Goal: Transaction & Acquisition: Purchase product/service

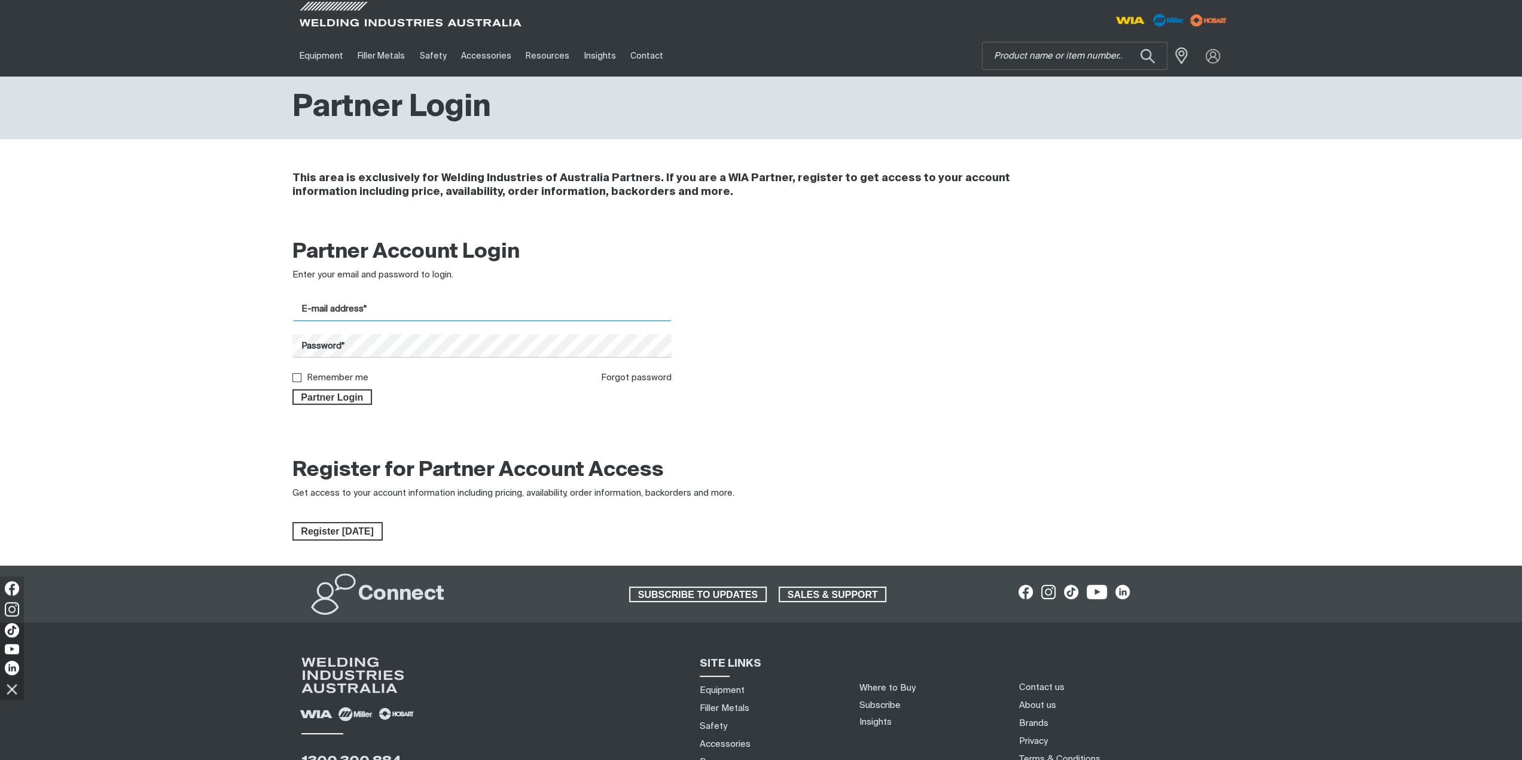
click at [374, 311] on input "E-mail address*" at bounding box center [482, 309] width 380 height 23
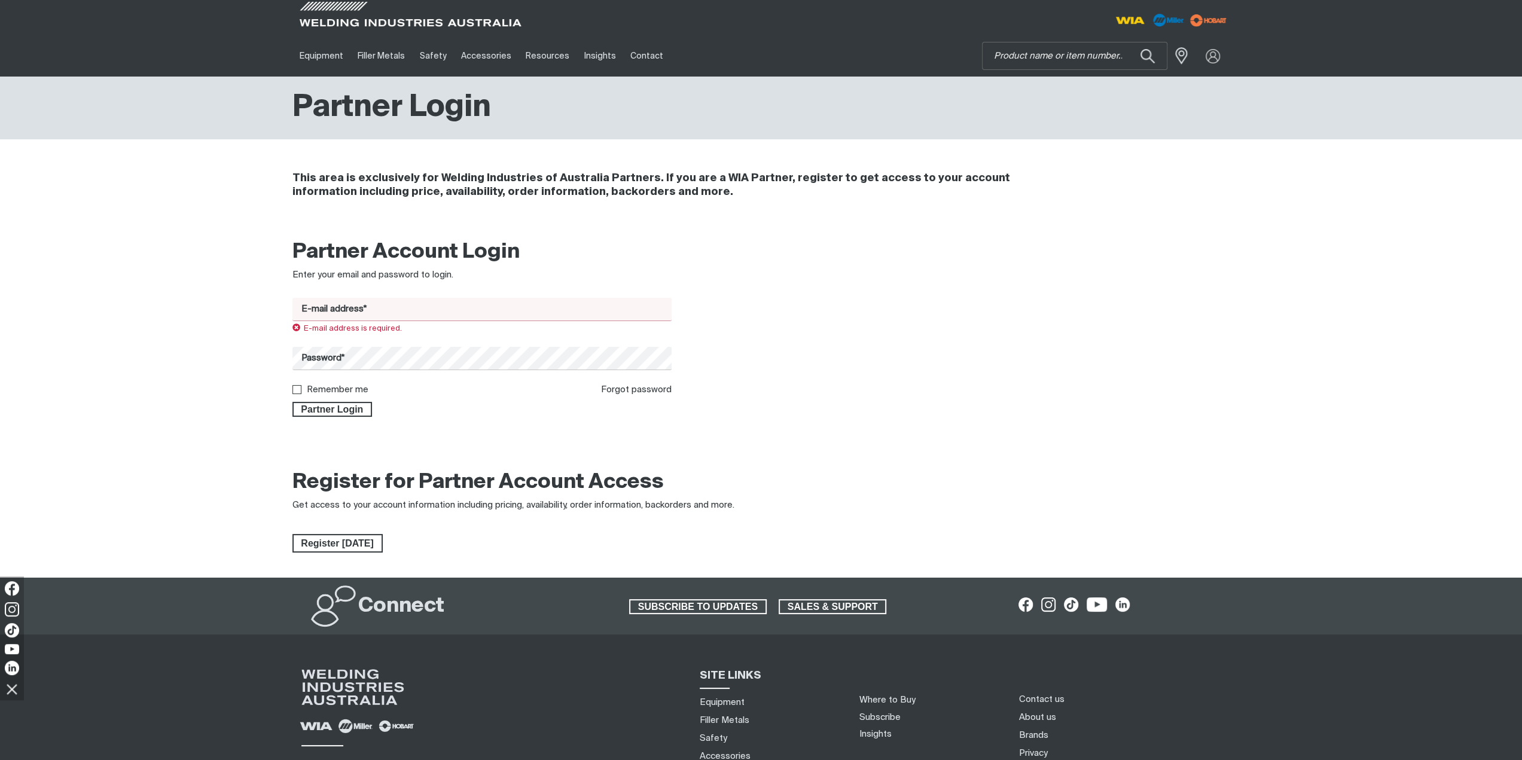
type input "[EMAIL_ADDRESS][DOMAIN_NAME]"
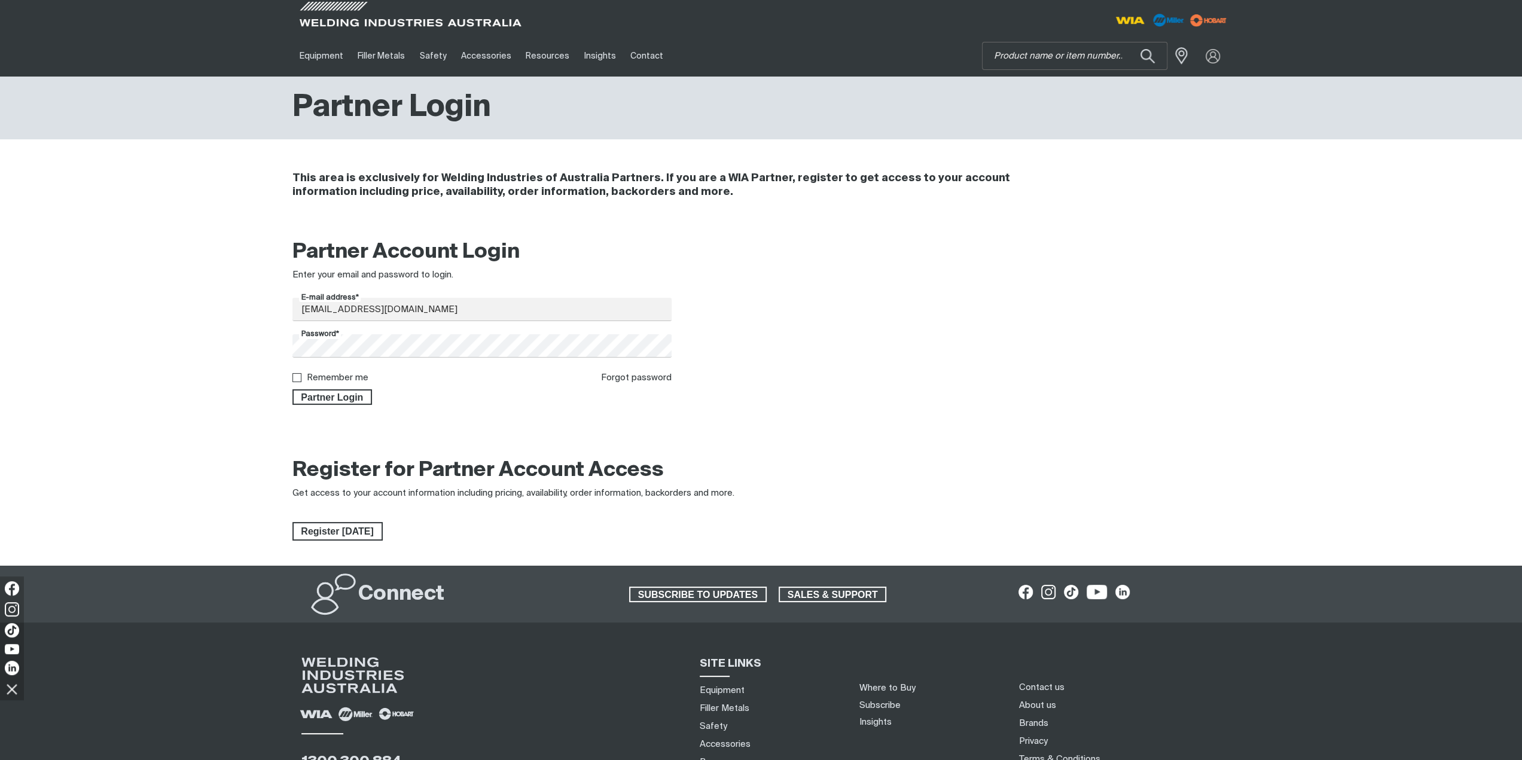
click at [358, 379] on label "Remember me" at bounding box center [338, 377] width 62 height 9
click at [300, 379] on input "Remember me" at bounding box center [296, 377] width 8 height 8
checkbox input "true"
click at [358, 400] on span "Partner Login" at bounding box center [333, 397] width 78 height 16
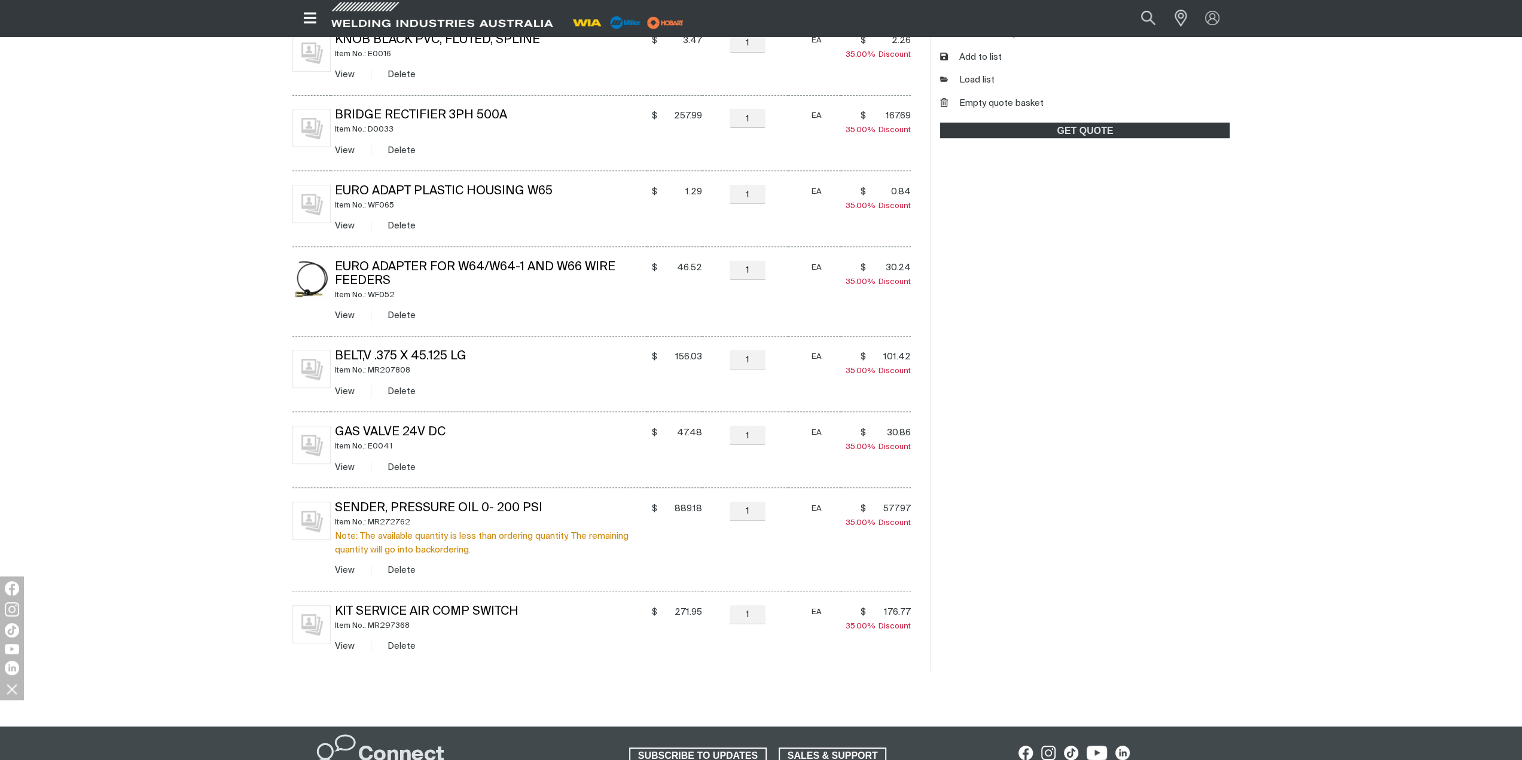
scroll to position [419, 0]
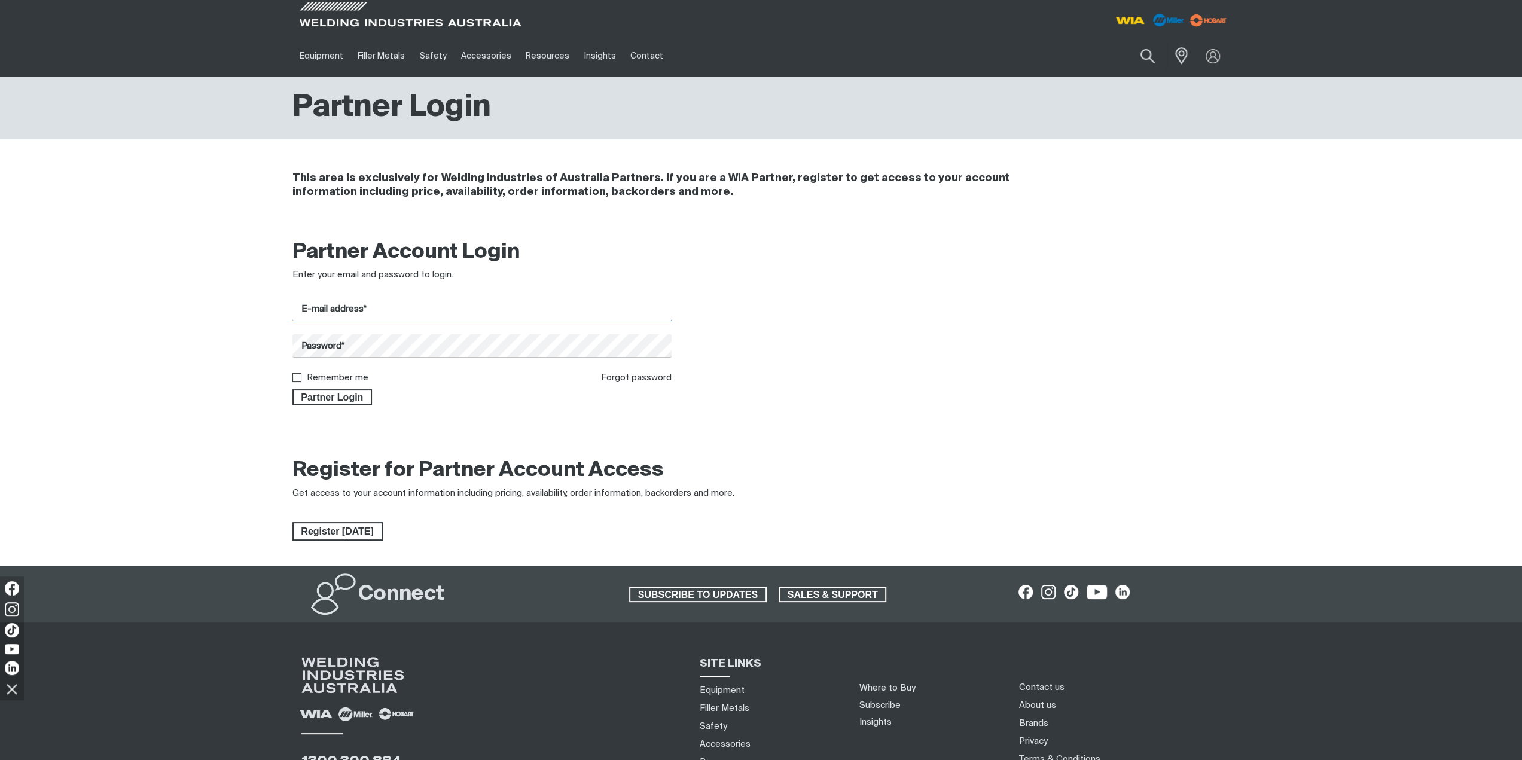
drag, startPoint x: 479, startPoint y: 311, endPoint x: 476, endPoint y: 321, distance: 10.6
click at [479, 311] on input "E-mail address*" at bounding box center [482, 309] width 380 height 23
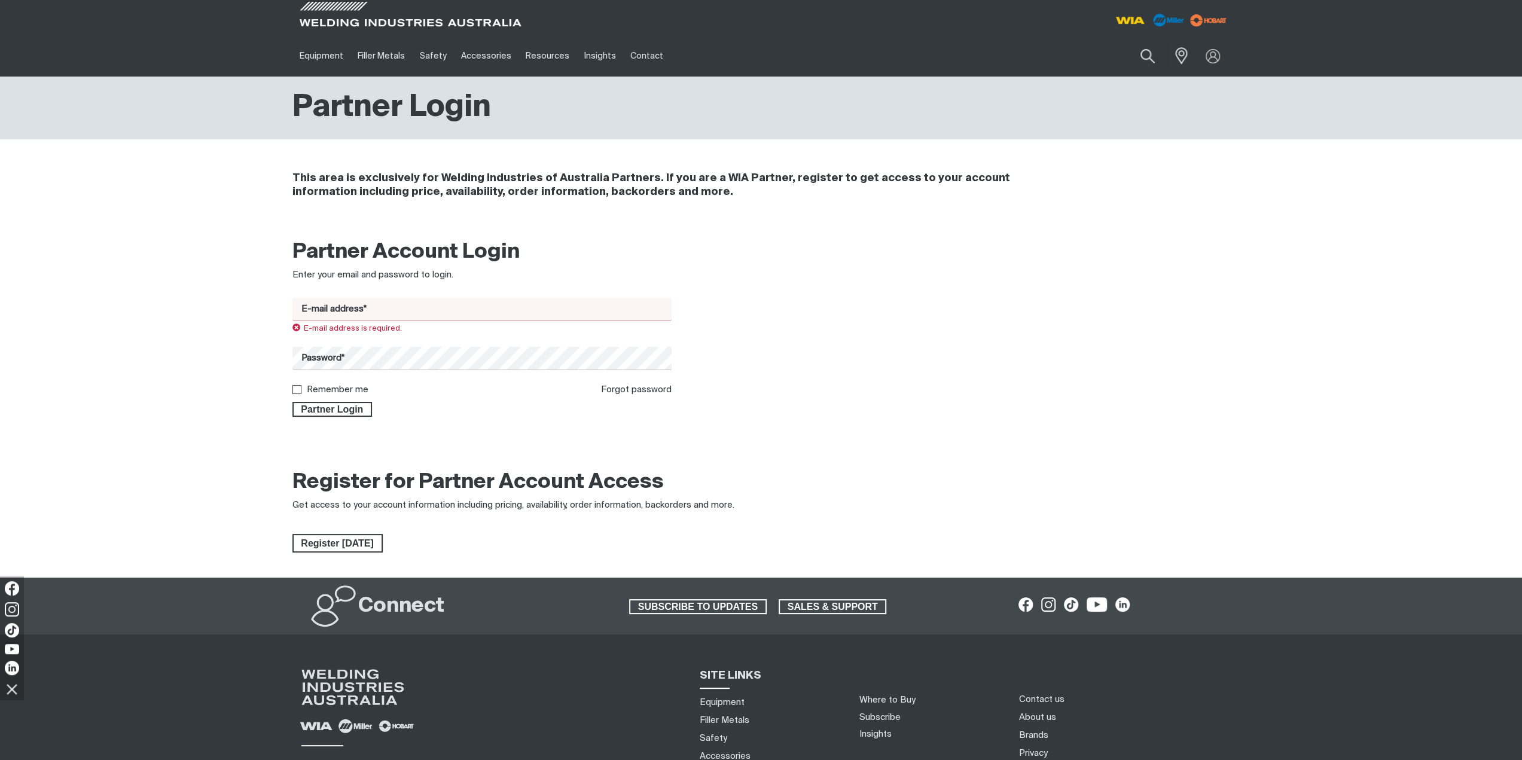
type input "[EMAIL_ADDRESS][DOMAIN_NAME]"
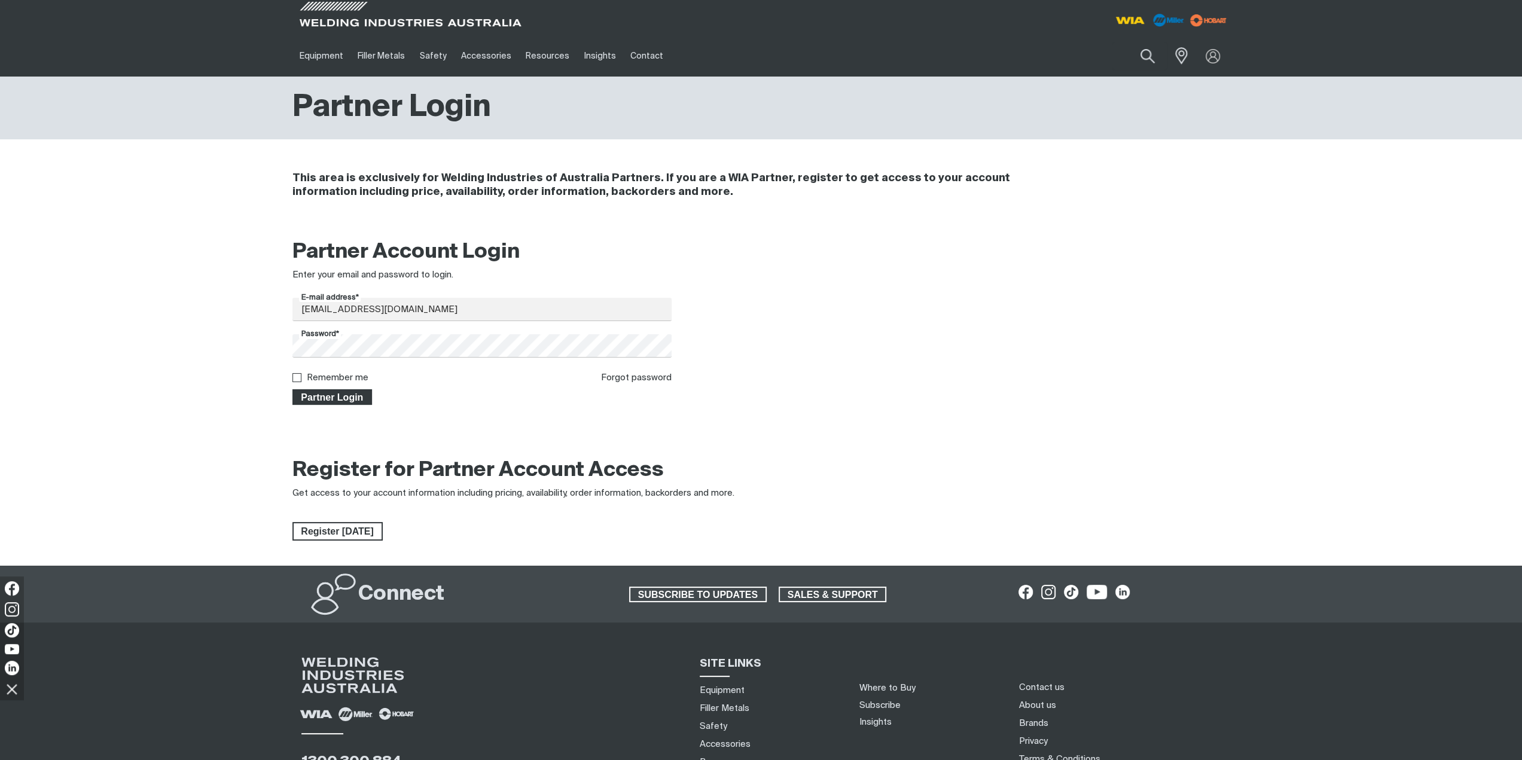
drag, startPoint x: 361, startPoint y: 380, endPoint x: 351, endPoint y: 402, distance: 23.6
click at [360, 381] on label "Remember me" at bounding box center [338, 377] width 62 height 9
click at [300, 381] on input "Remember me" at bounding box center [296, 377] width 8 height 8
checkbox input "true"
click at [351, 402] on span "Partner Login" at bounding box center [333, 397] width 78 height 16
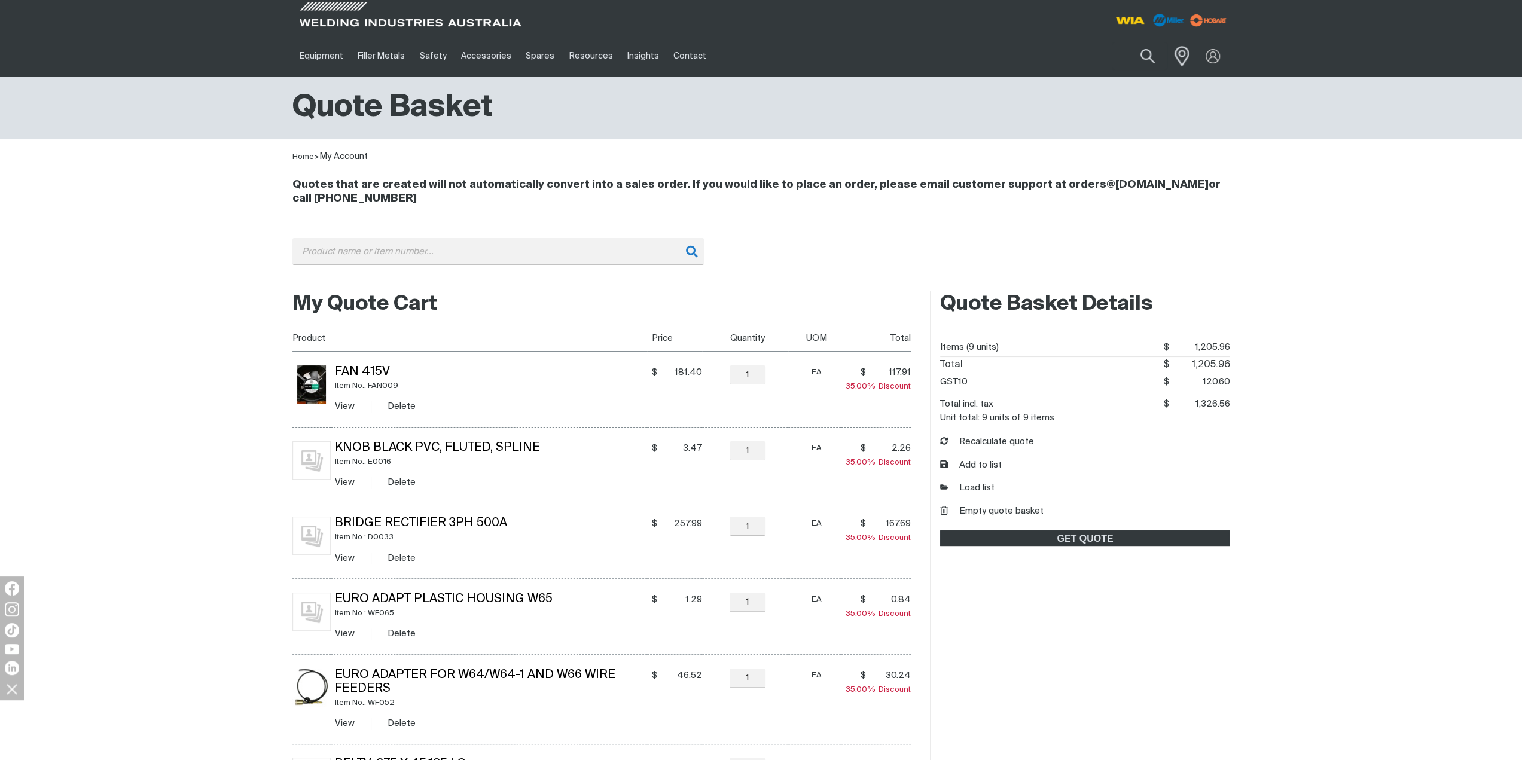
click at [1179, 57] on div "Search When search results are available use up and down arrows to review and e…" at bounding box center [1112, 55] width 234 height 41
click at [1146, 58] on button "Search products" at bounding box center [1147, 56] width 48 height 34
click at [1092, 59] on input "Search" at bounding box center [1074, 55] width 184 height 27
drag, startPoint x: 1048, startPoint y: 58, endPoint x: 968, endPoint y: 52, distance: 80.3
click at [968, 52] on div "Equipment Stick Welders TIG Welders MIG Welders Multi-Process Welders Engine Dr…" at bounding box center [760, 55] width 937 height 41
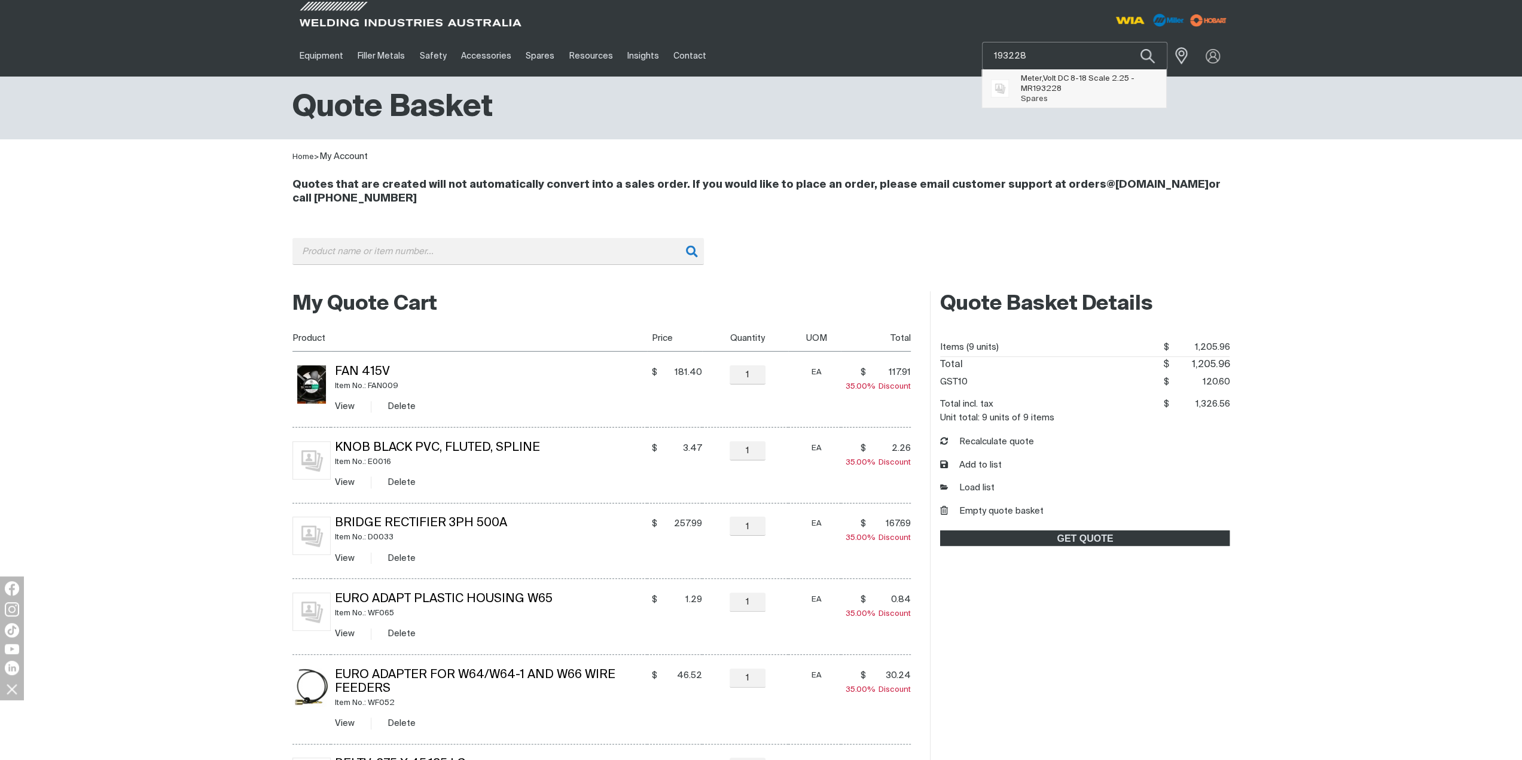
type input "193228"
click at [1047, 78] on span "Meter,Volt DC 8-18 Scale 2.25 - MR 193228" at bounding box center [1089, 84] width 137 height 20
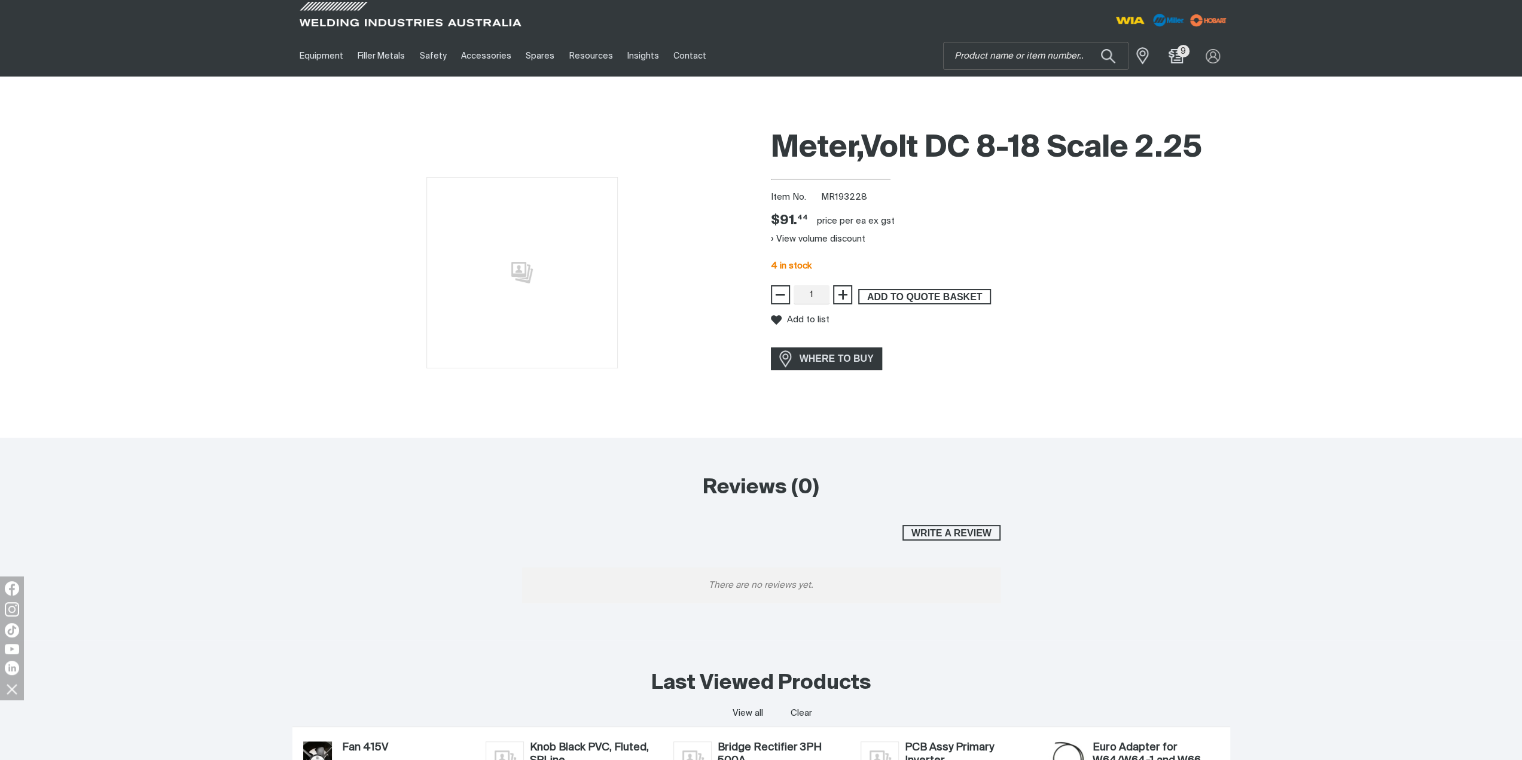
click at [890, 295] on span "ADD TO QUOTE BASKET" at bounding box center [924, 297] width 130 height 16
click at [853, 237] on button "View volume discount" at bounding box center [818, 239] width 94 height 19
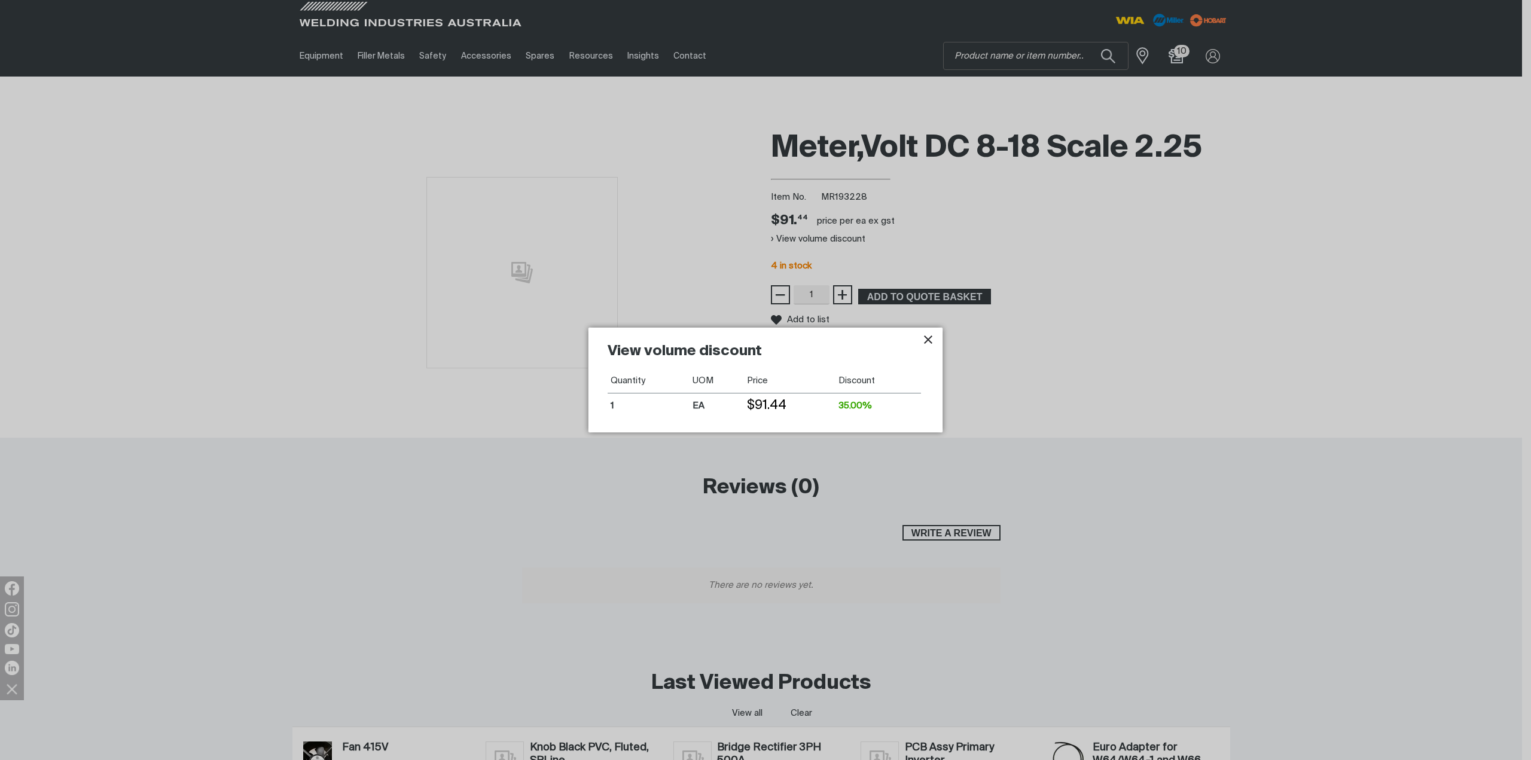
click at [930, 340] on icon "Close pop-up overlay" at bounding box center [928, 339] width 14 height 14
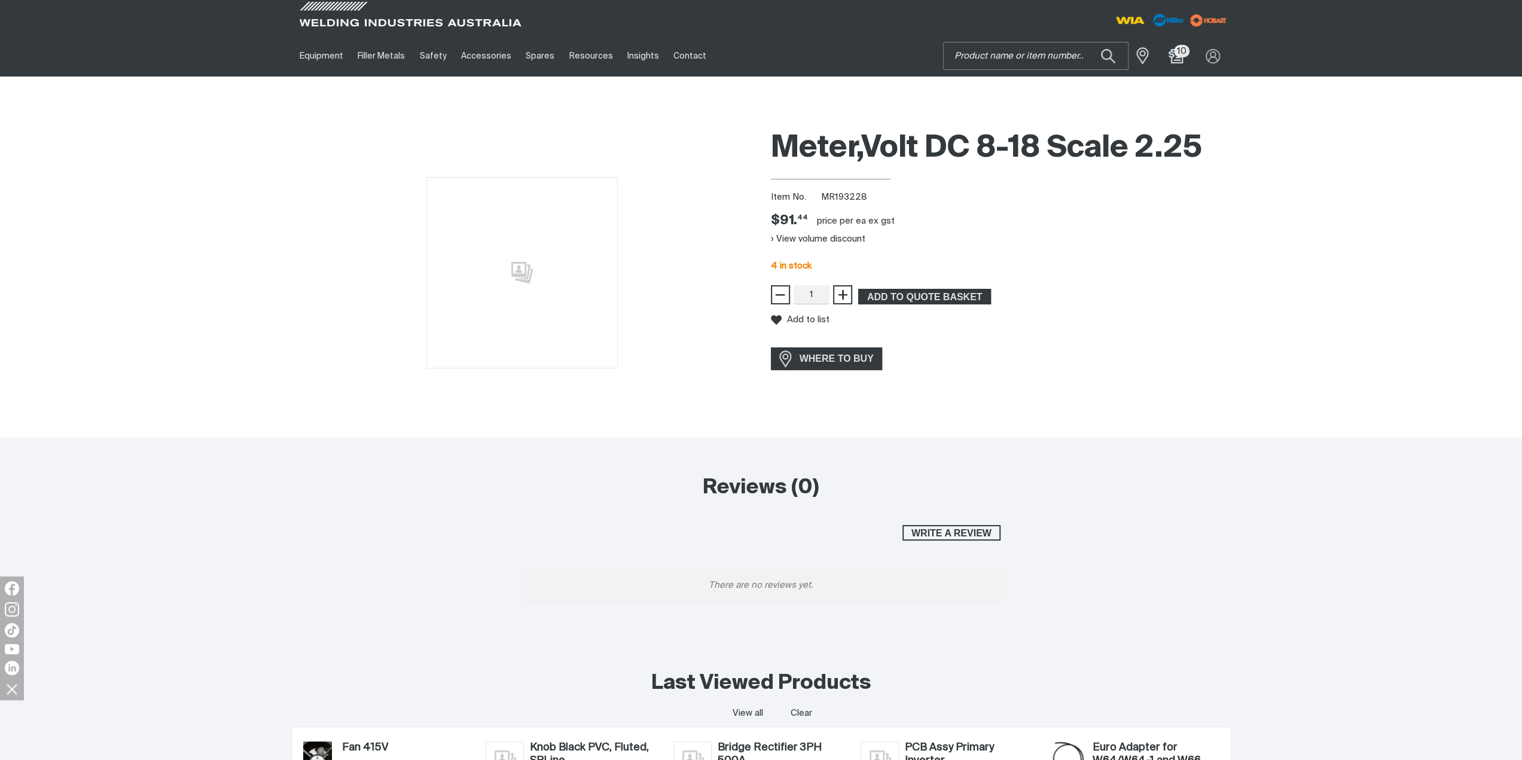
click at [1037, 56] on input "Search" at bounding box center [1035, 55] width 184 height 27
type input "206599"
click at [1037, 83] on span "Gauge,Pressure 0-200 Psi Elect - MR 206599" at bounding box center [1049, 84] width 137 height 20
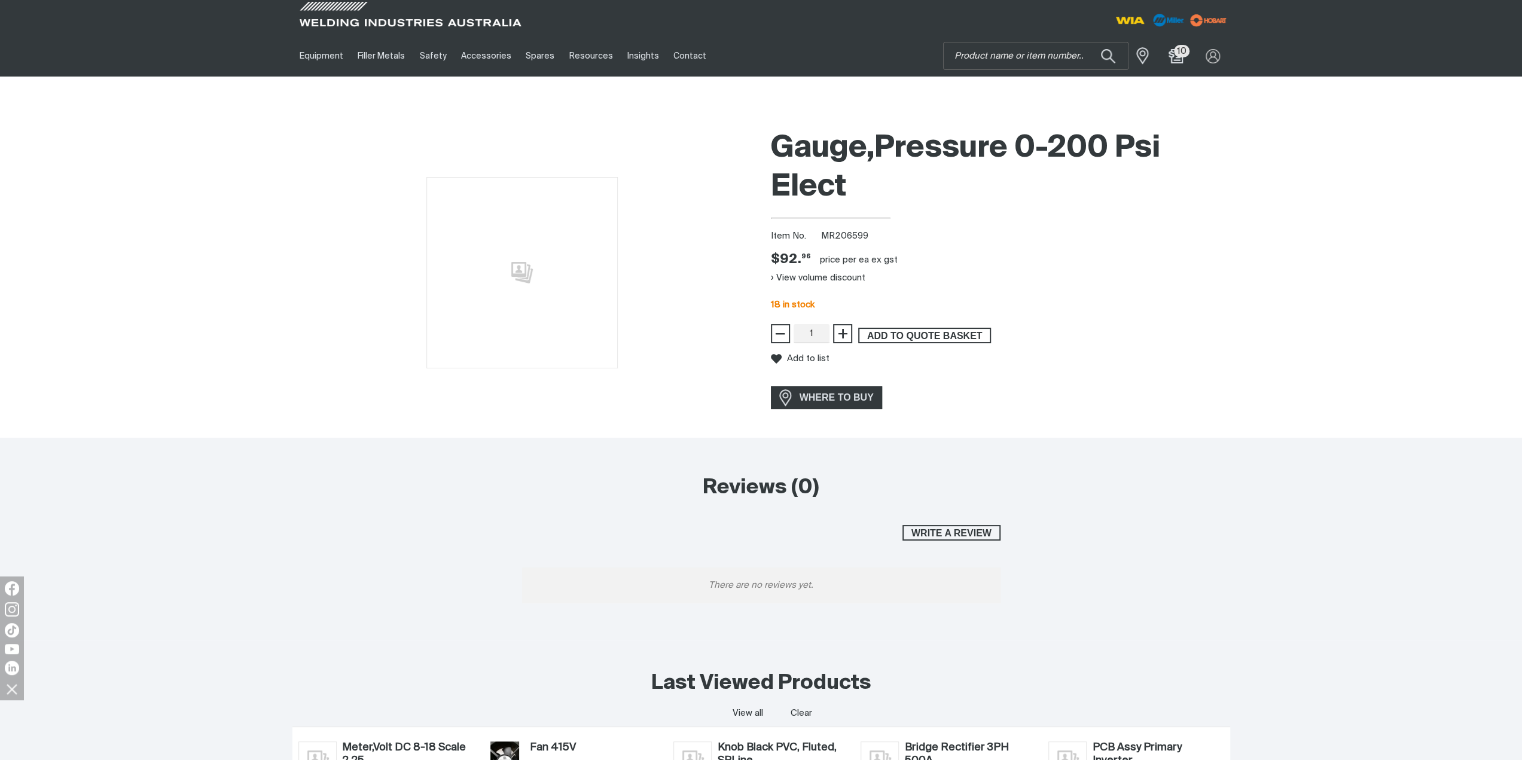
click at [899, 332] on span "ADD TO QUOTE BASKET" at bounding box center [924, 336] width 130 height 16
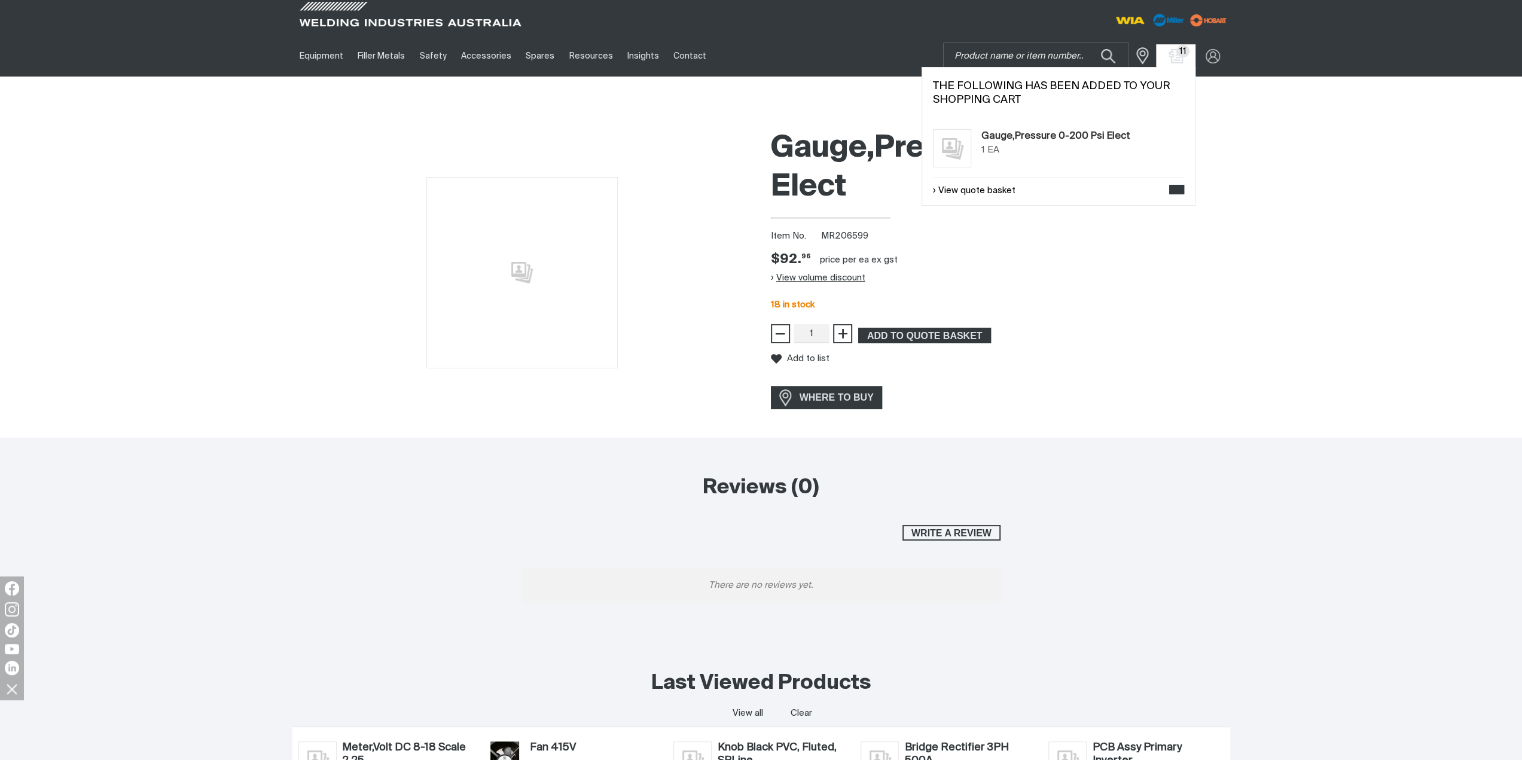
click at [835, 276] on button "View volume discount" at bounding box center [818, 277] width 94 height 19
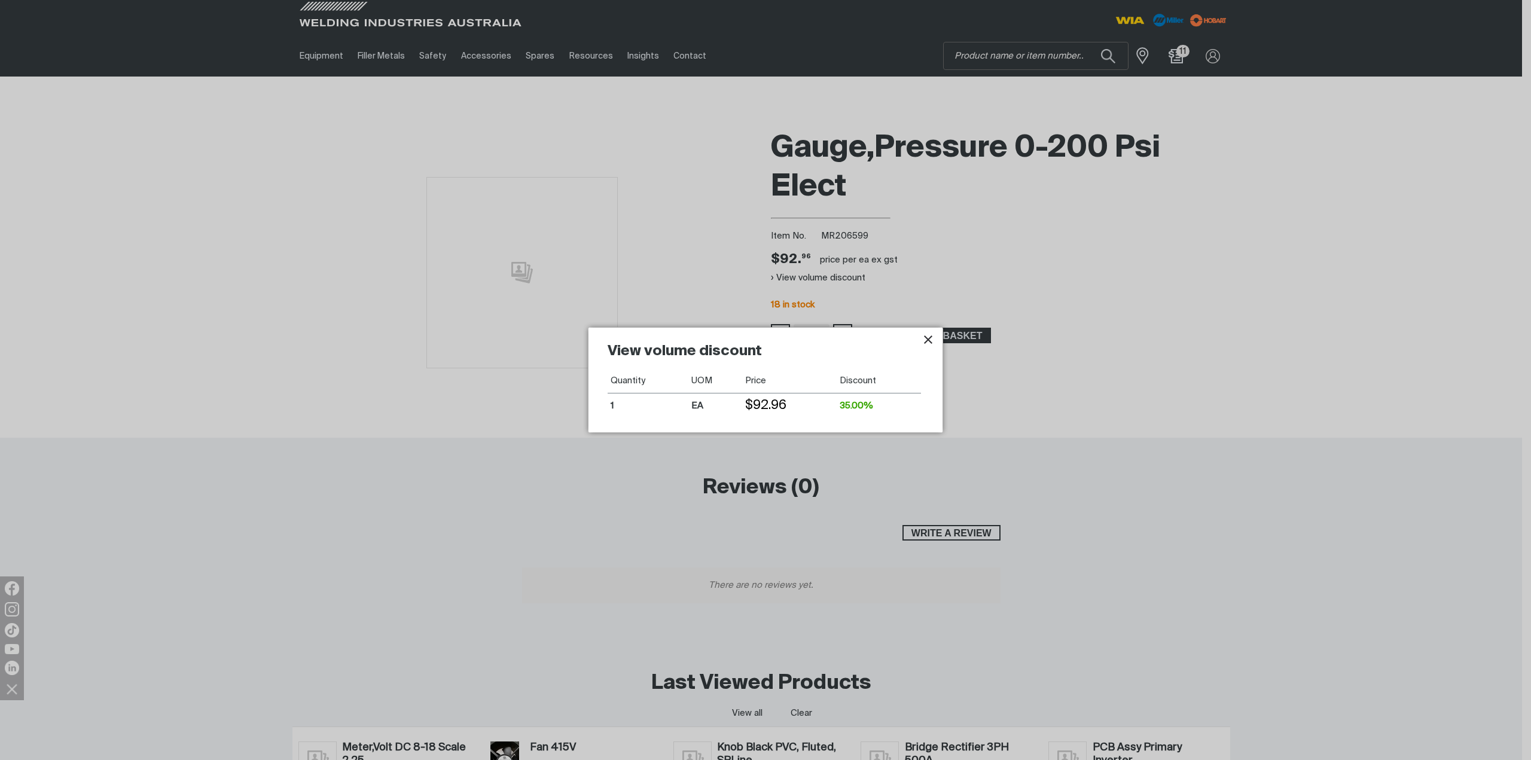
click at [925, 343] on icon "Close pop-up overlay" at bounding box center [928, 339] width 14 height 14
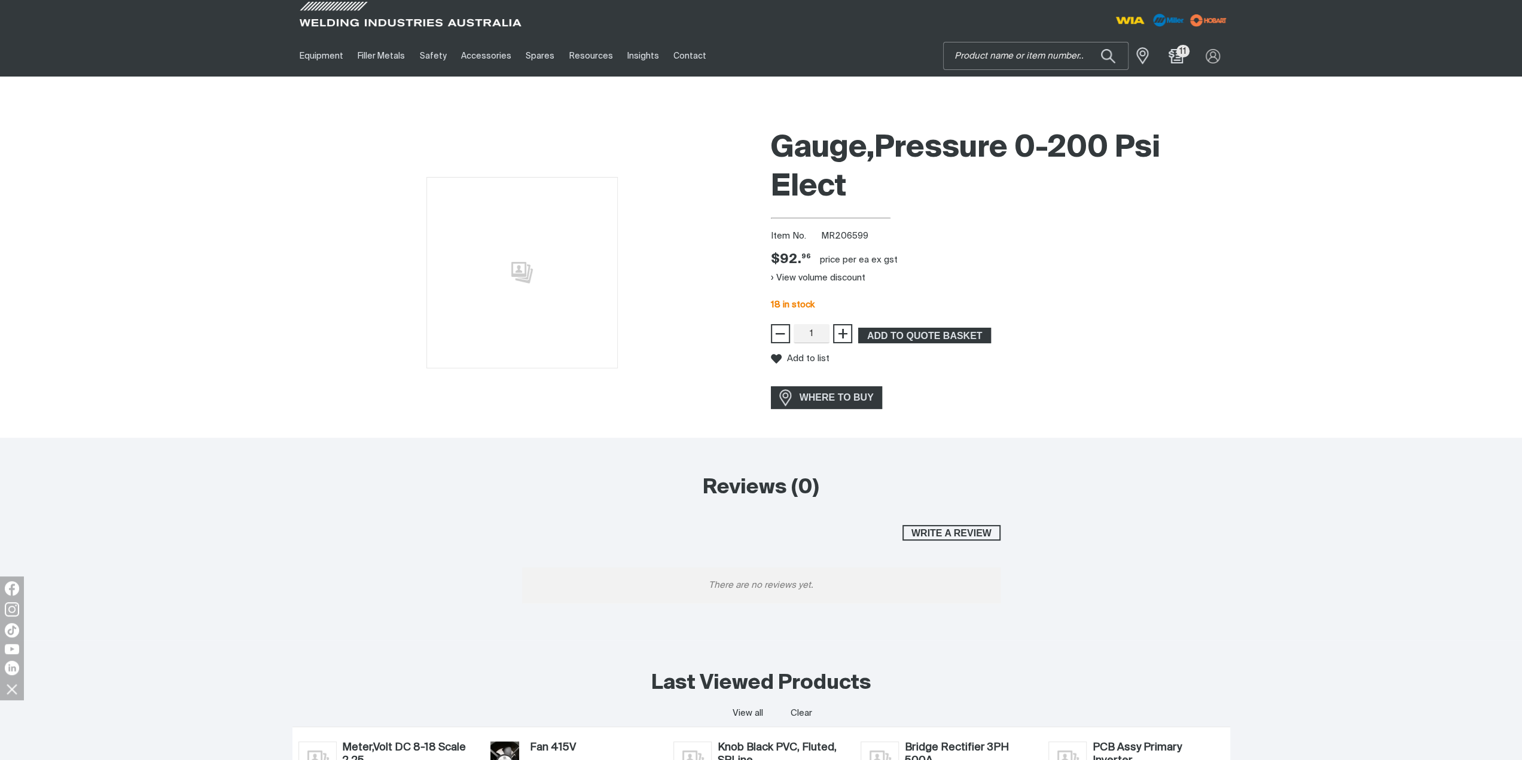
click at [1016, 58] on input "Search" at bounding box center [1035, 55] width 184 height 27
type input "217084"
click at [1018, 85] on span "217084" at bounding box center [1007, 89] width 29 height 8
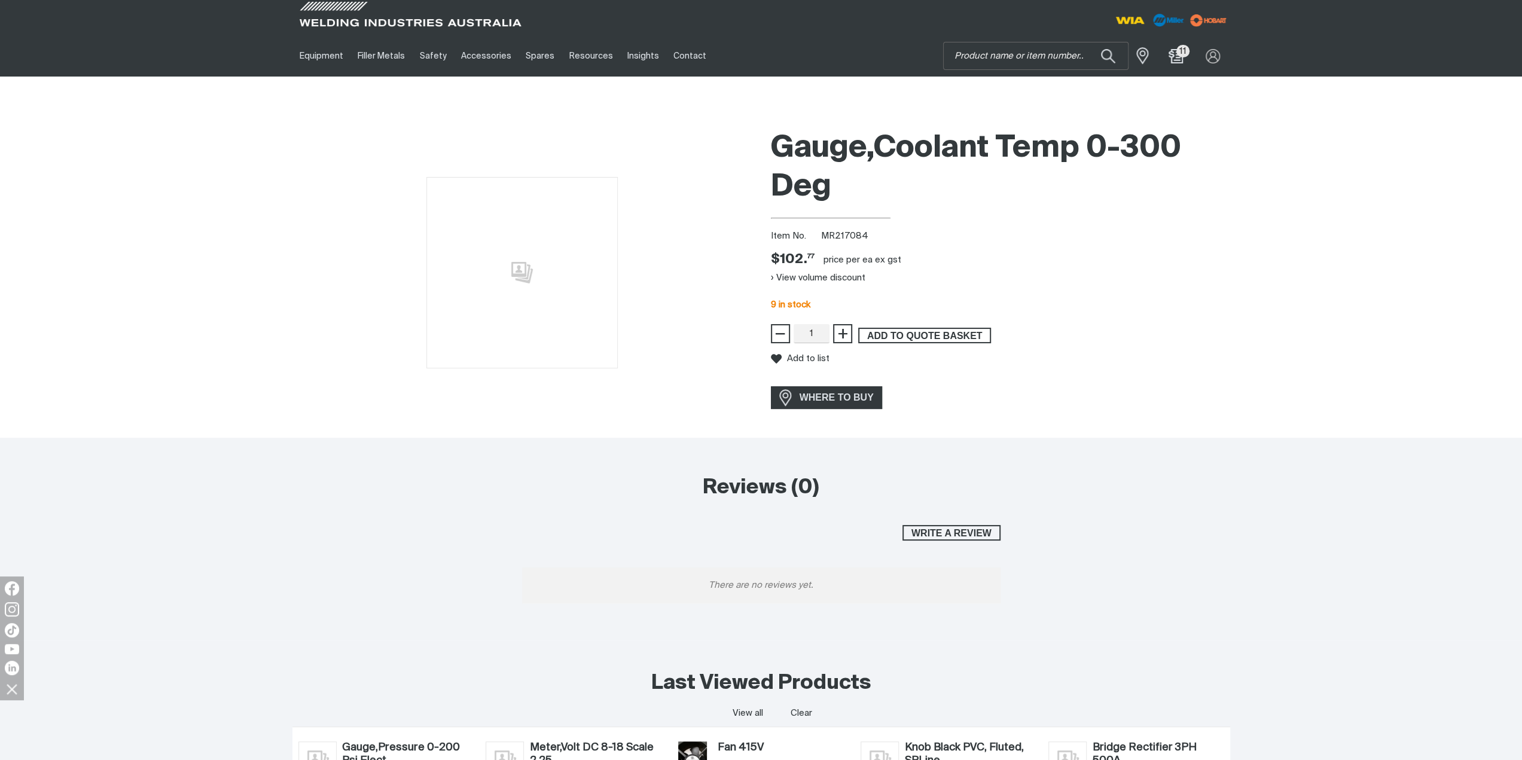
click at [912, 332] on span "ADD TO QUOTE BASKET" at bounding box center [924, 336] width 130 height 16
click at [845, 274] on button "View volume discount" at bounding box center [818, 277] width 94 height 19
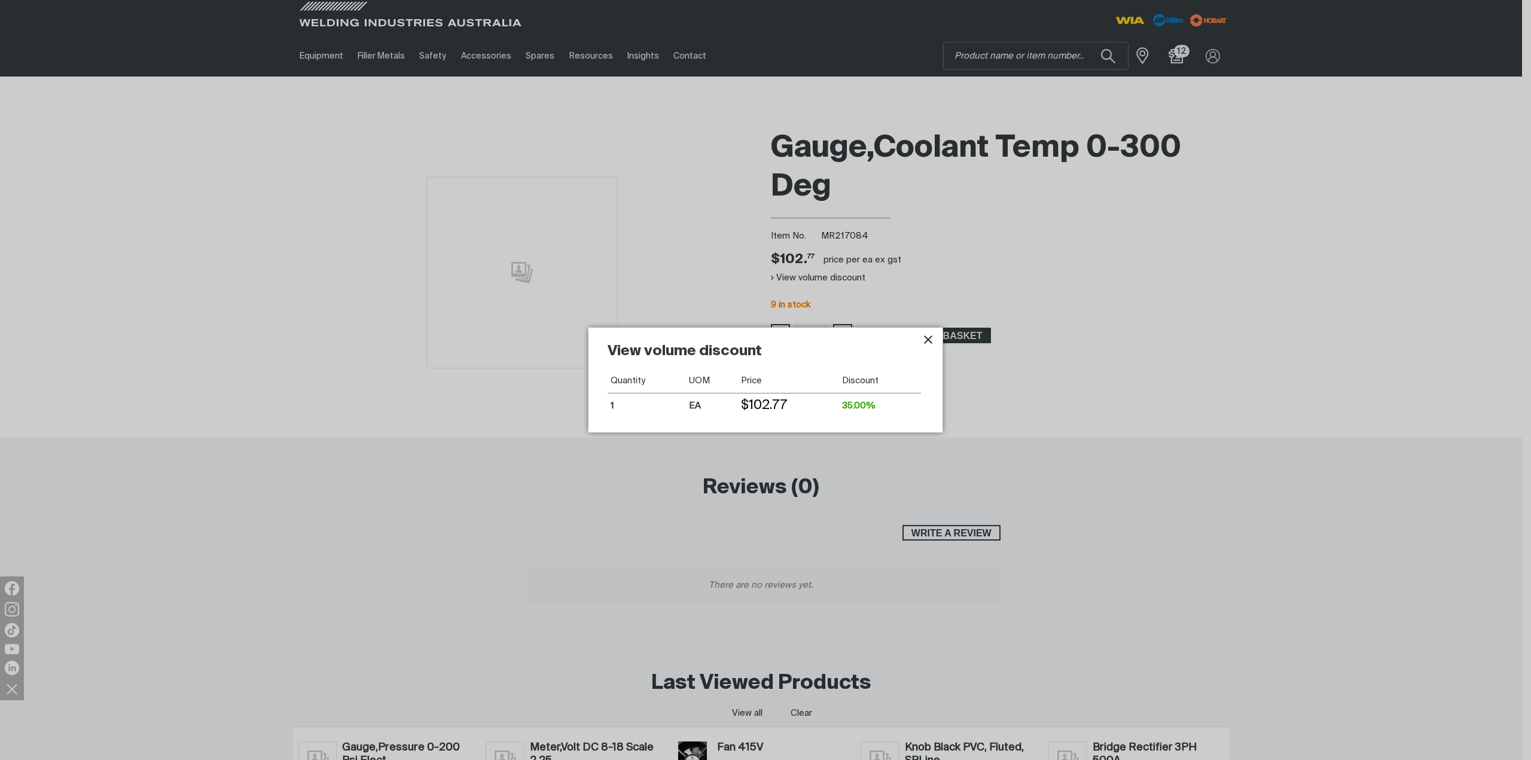
click at [928, 341] on icon "Close pop-up overlay" at bounding box center [928, 339] width 14 height 14
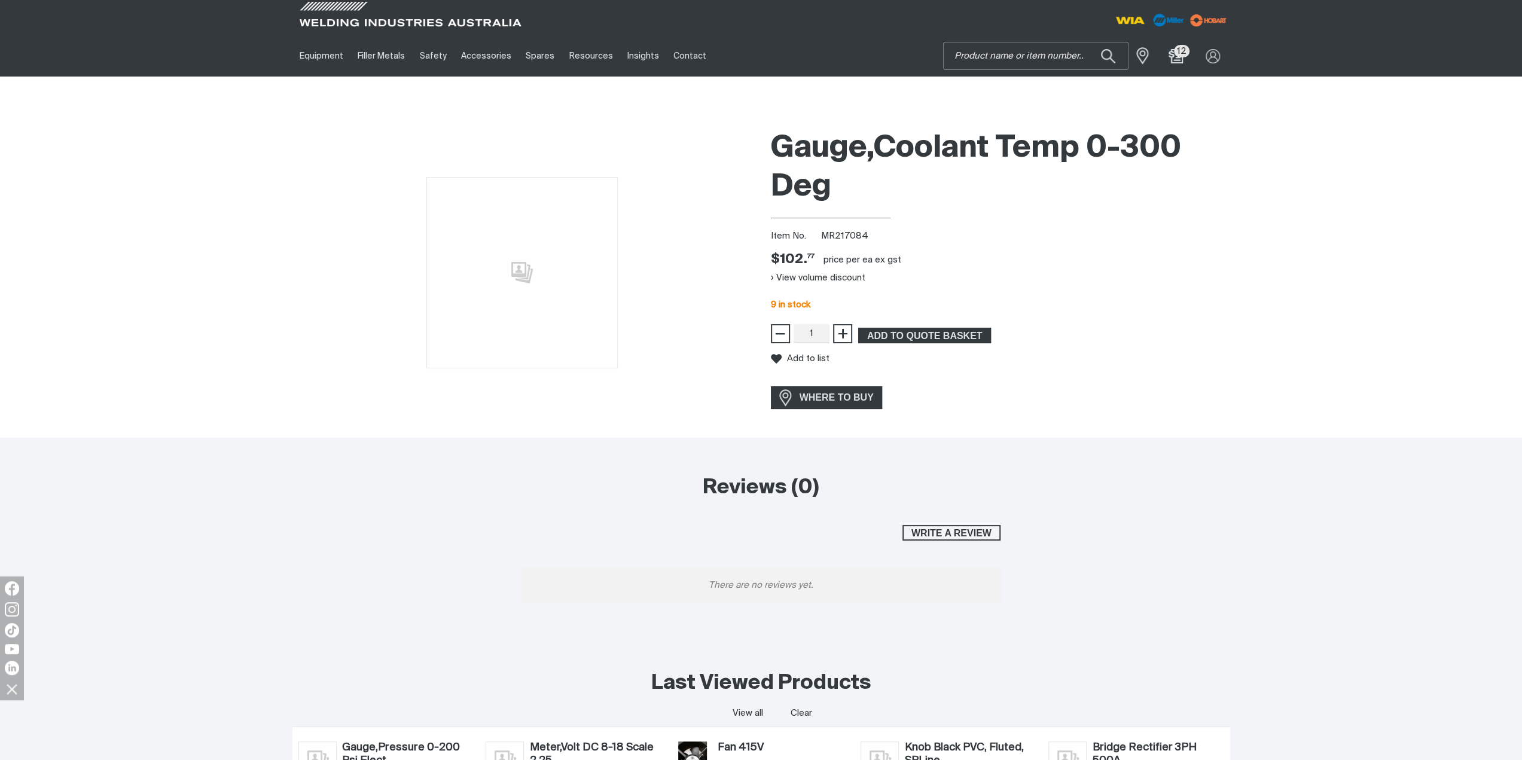
click at [983, 64] on input "Search" at bounding box center [1035, 55] width 184 height 27
type input "217083"
click at [1019, 83] on span "Gauge,Pressure Oil 0-100 Psit - MR 217083" at bounding box center [1049, 84] width 137 height 20
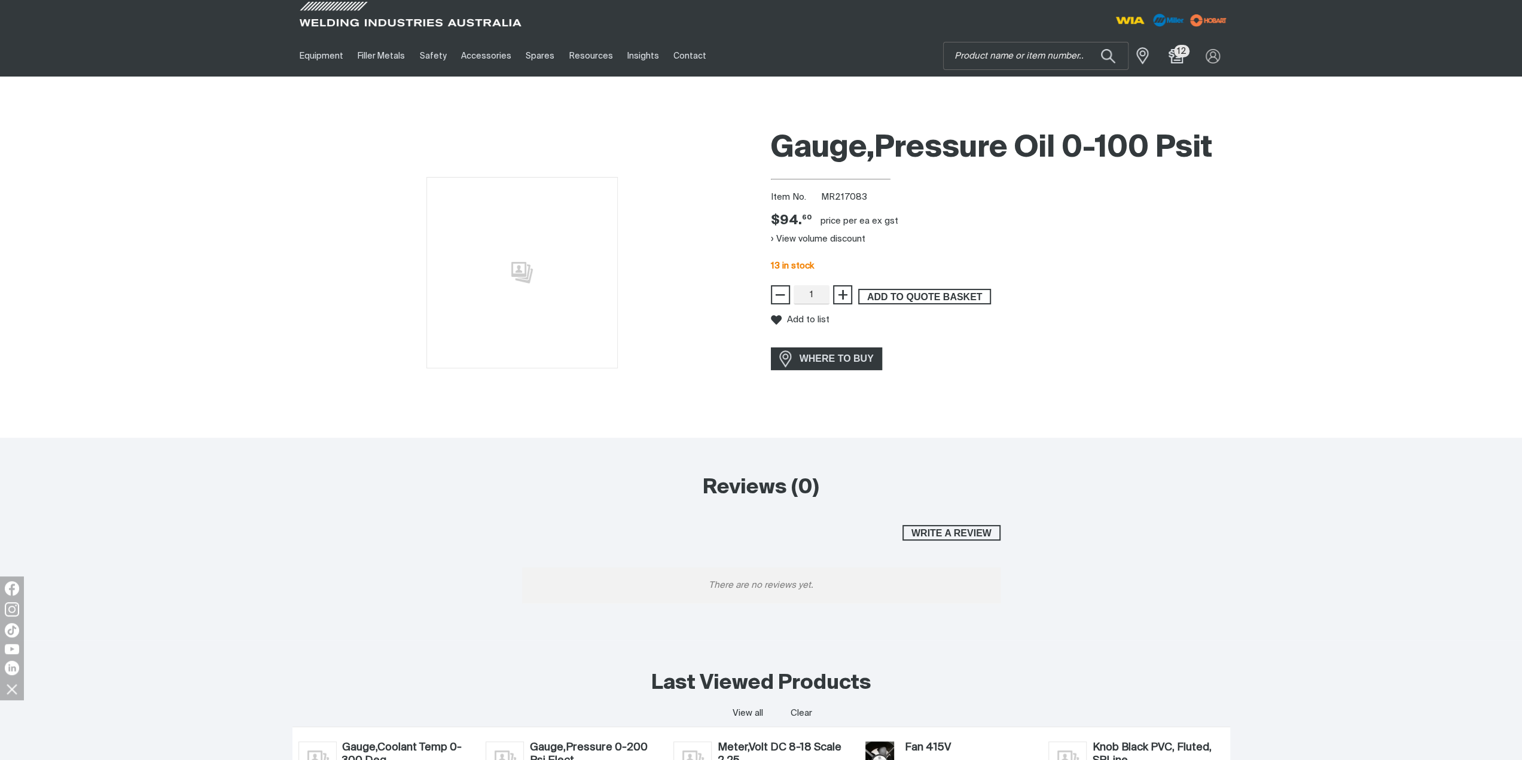
click at [899, 297] on span "ADD TO QUOTE BASKET" at bounding box center [924, 297] width 130 height 16
click at [826, 237] on button "View volume discount" at bounding box center [818, 239] width 94 height 19
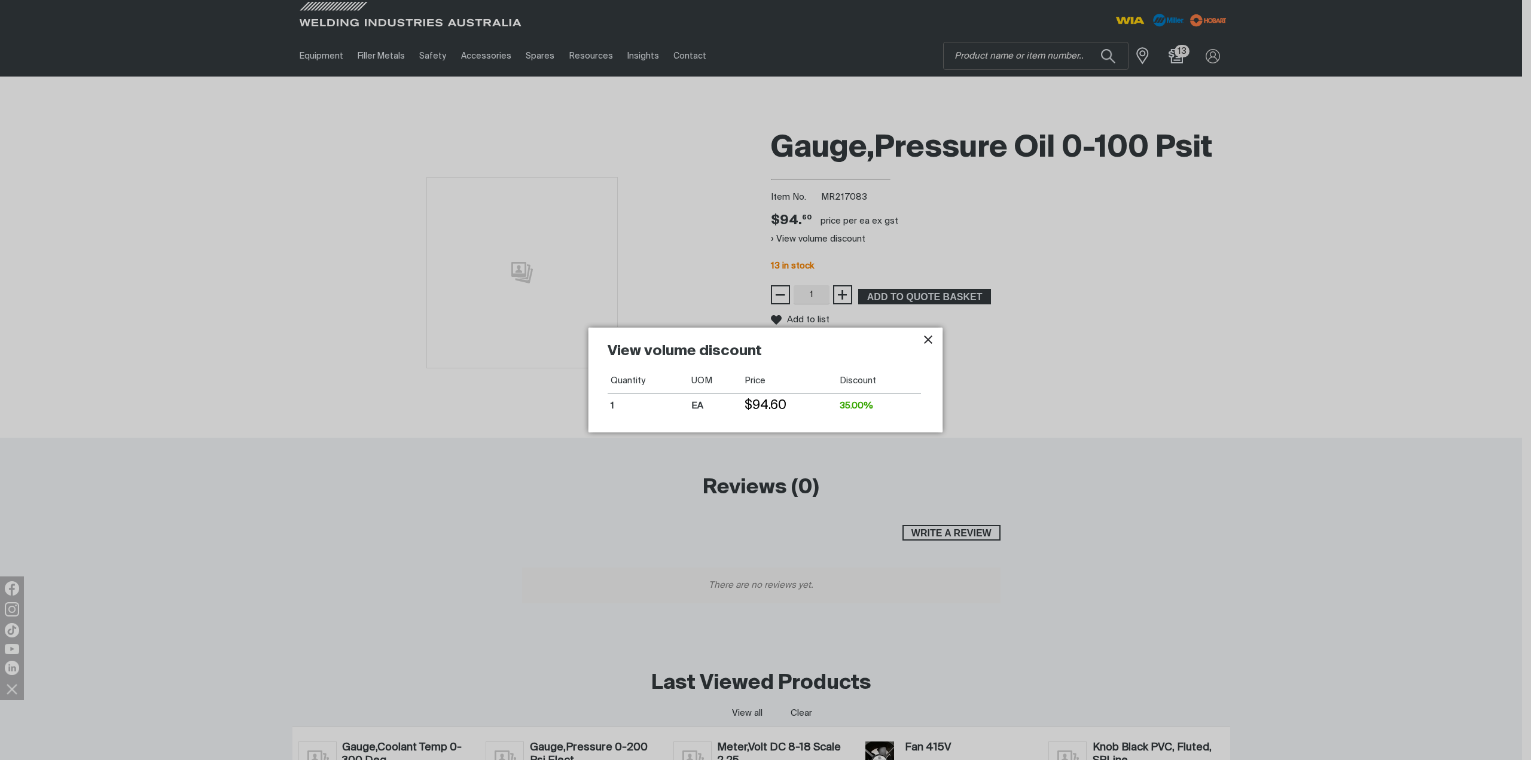
click at [927, 335] on icon "Close pop-up overlay" at bounding box center [928, 339] width 14 height 14
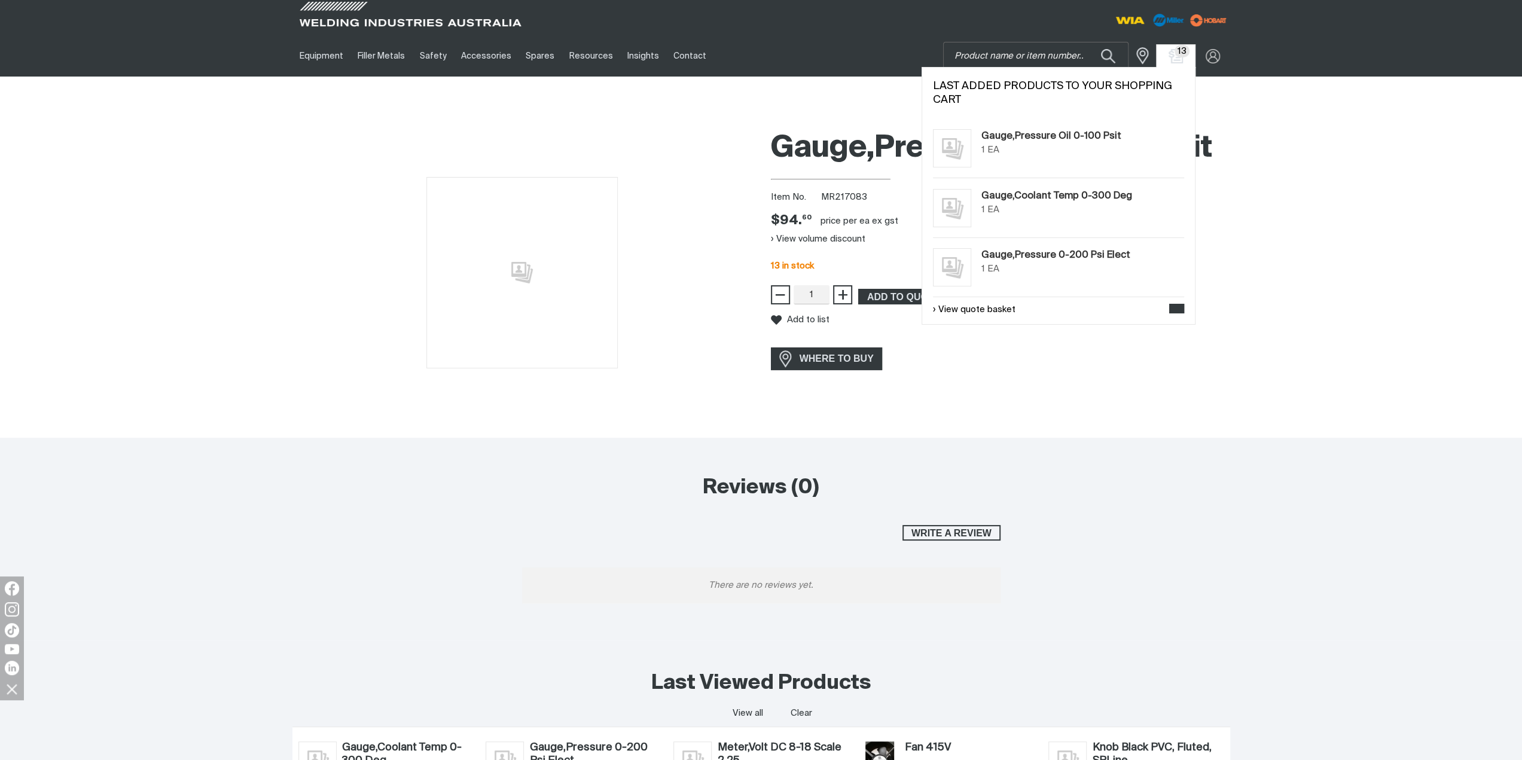
click at [1180, 49] on span "13" at bounding box center [1182, 51] width 16 height 13
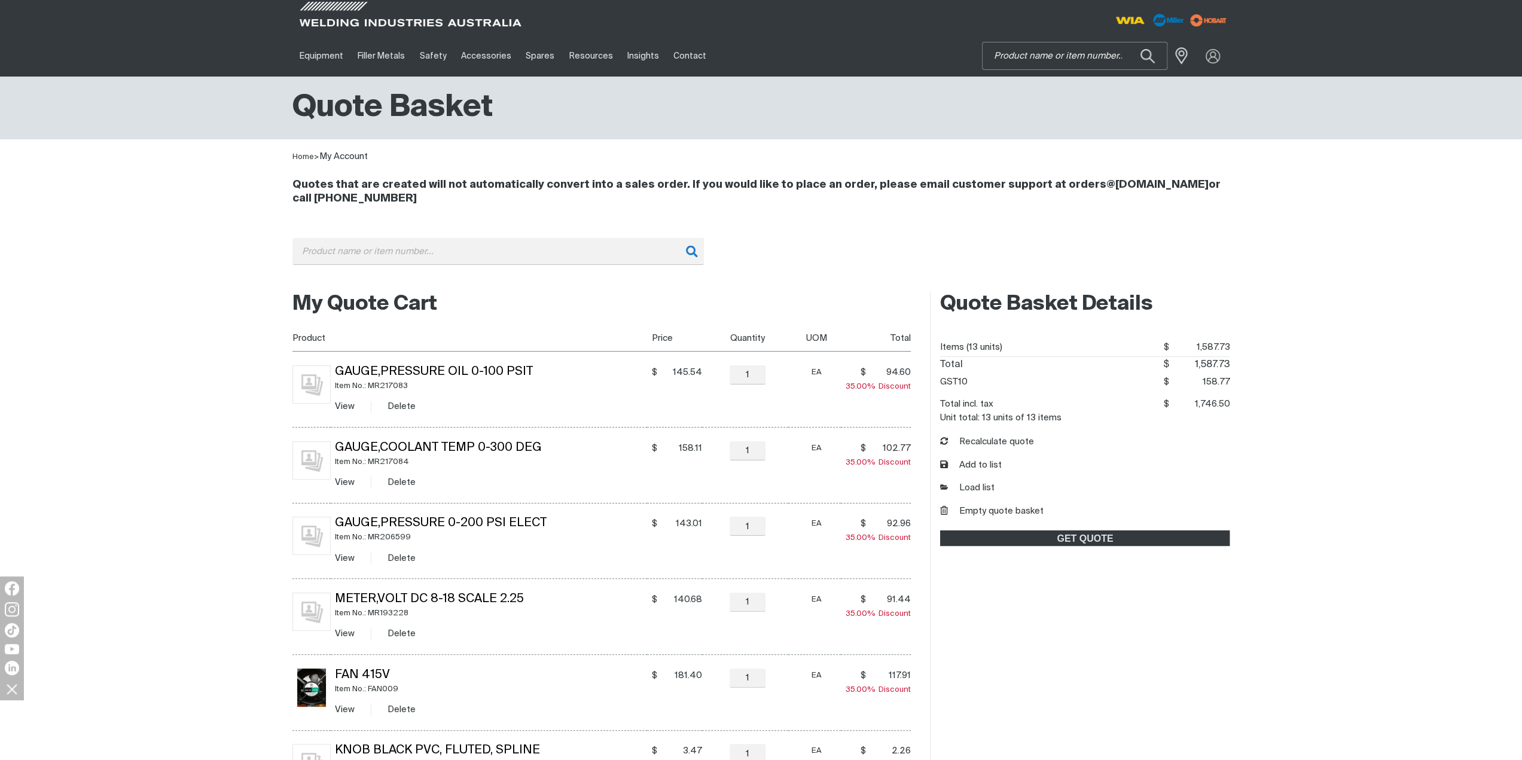
click at [1049, 60] on input "Search" at bounding box center [1074, 55] width 184 height 27
type input "207808"
click at [1062, 85] on span "Belt,V .375 X 45.125 LG - MR 207808" at bounding box center [1087, 80] width 133 height 10
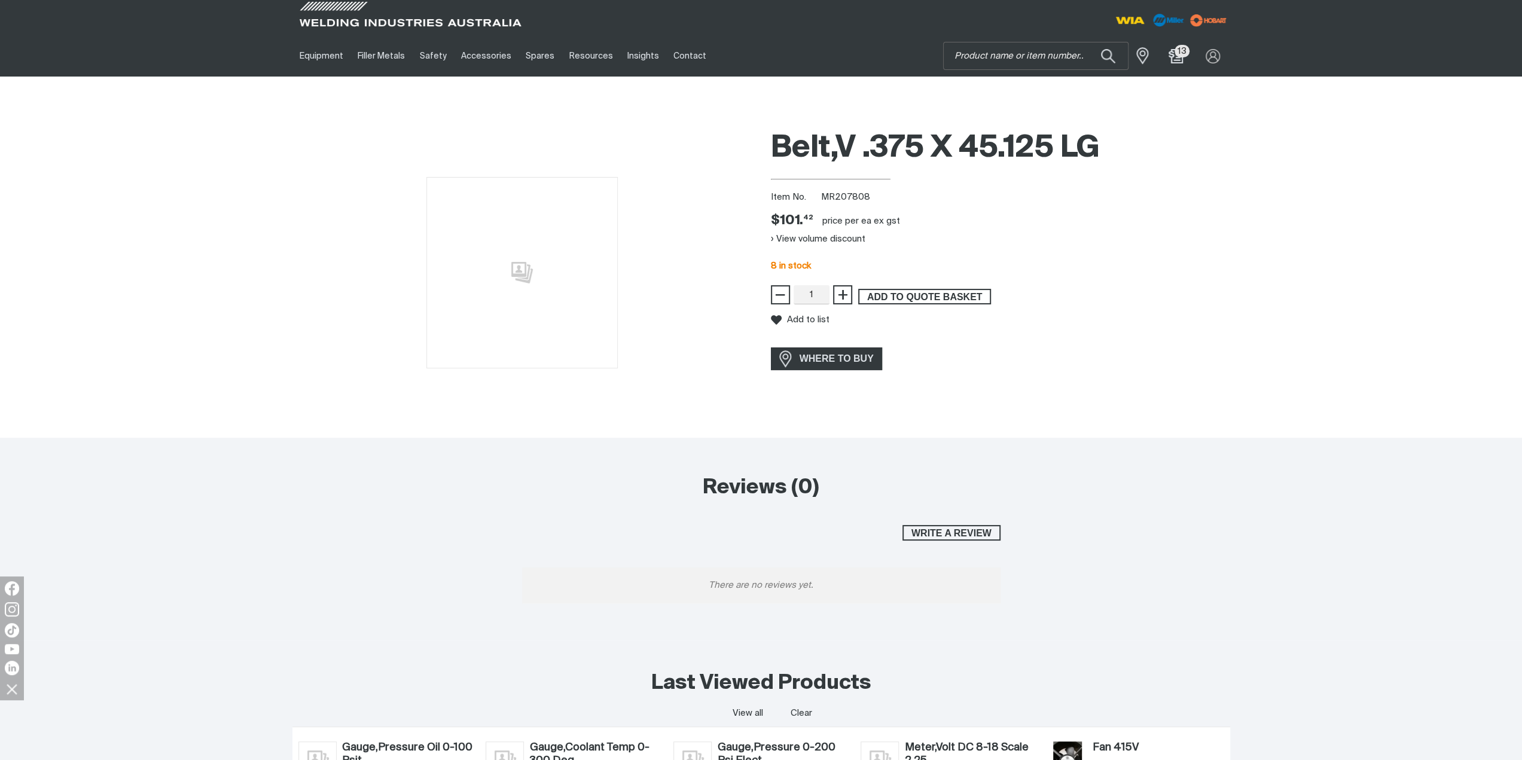
click at [894, 301] on span "ADD TO QUOTE BASKET" at bounding box center [924, 297] width 130 height 16
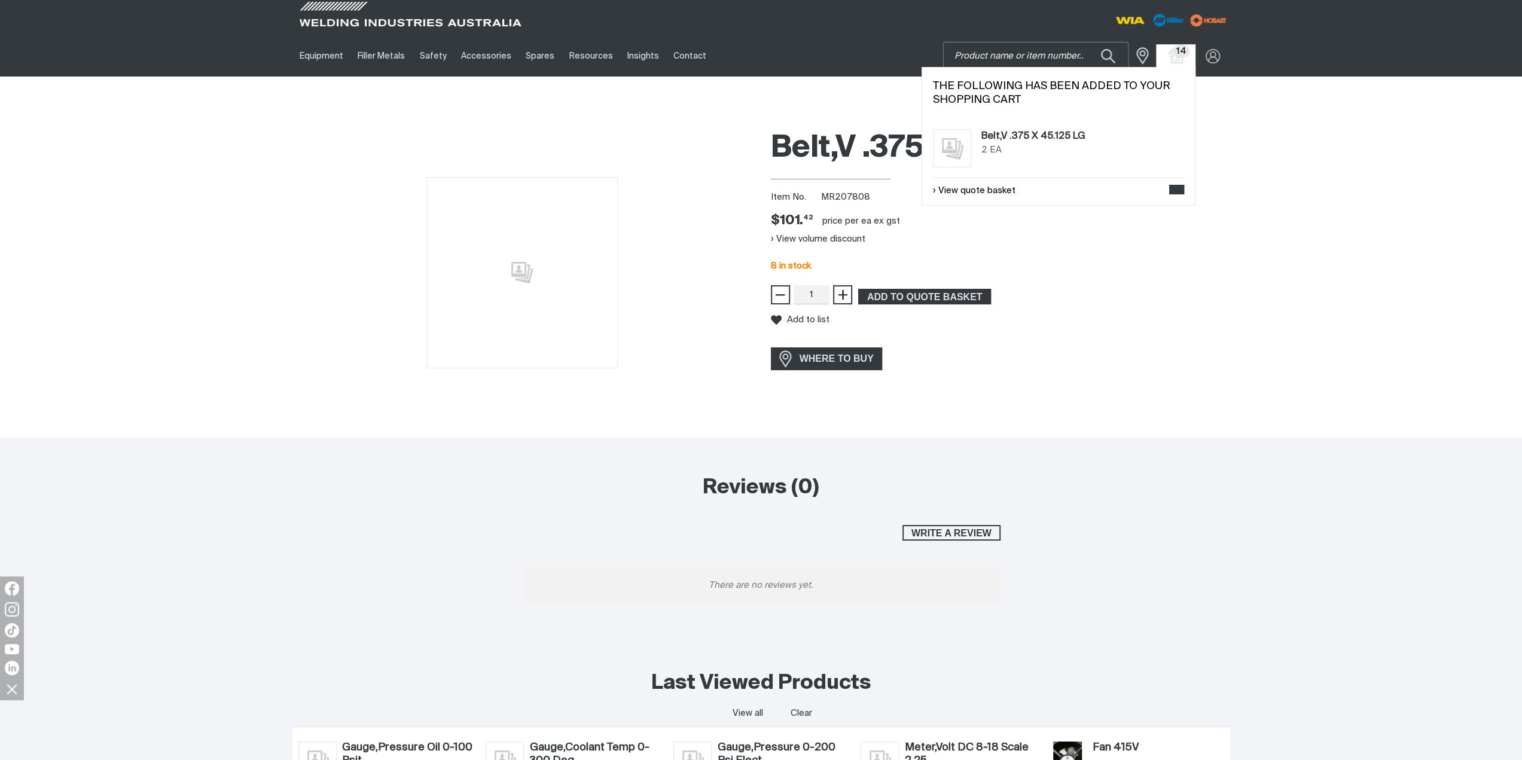
click at [1004, 51] on input "Search" at bounding box center [1035, 55] width 184 height 27
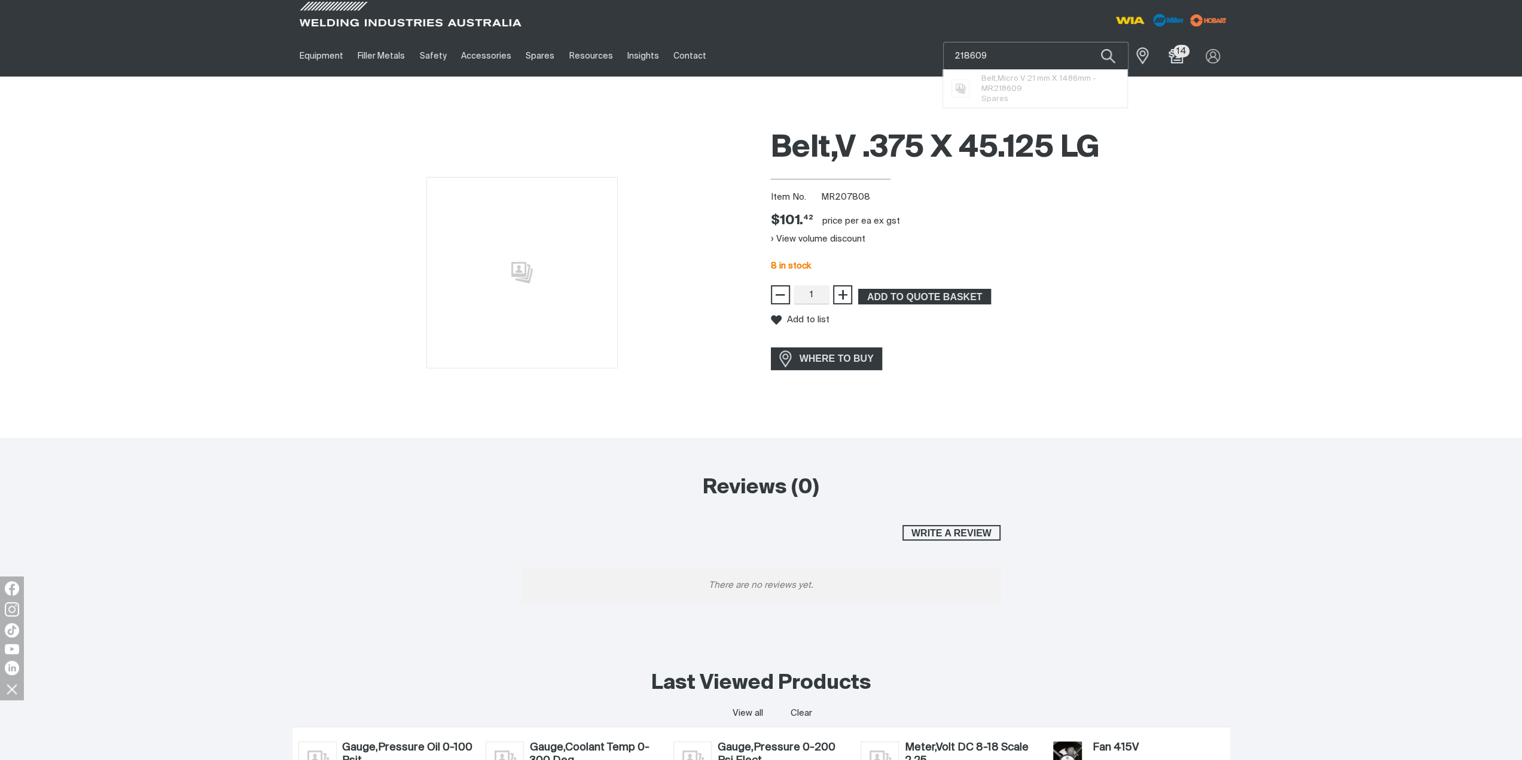
type input "218609"
click at [1009, 81] on span "Belt,Micro V 21 mm X 1486mm - MR 218609" at bounding box center [1049, 84] width 137 height 20
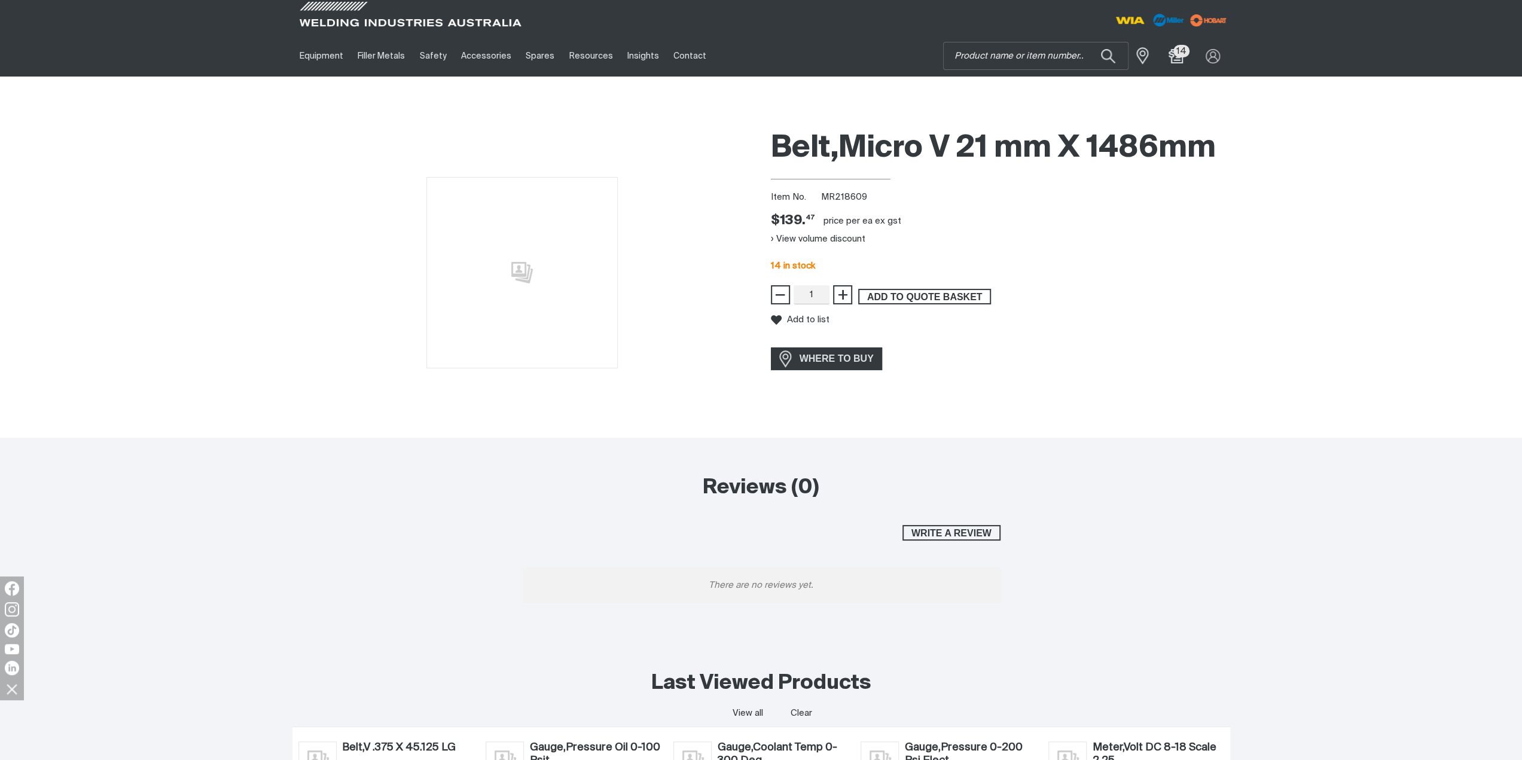
click at [905, 303] on button "ADD TO QUOTE BASKET" at bounding box center [924, 297] width 133 height 16
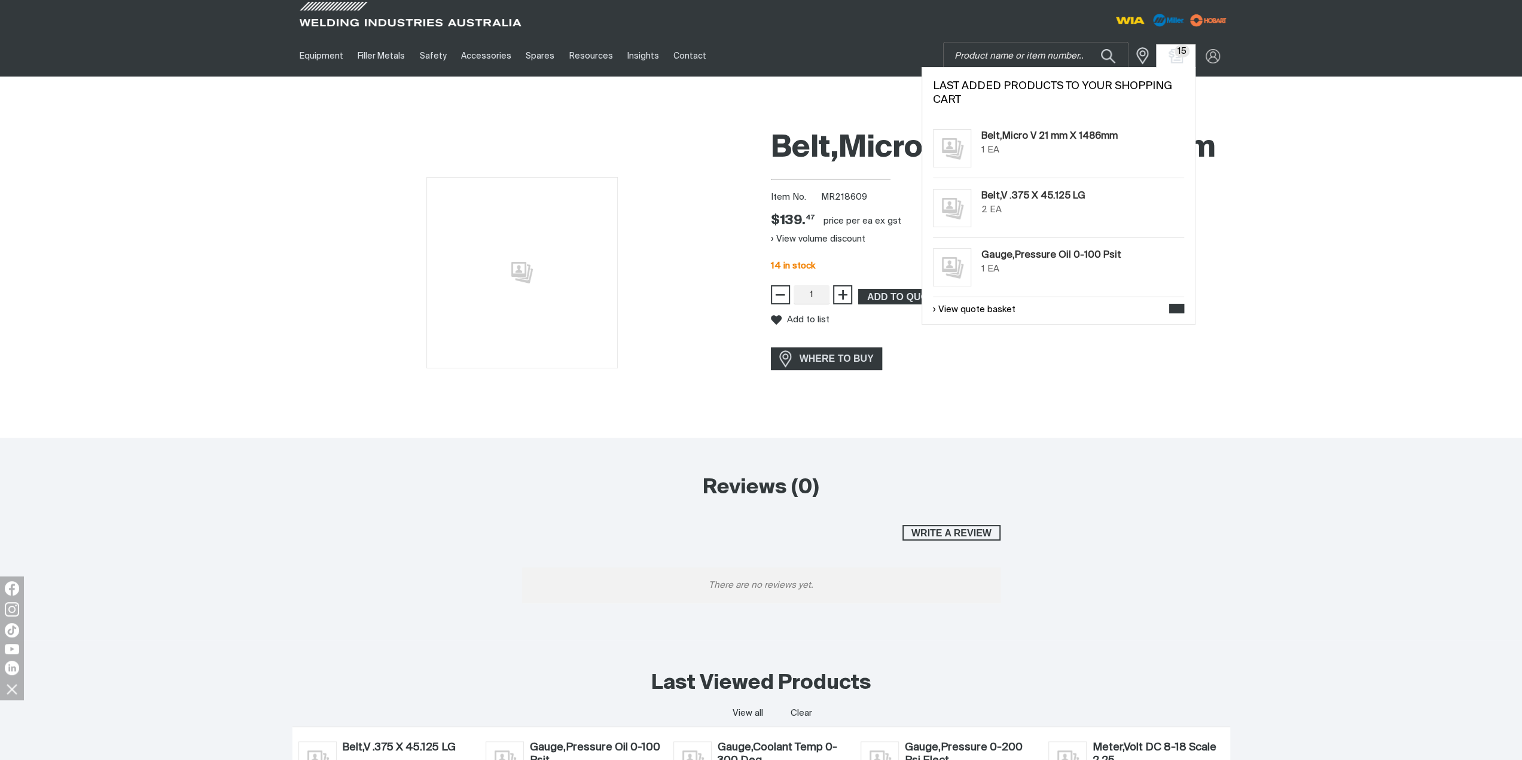
click at [1178, 54] on span "15" at bounding box center [1182, 51] width 16 height 13
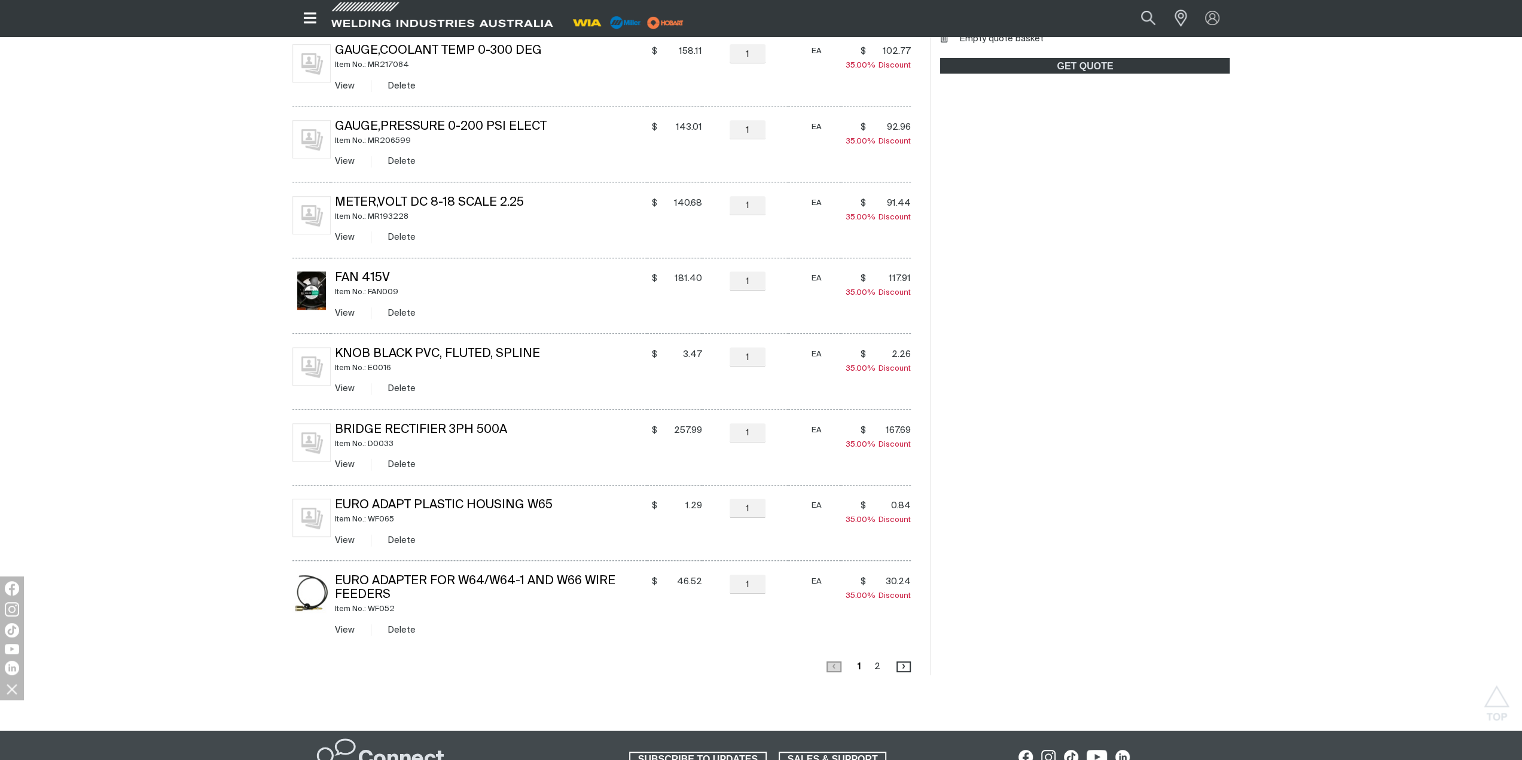
scroll to position [538, 0]
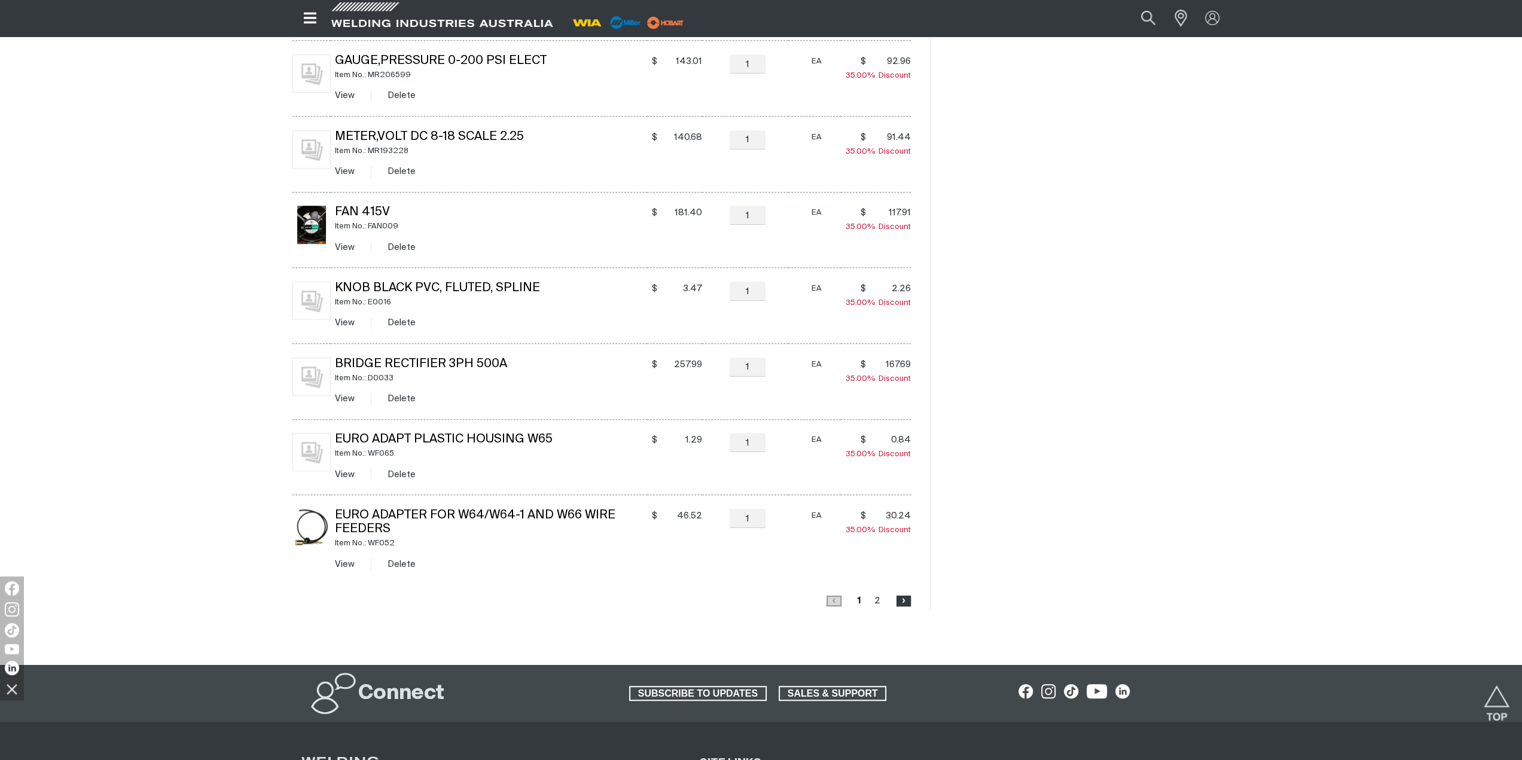
click at [899, 601] on span "›" at bounding box center [903, 600] width 13 height 11
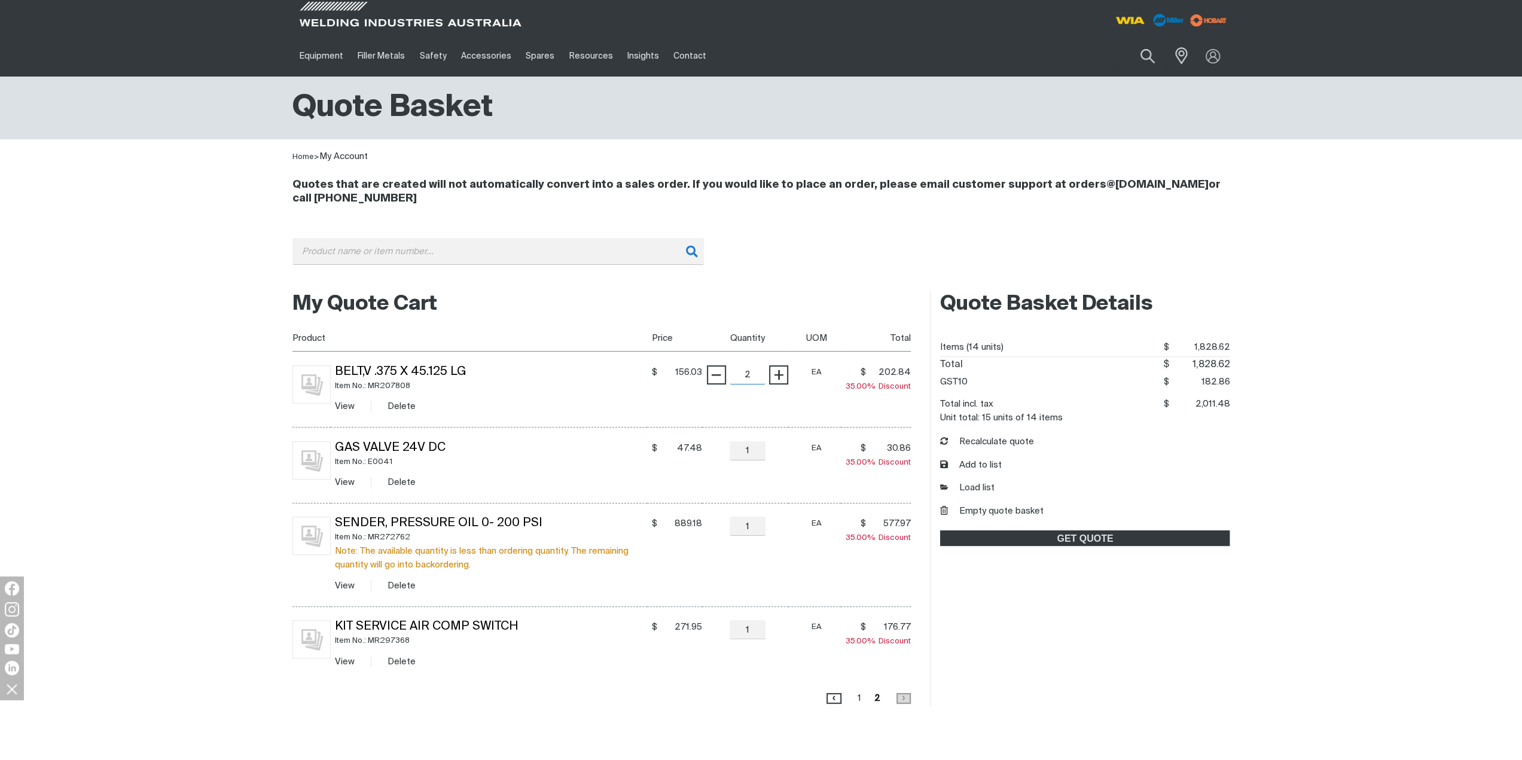
drag, startPoint x: 750, startPoint y: 377, endPoint x: 730, endPoint y: 372, distance: 20.3
click at [730, 372] on input "2" at bounding box center [747, 374] width 36 height 19
type input "1"
click at [710, 380] on td "− 1 Quantity +" at bounding box center [745, 390] width 86 height 76
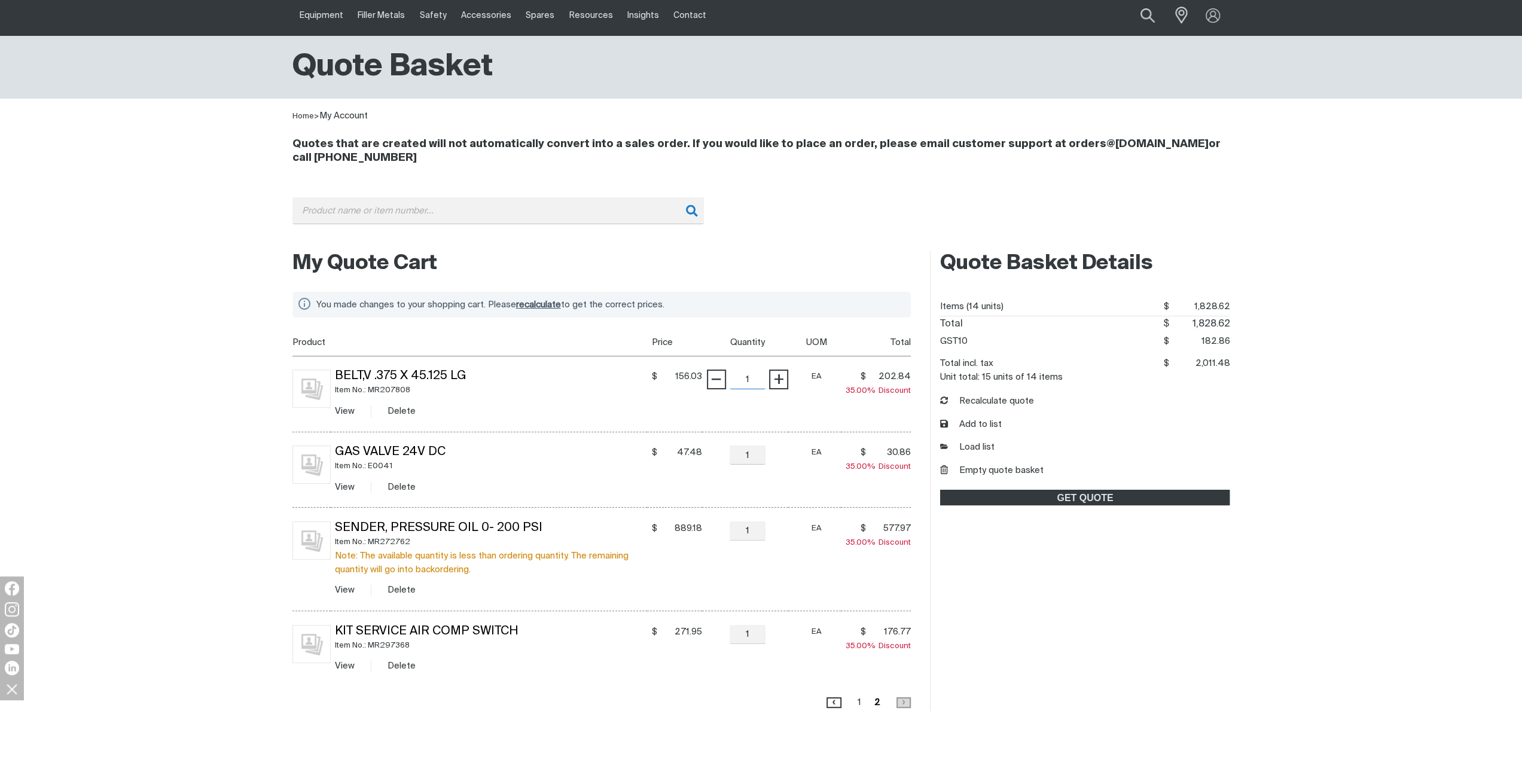
scroll to position [60, 0]
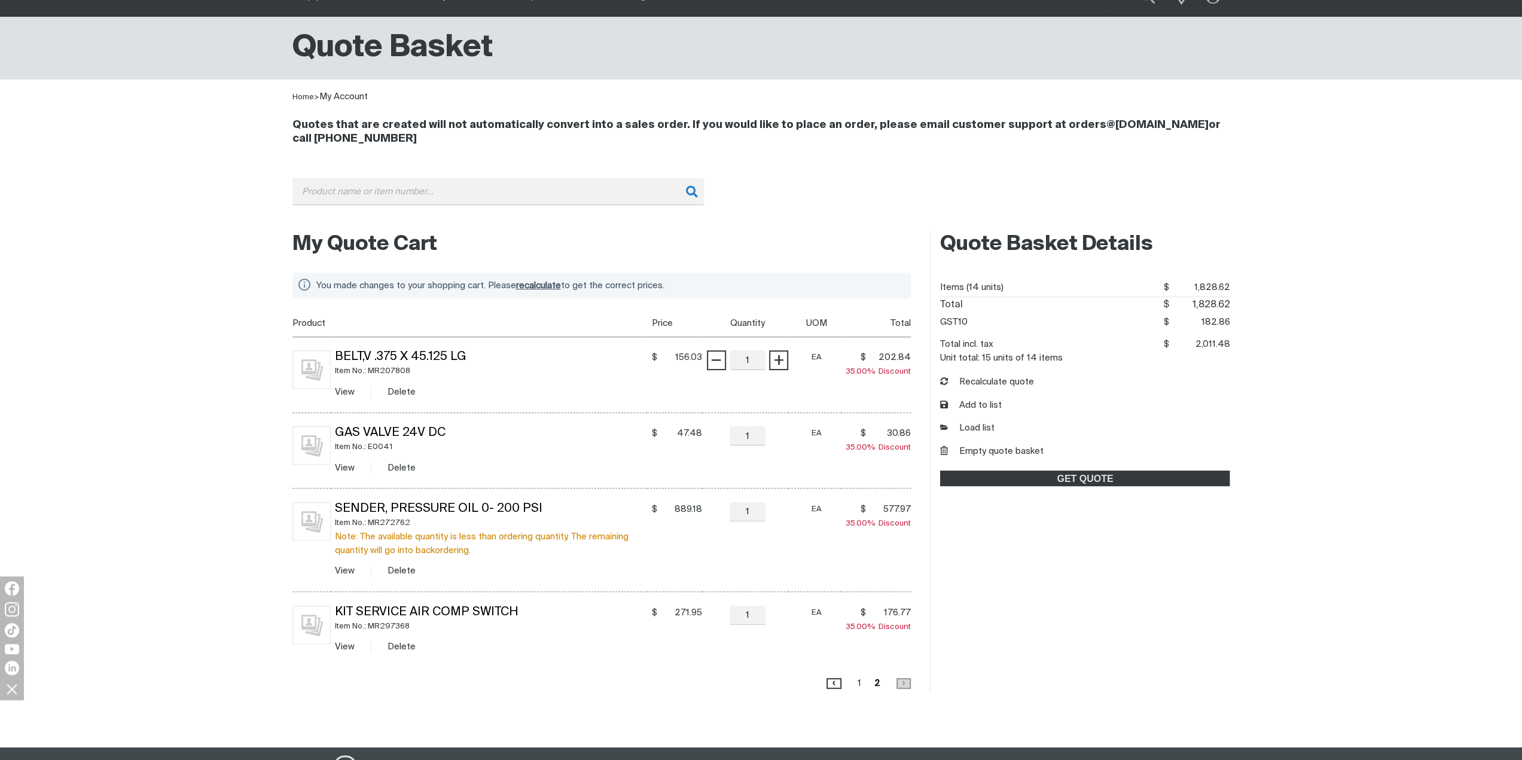
click at [549, 286] on span "recalculate" at bounding box center [538, 285] width 45 height 9
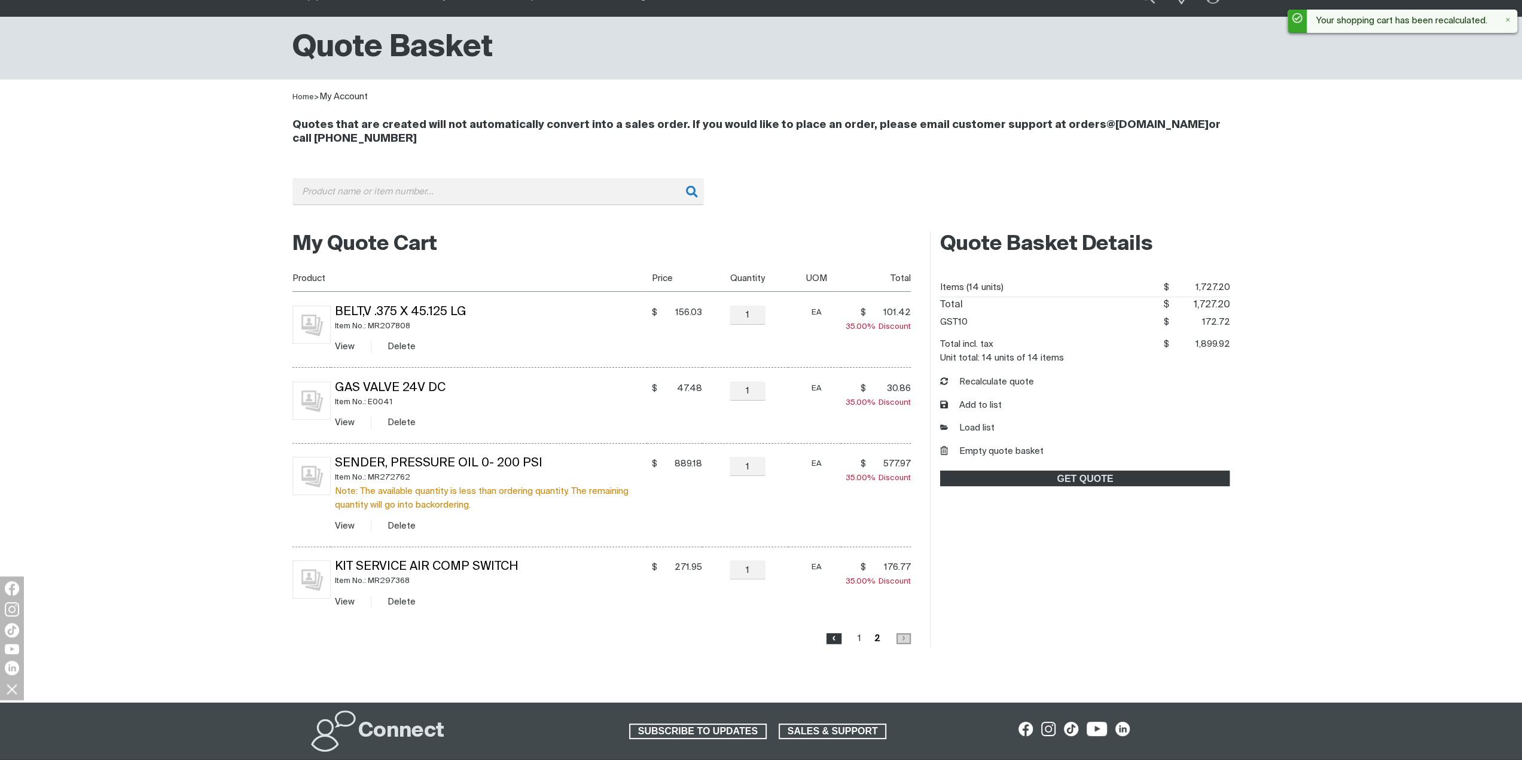
click at [832, 639] on span "‹" at bounding box center [833, 638] width 13 height 11
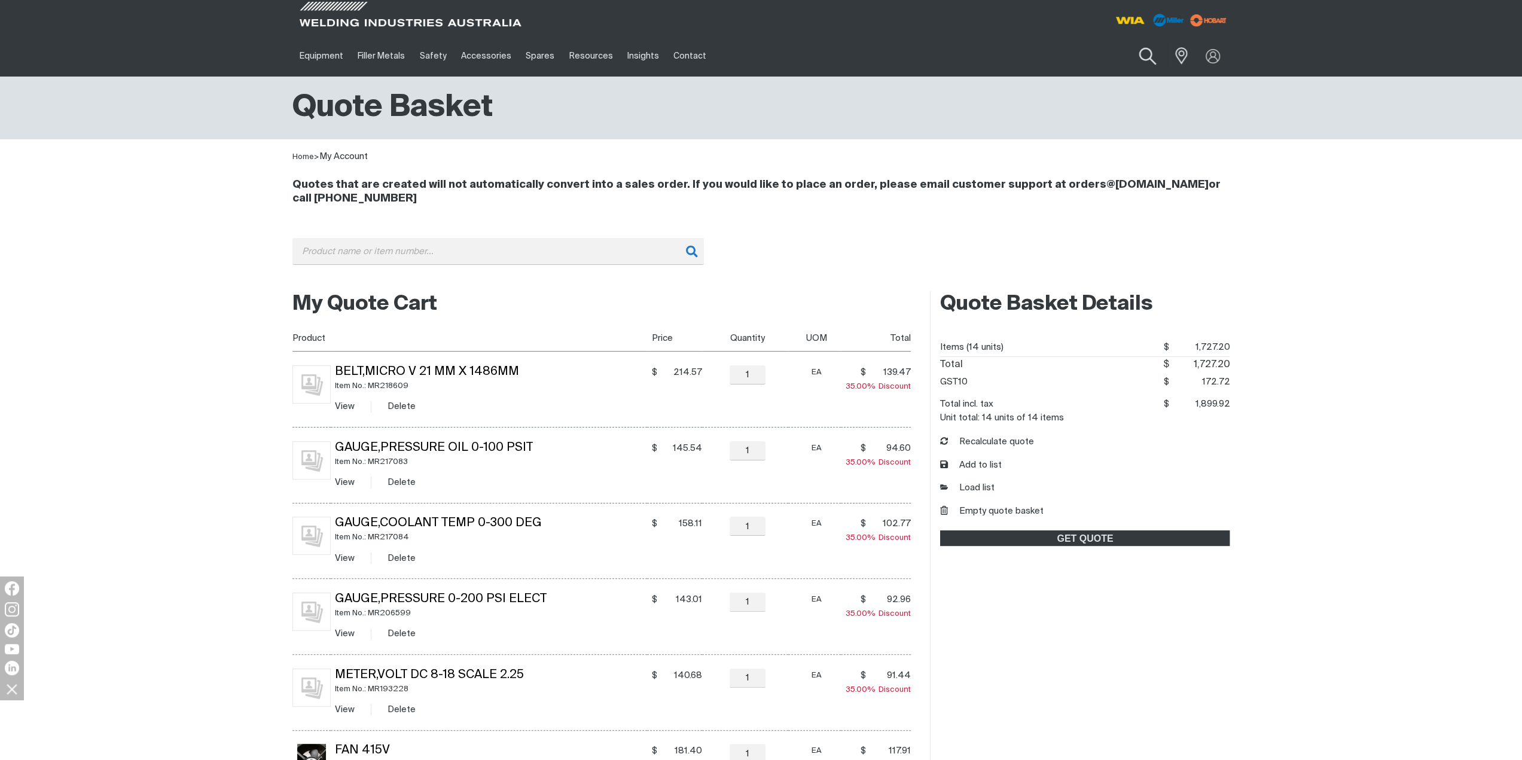
click at [1152, 56] on button "Search products" at bounding box center [1147, 56] width 48 height 34
click at [1004, 53] on input "Search" at bounding box center [1074, 55] width 184 height 27
type input "206624"
click at [1033, 80] on span "Switch,Tgl Sptt 6A 125VAC (On) - MR 206624" at bounding box center [1089, 84] width 137 height 20
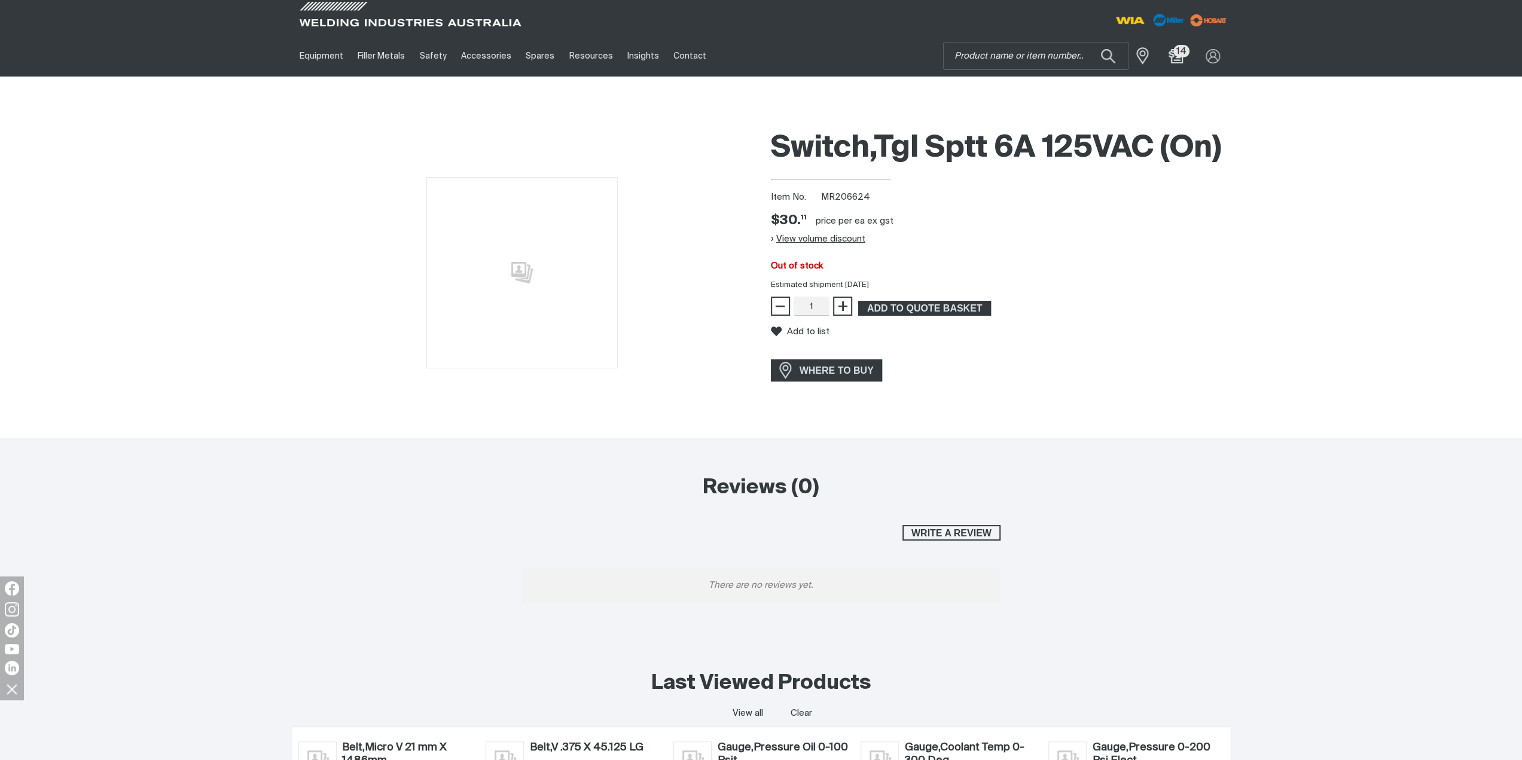
click at [843, 233] on button "View volume discount" at bounding box center [818, 239] width 94 height 19
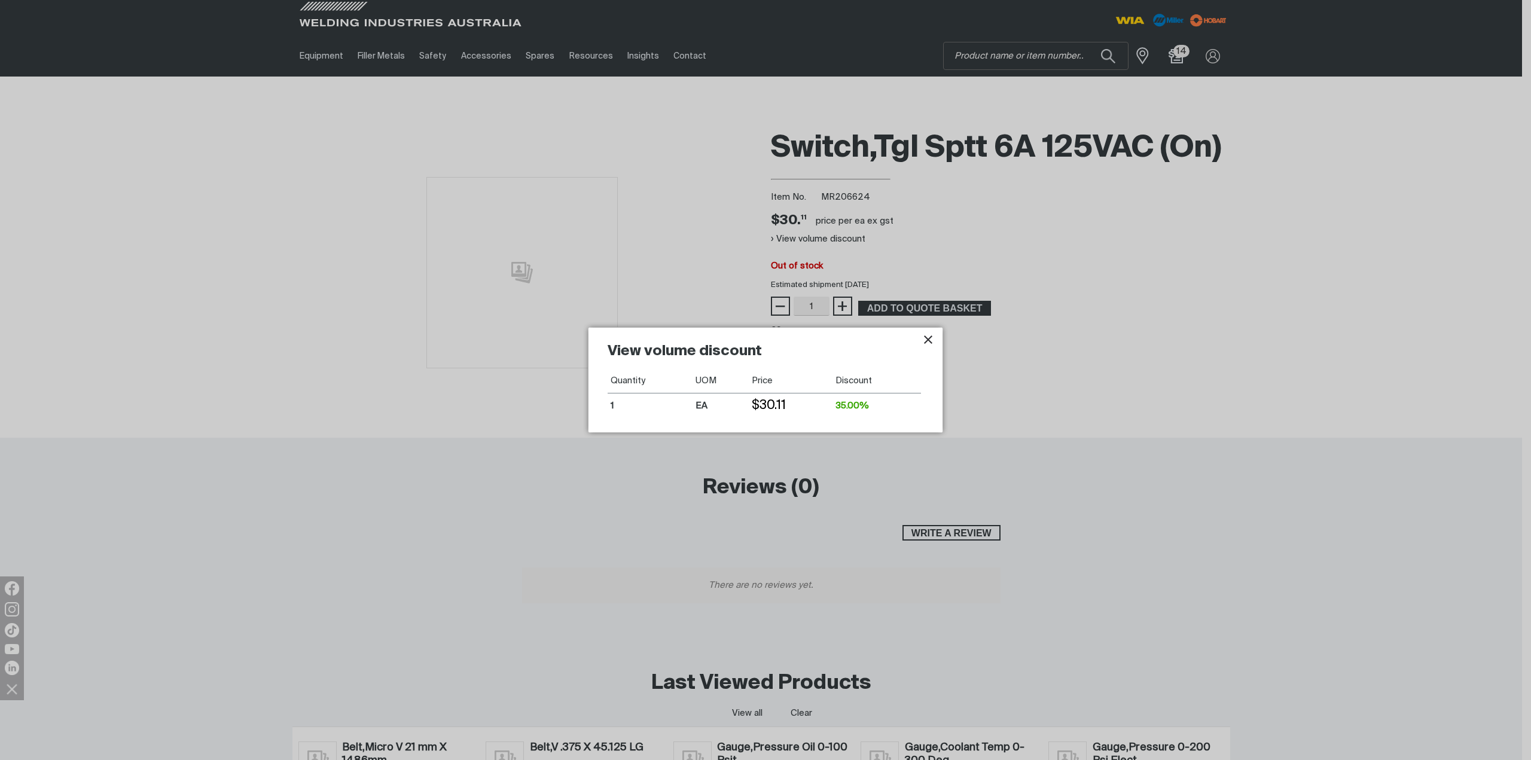
click at [924, 339] on icon "Close pop-up overlay" at bounding box center [928, 339] width 14 height 14
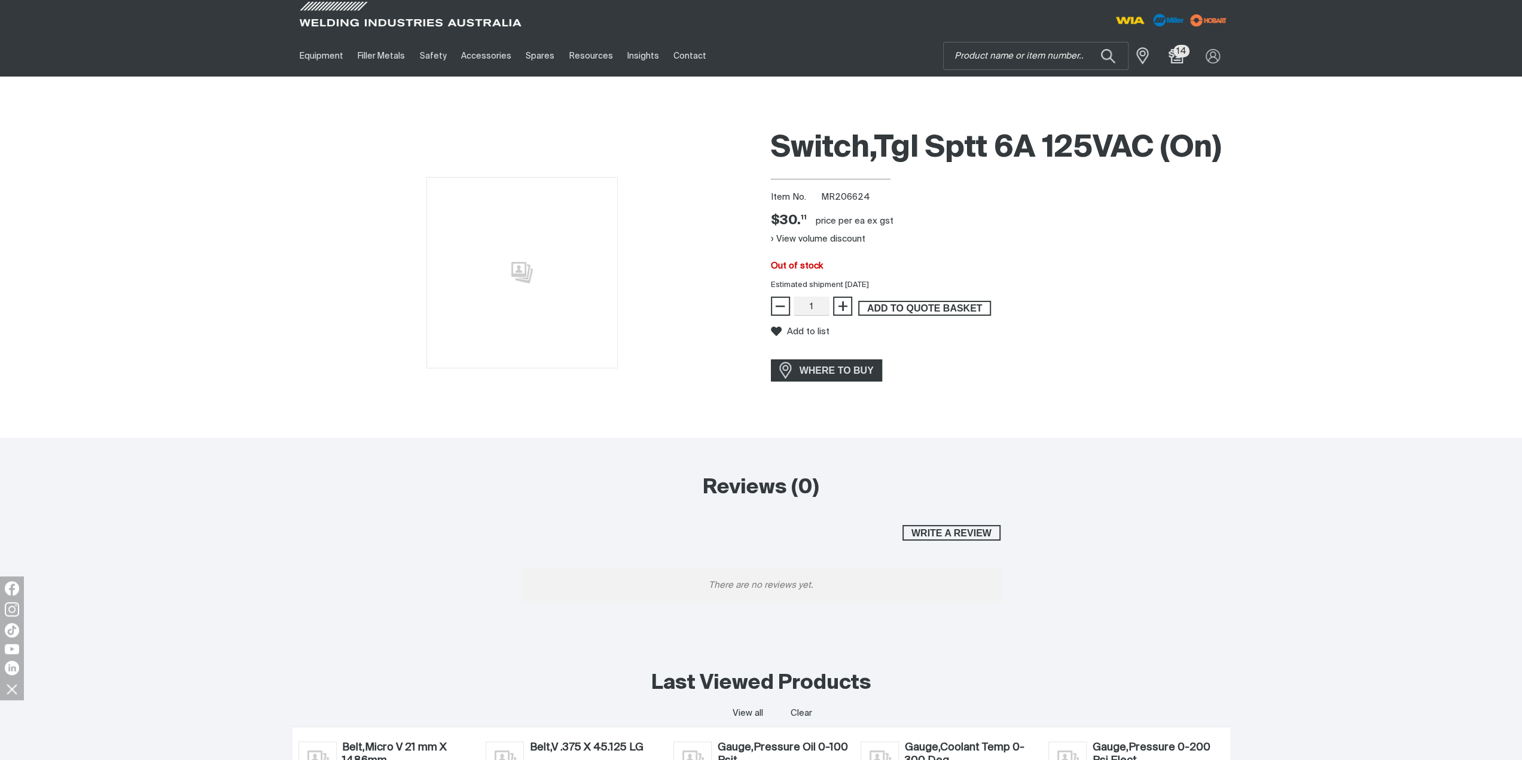
click at [917, 311] on span "ADD TO QUOTE BASKET" at bounding box center [924, 309] width 130 height 16
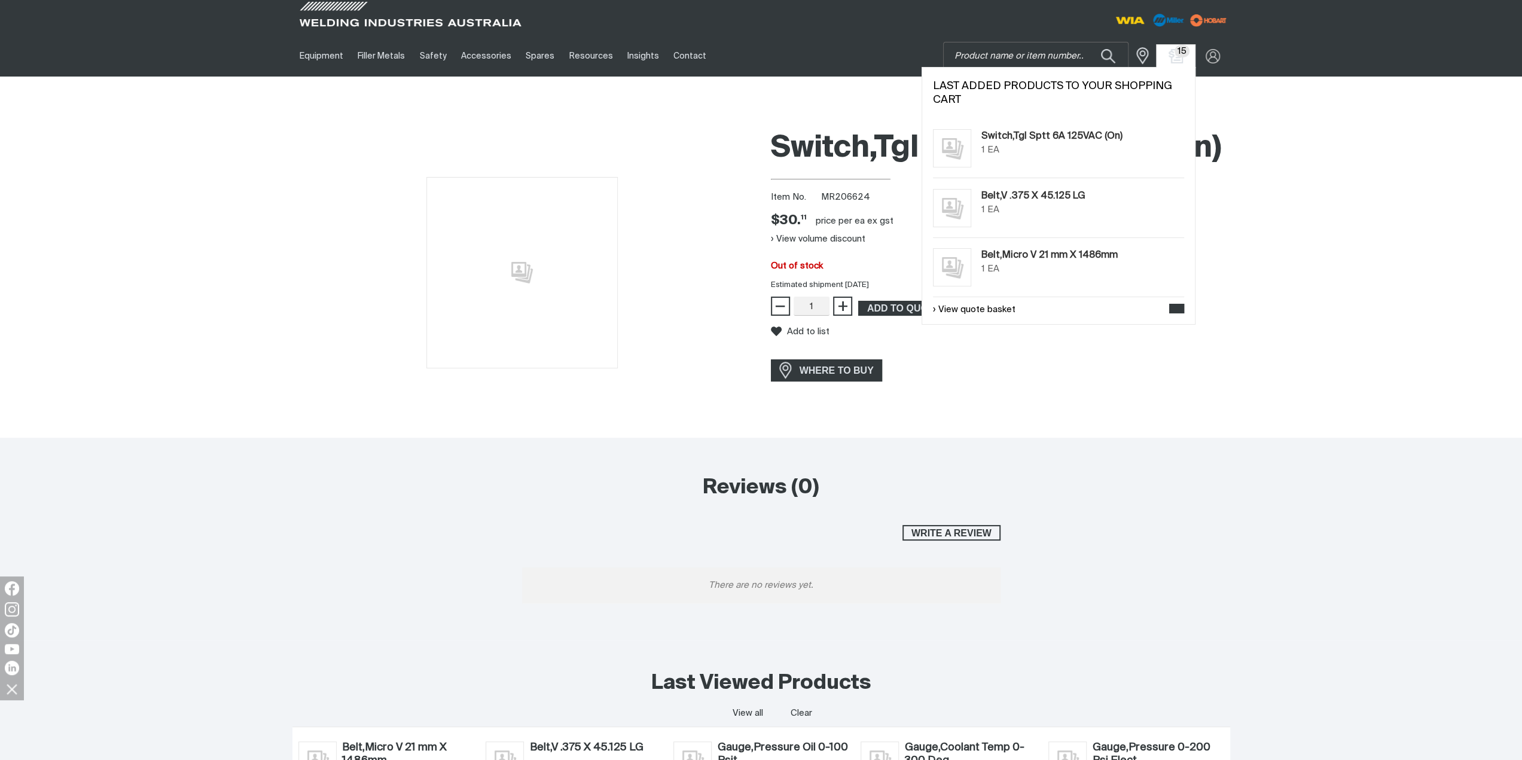
click at [1175, 53] on span "15" at bounding box center [1182, 51] width 16 height 13
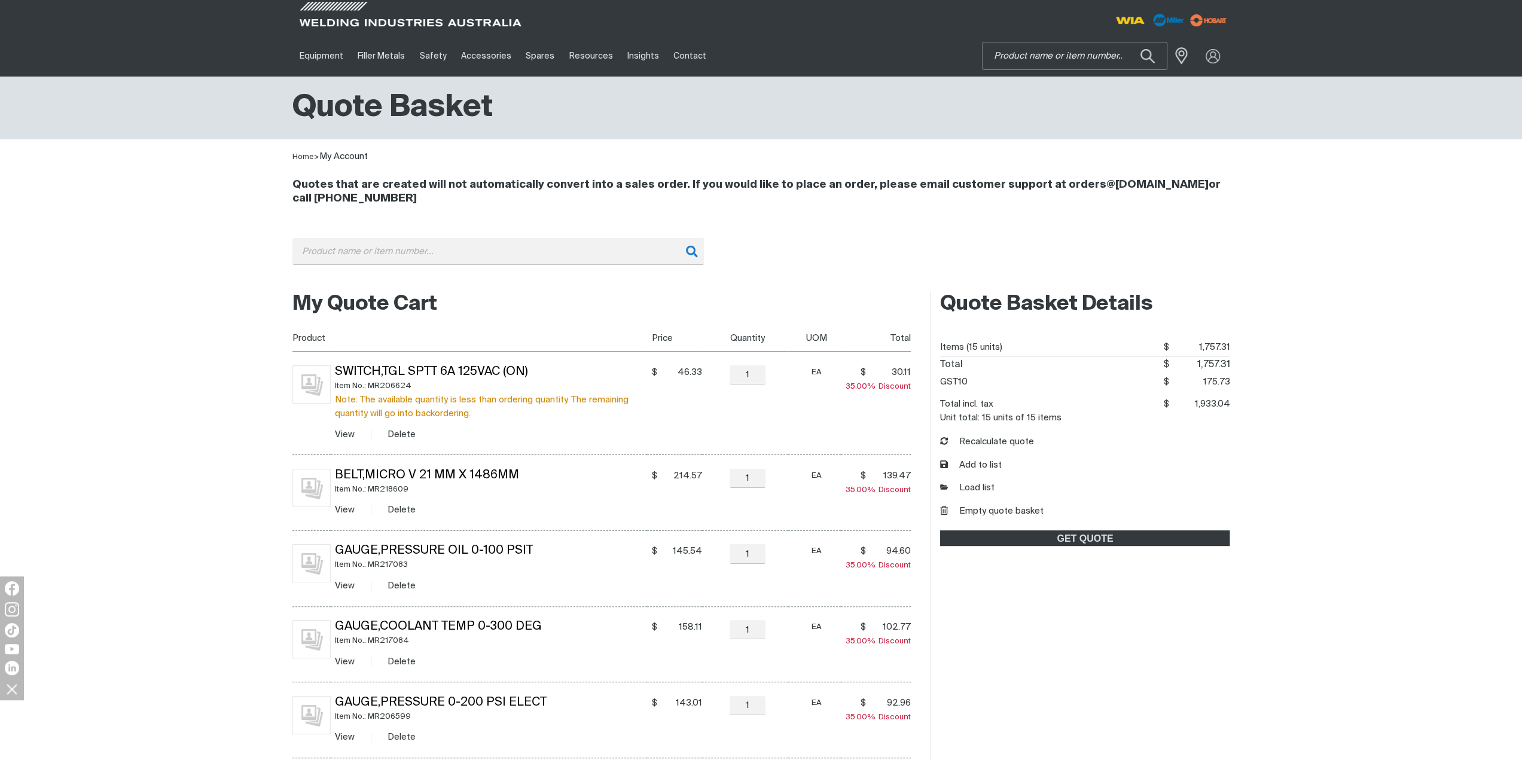
click at [1108, 51] on input "Search" at bounding box center [1074, 55] width 184 height 27
type input "259268"
click at [1108, 91] on span "Door,ACcess Rh W/Om - MR 259268 Spares" at bounding box center [1088, 86] width 134 height 24
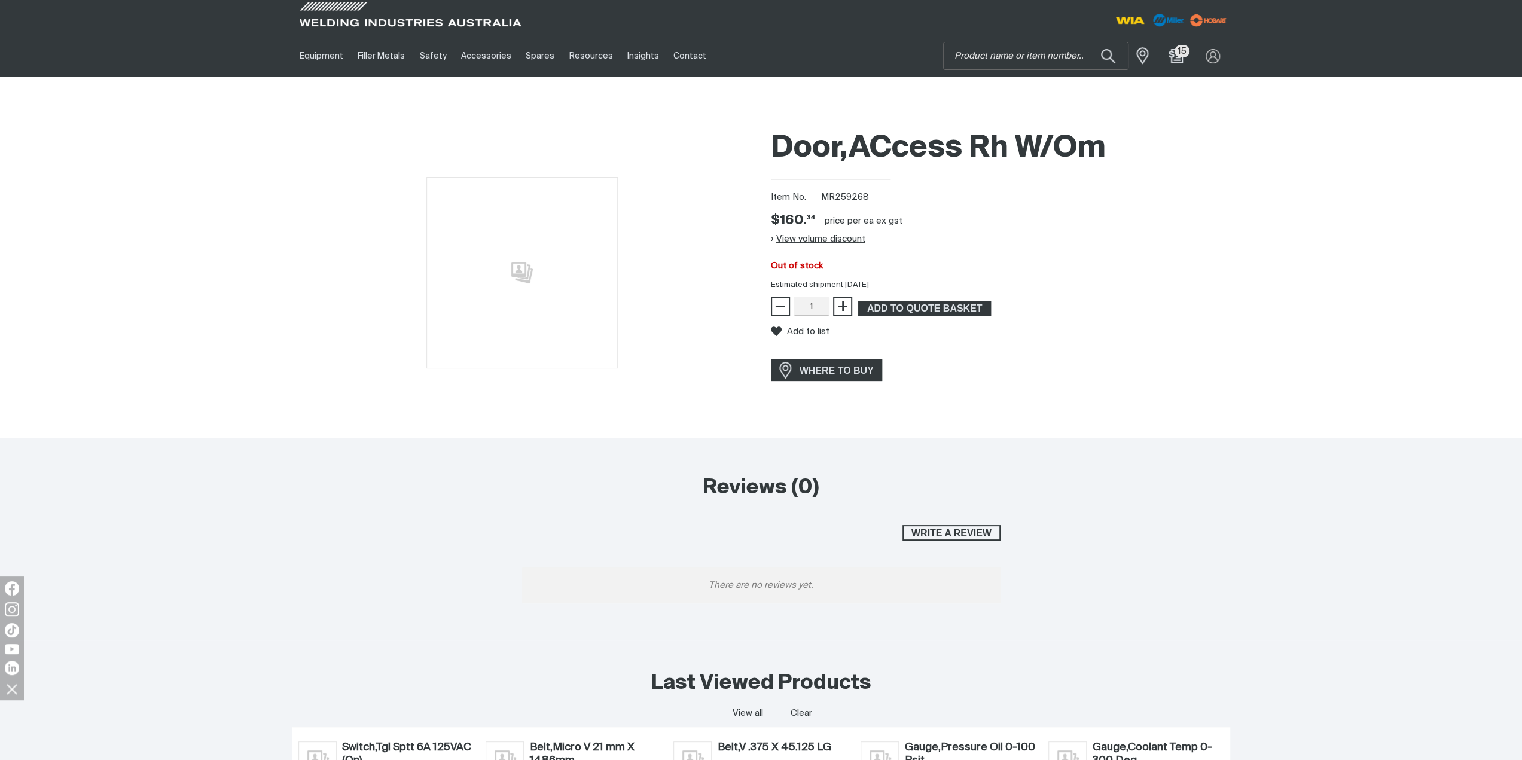
click at [848, 236] on button "View volume discount" at bounding box center [818, 239] width 94 height 19
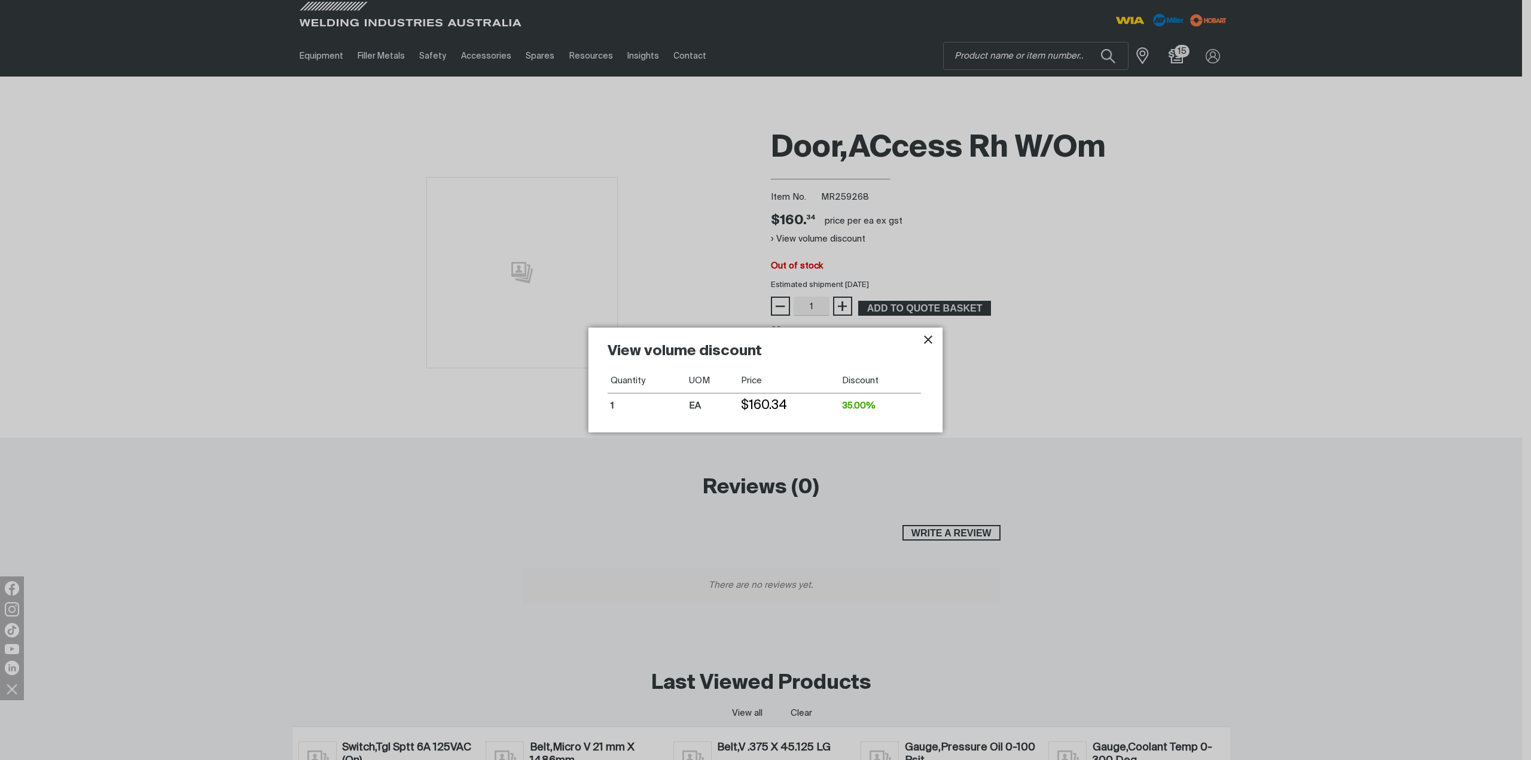
click at [923, 340] on icon "Close pop-up overlay" at bounding box center [928, 339] width 14 height 14
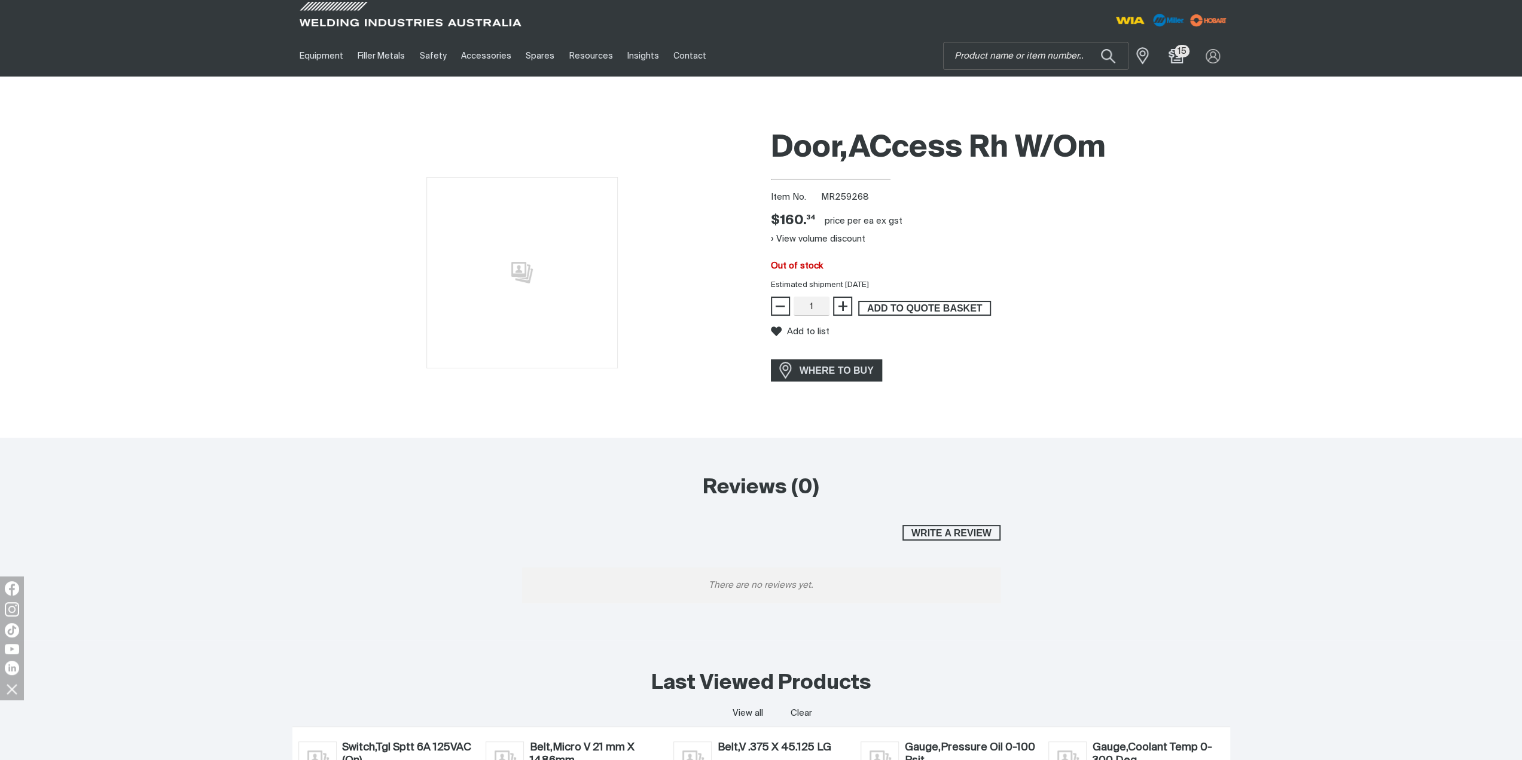
click at [922, 310] on span "ADD TO QUOTE BASKET" at bounding box center [924, 309] width 130 height 16
click at [1008, 57] on input "Search" at bounding box center [1035, 55] width 184 height 27
type input "021385"
click at [1004, 88] on span "021385" at bounding box center [1007, 89] width 28 height 8
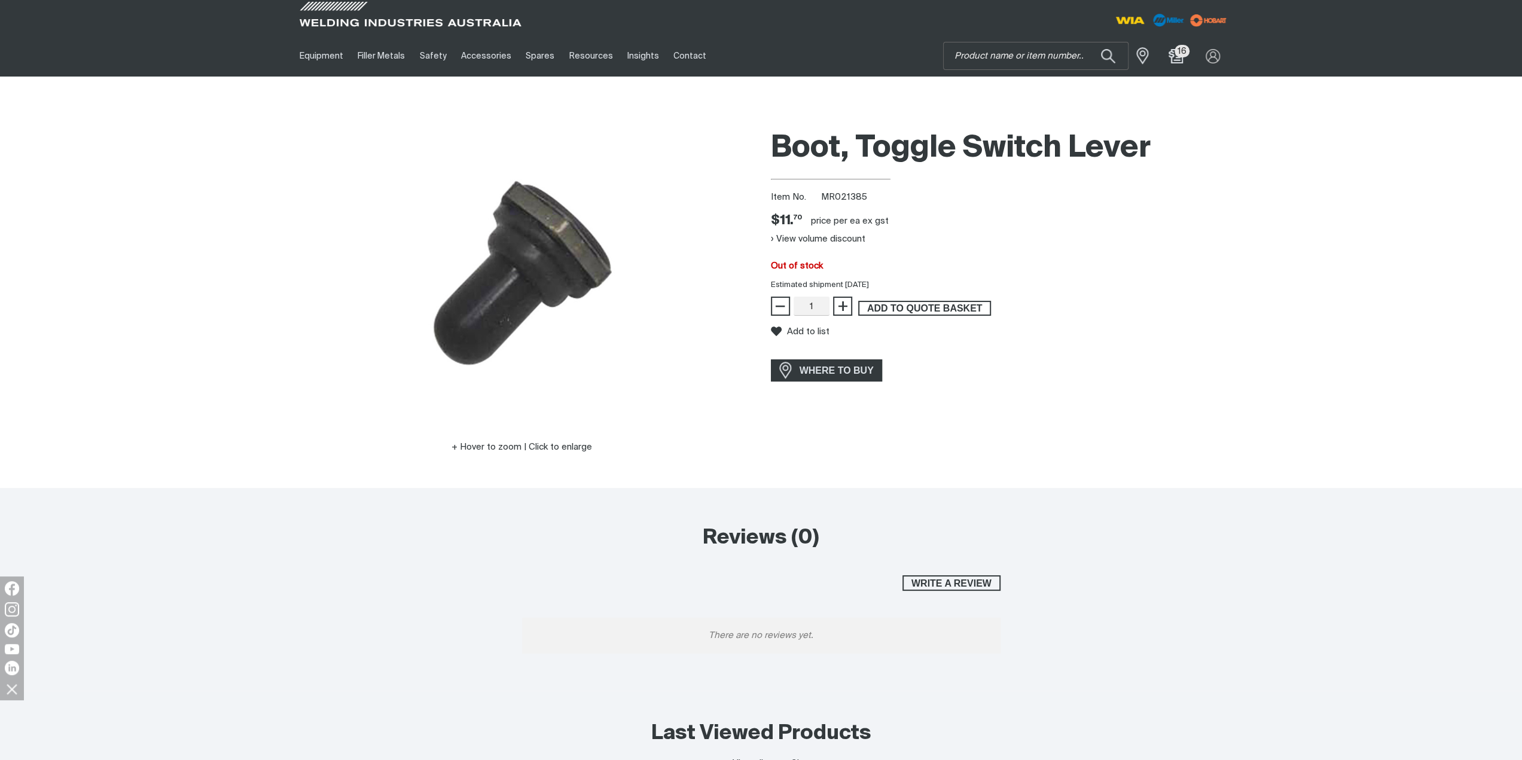
click at [891, 310] on span "ADD TO QUOTE BASKET" at bounding box center [924, 309] width 130 height 16
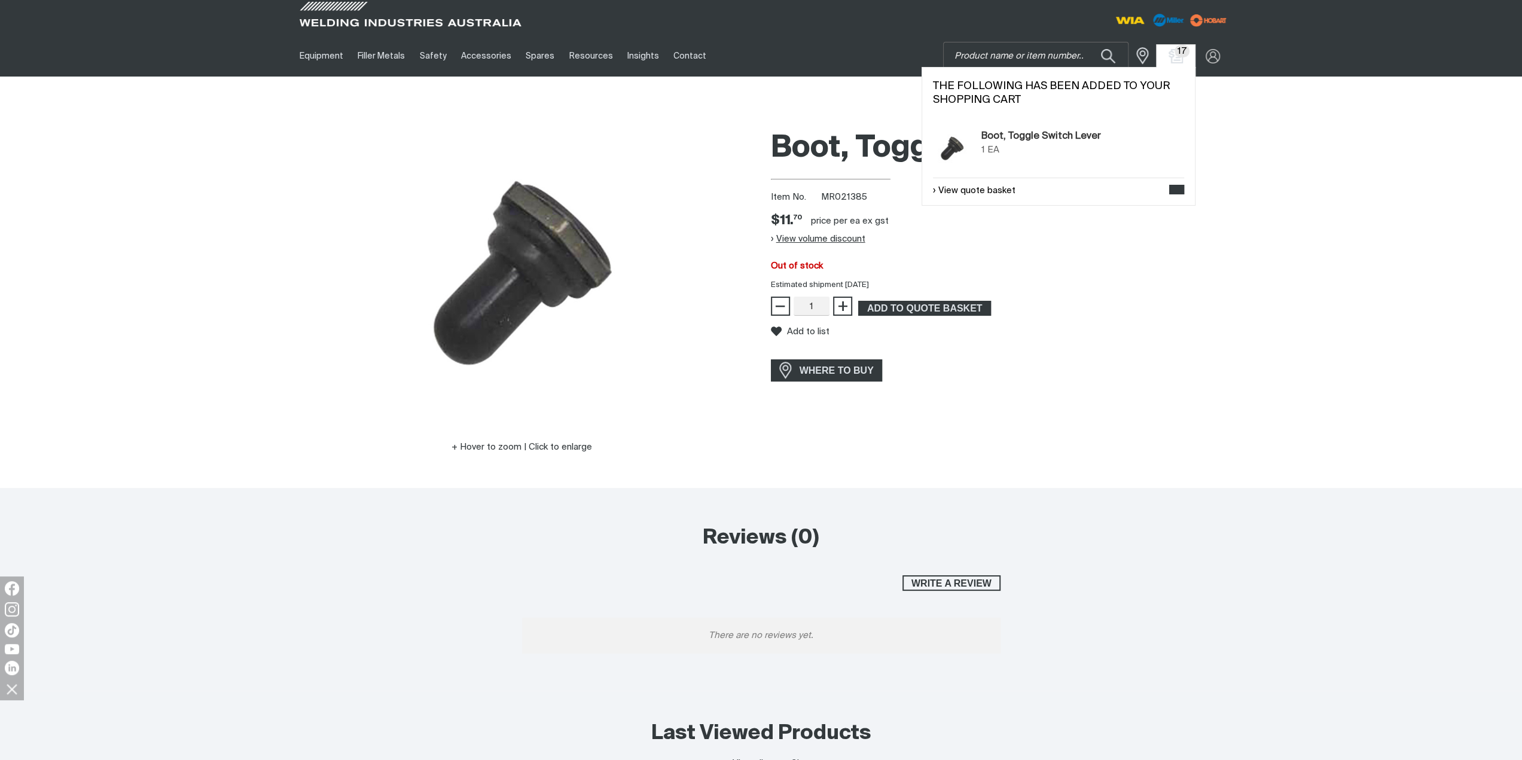
click at [817, 236] on button "View volume discount" at bounding box center [818, 239] width 94 height 19
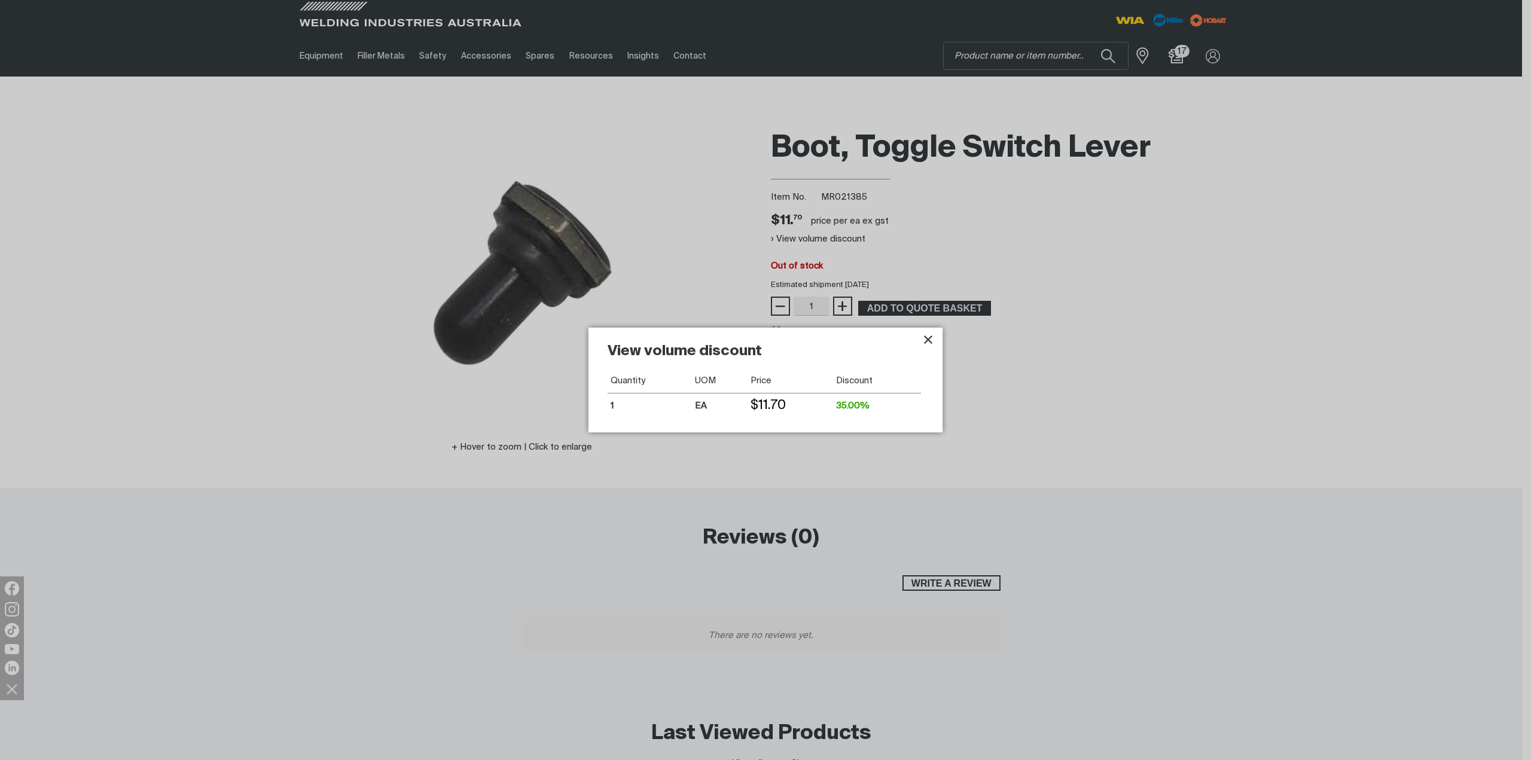
click at [924, 337] on icon "Close pop-up overlay" at bounding box center [928, 339] width 14 height 14
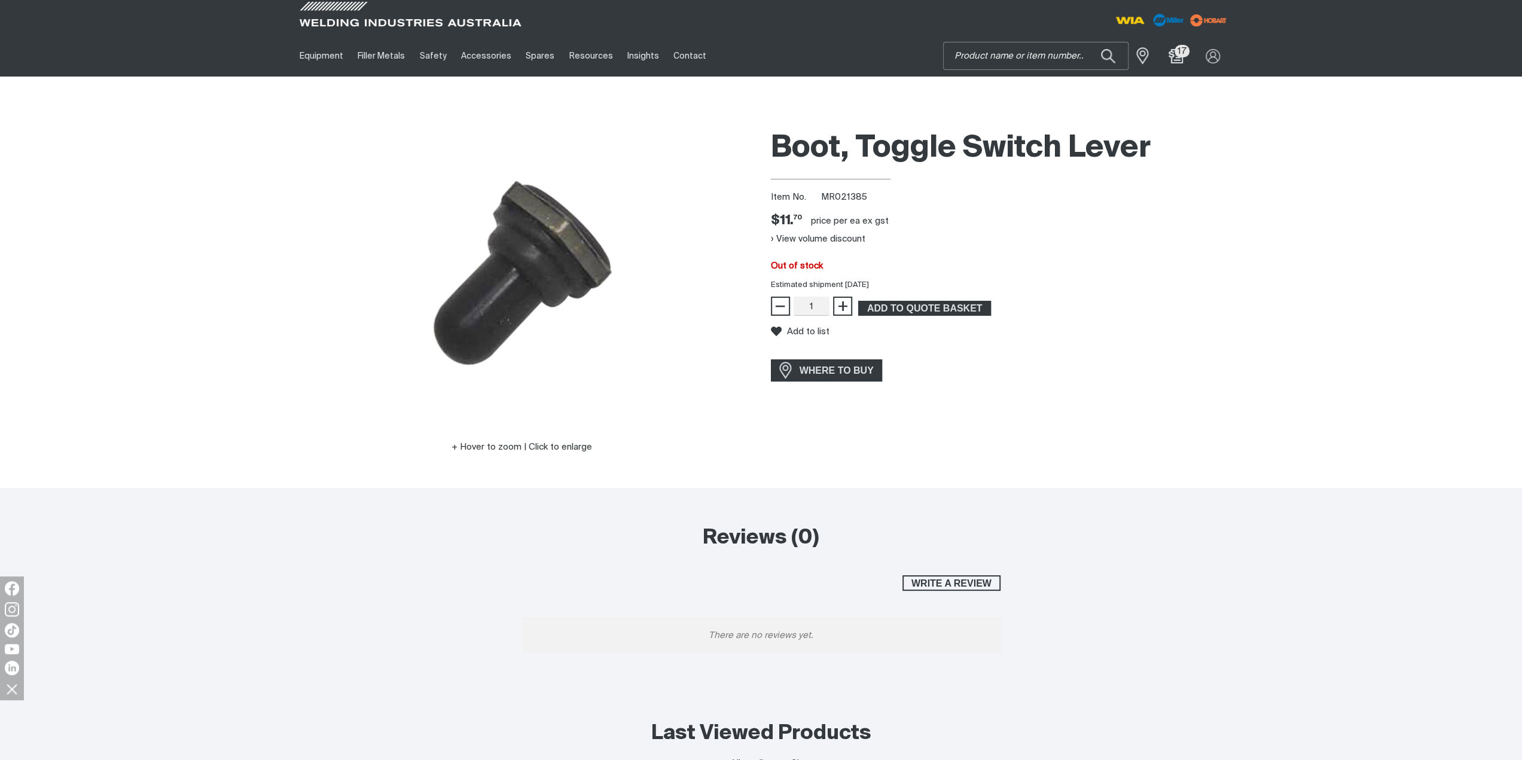
click at [1031, 50] on input "Search" at bounding box center [1035, 55] width 184 height 27
type input "265250"
click at [1040, 100] on span "Mount,ACcess Rh - MR 265250 Spares" at bounding box center [1024, 85] width 162 height 32
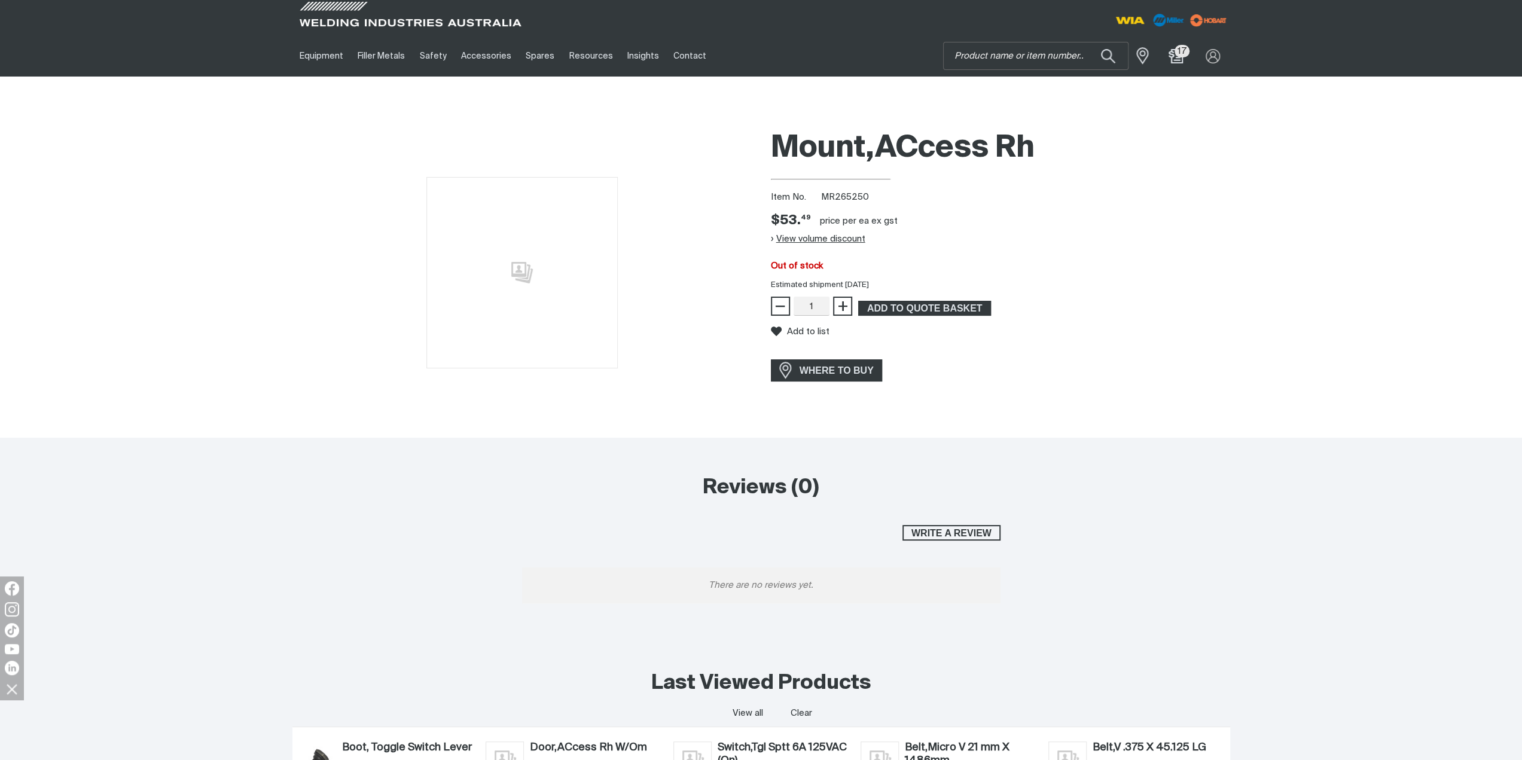
click at [791, 237] on button "View volume discount" at bounding box center [818, 239] width 94 height 19
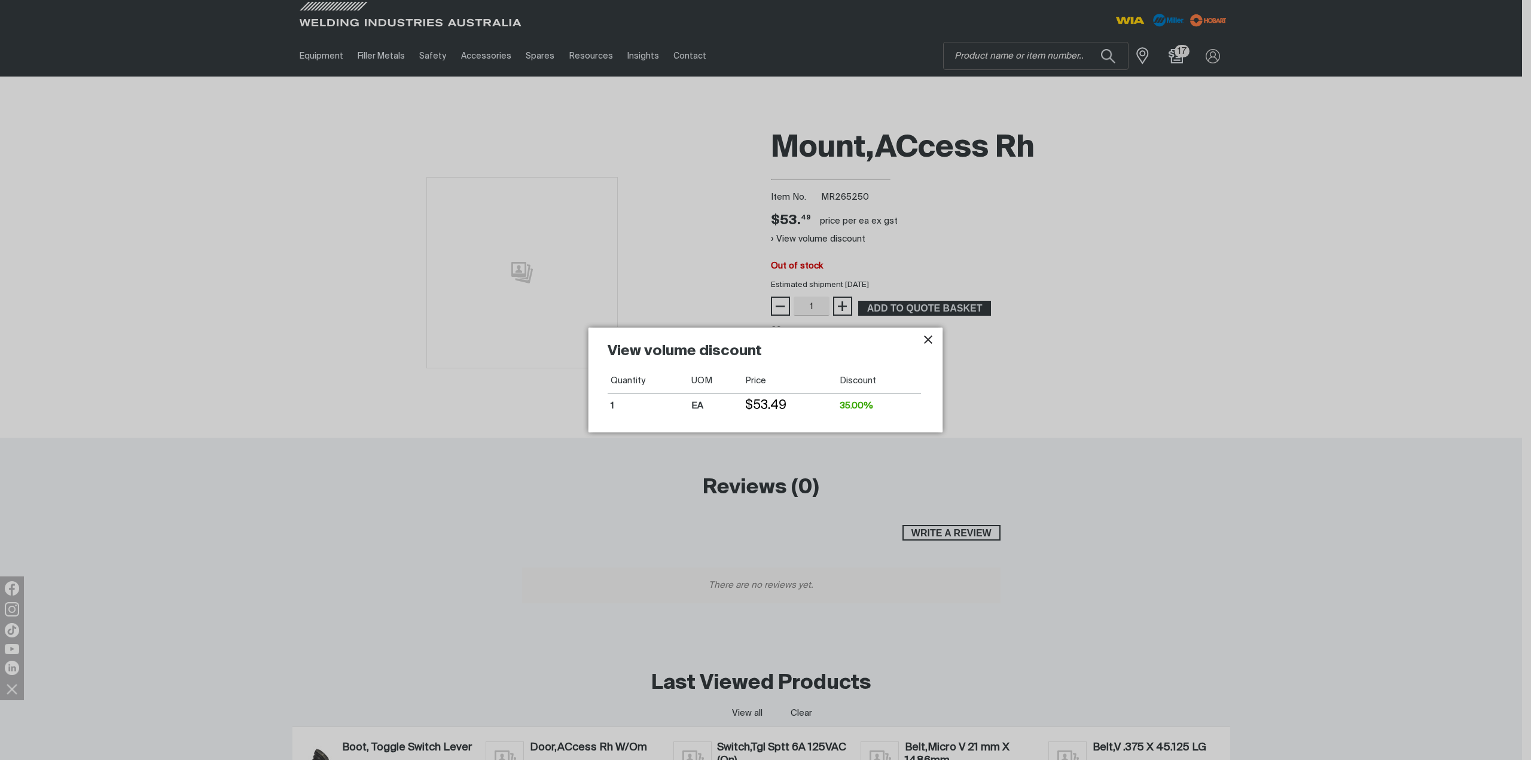
click at [924, 337] on icon "Close pop-up overlay" at bounding box center [928, 339] width 14 height 14
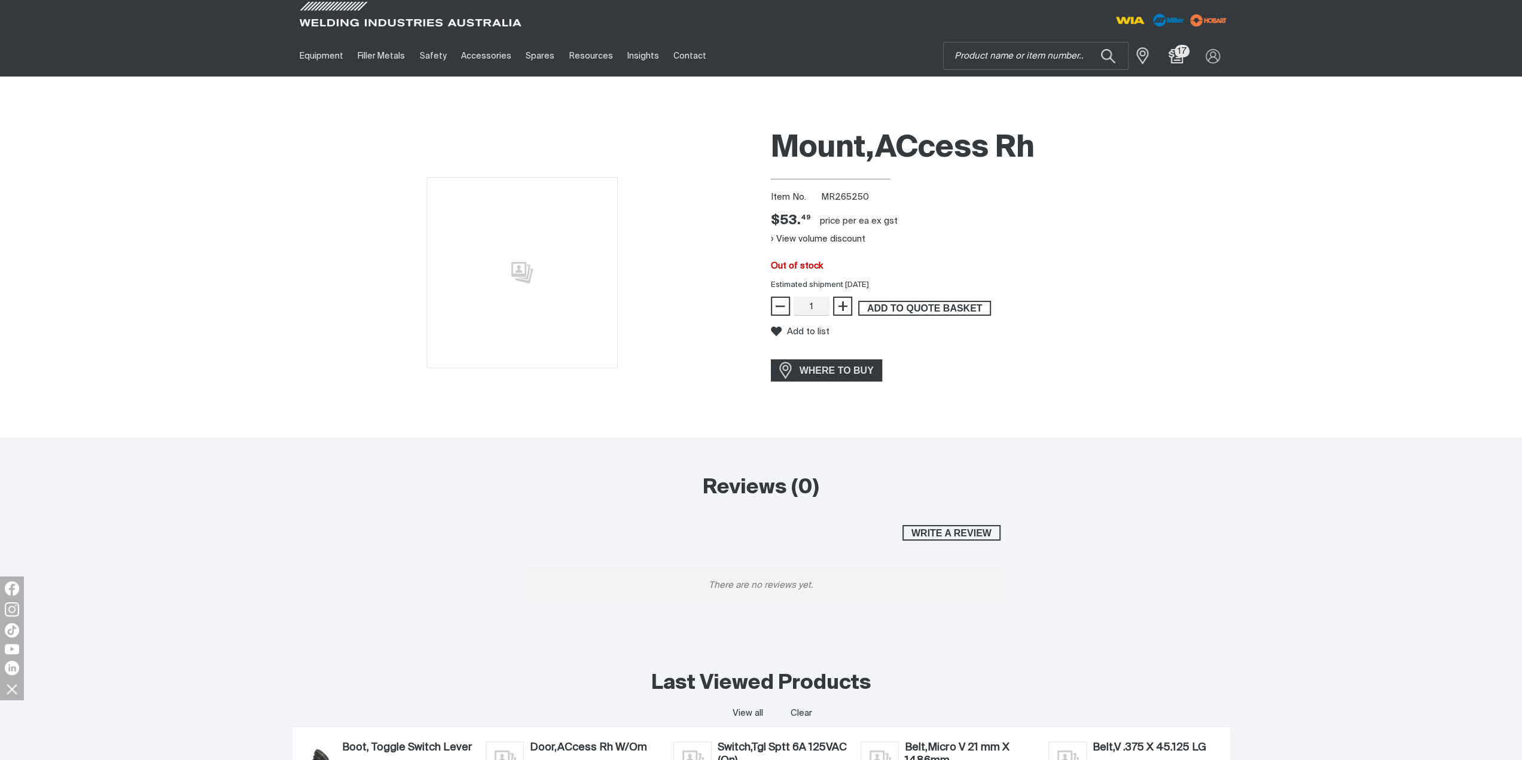
click at [922, 305] on span "ADD TO QUOTE BASKET" at bounding box center [924, 309] width 130 height 16
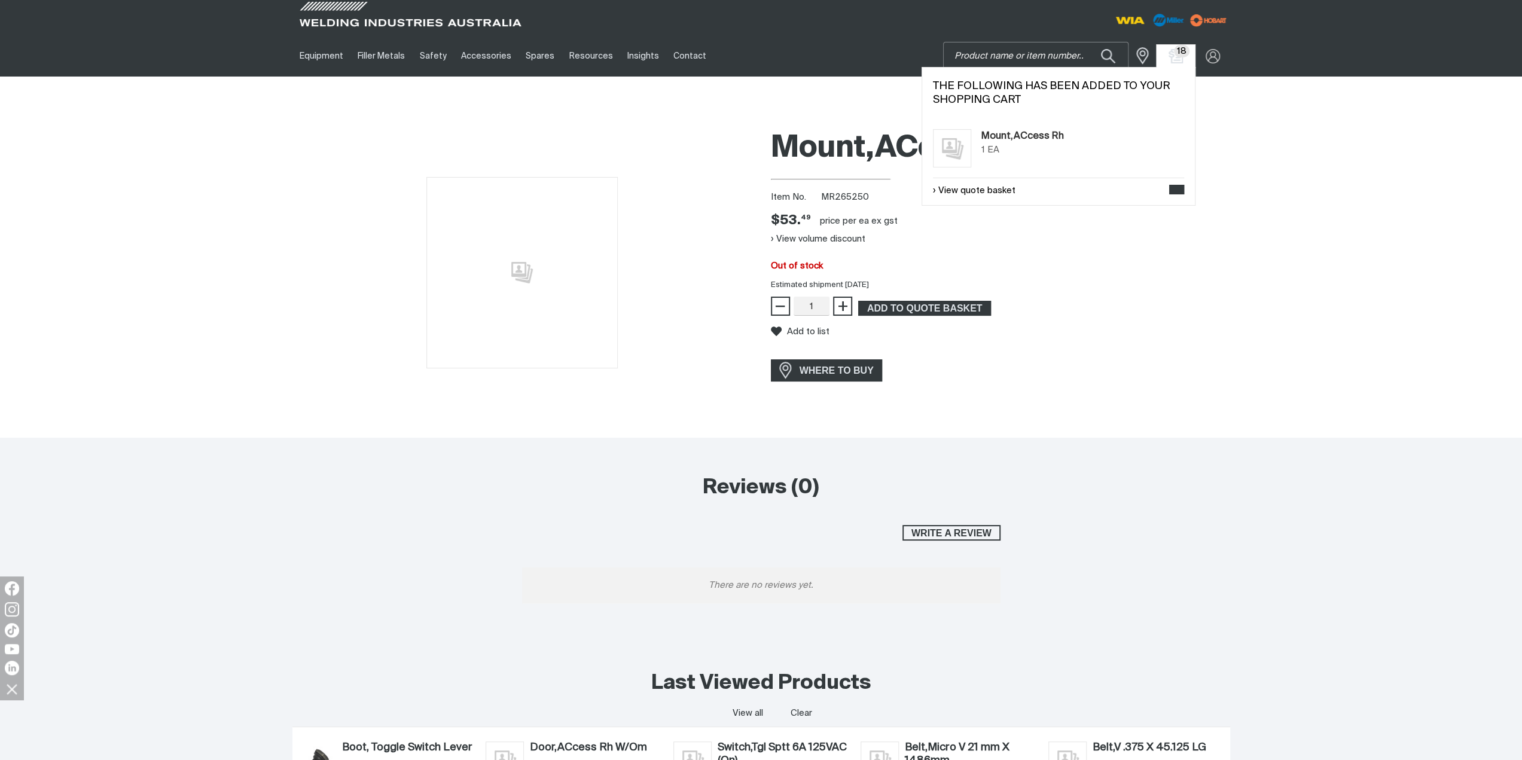
click at [1014, 54] on input "Search" at bounding box center [1035, 55] width 184 height 27
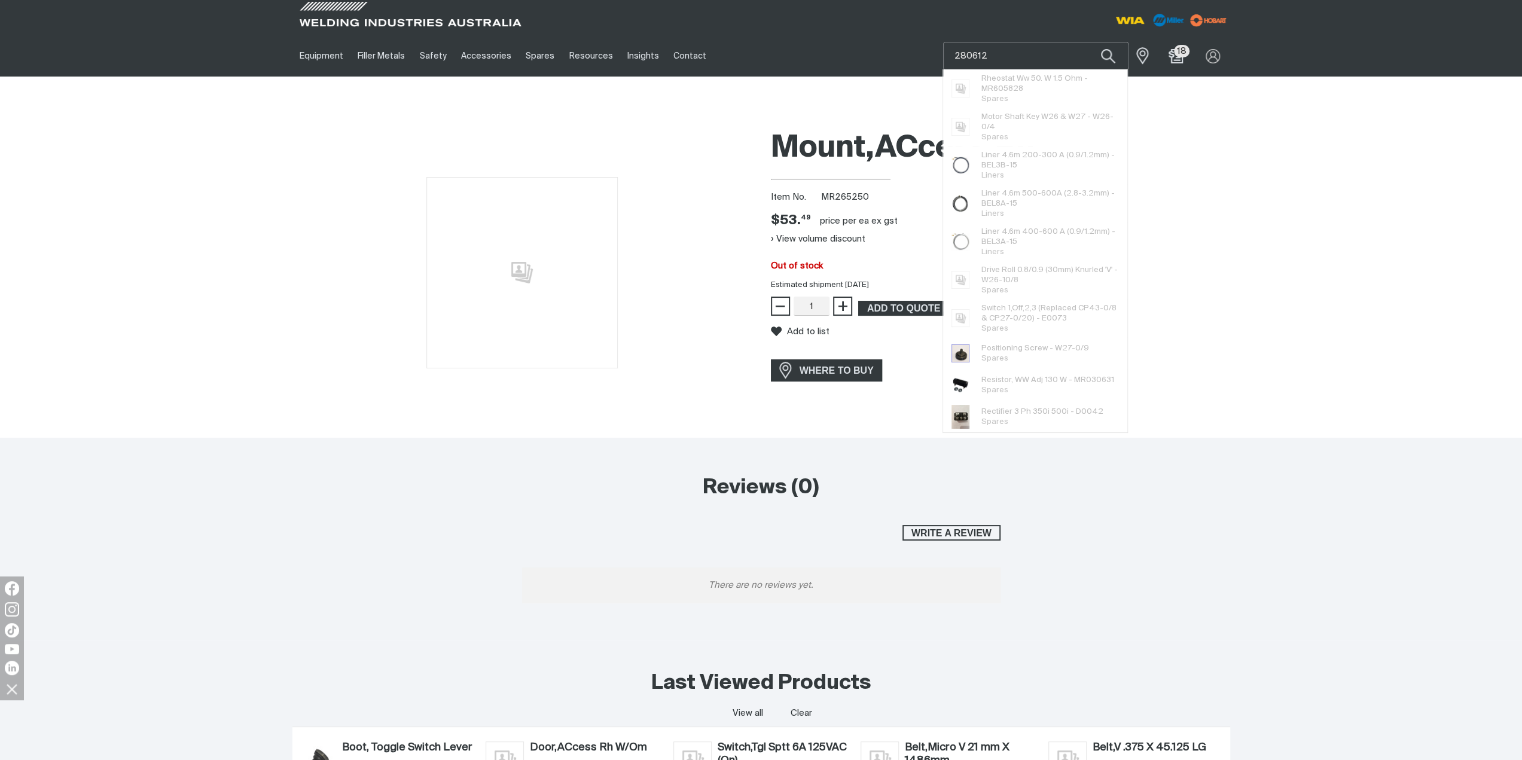
type input "280612"
click at [1180, 104] on div at bounding box center [763, 108] width 931 height 28
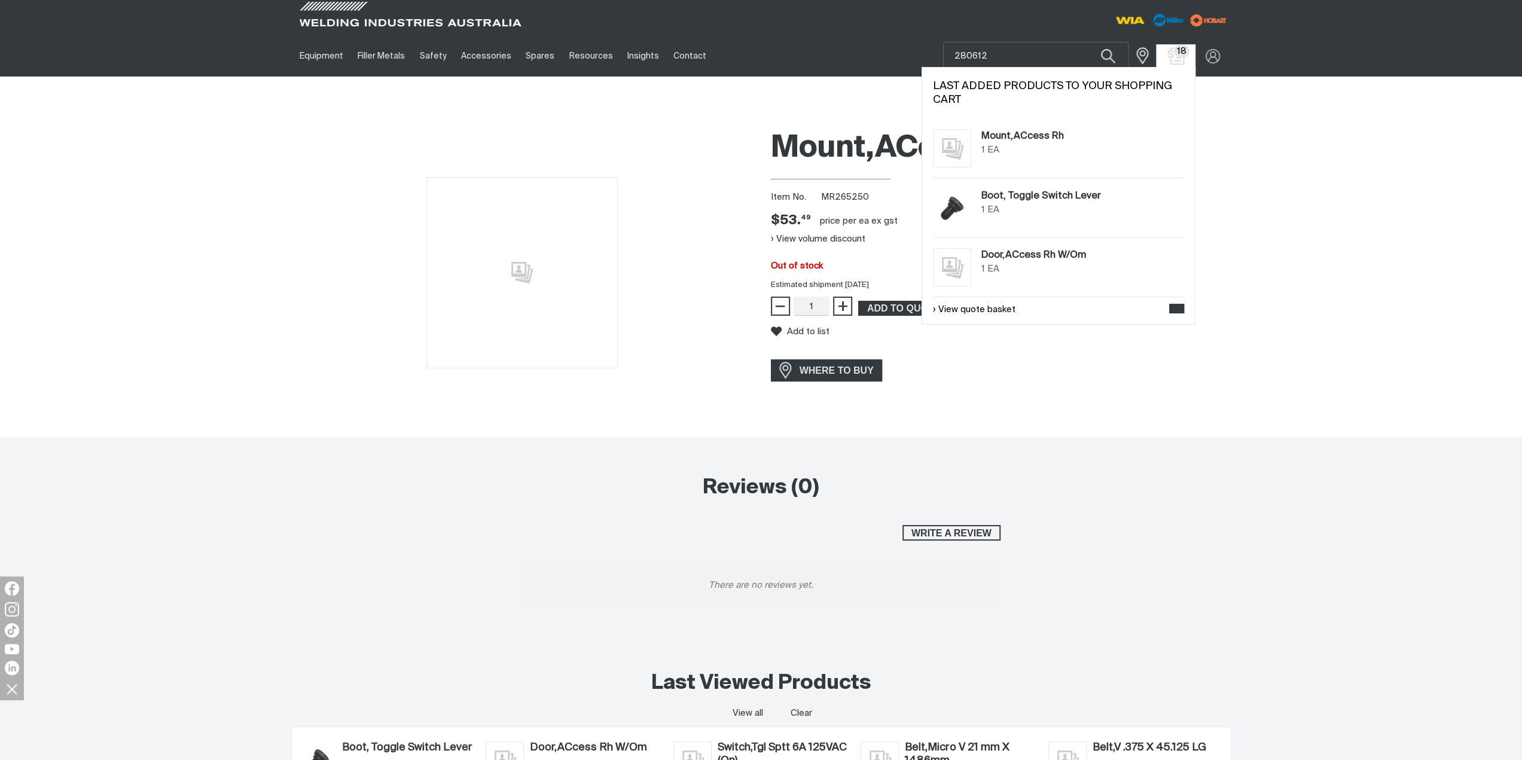
click at [1172, 48] on img "Shopping cart (18 product(s))" at bounding box center [1174, 55] width 17 height 17
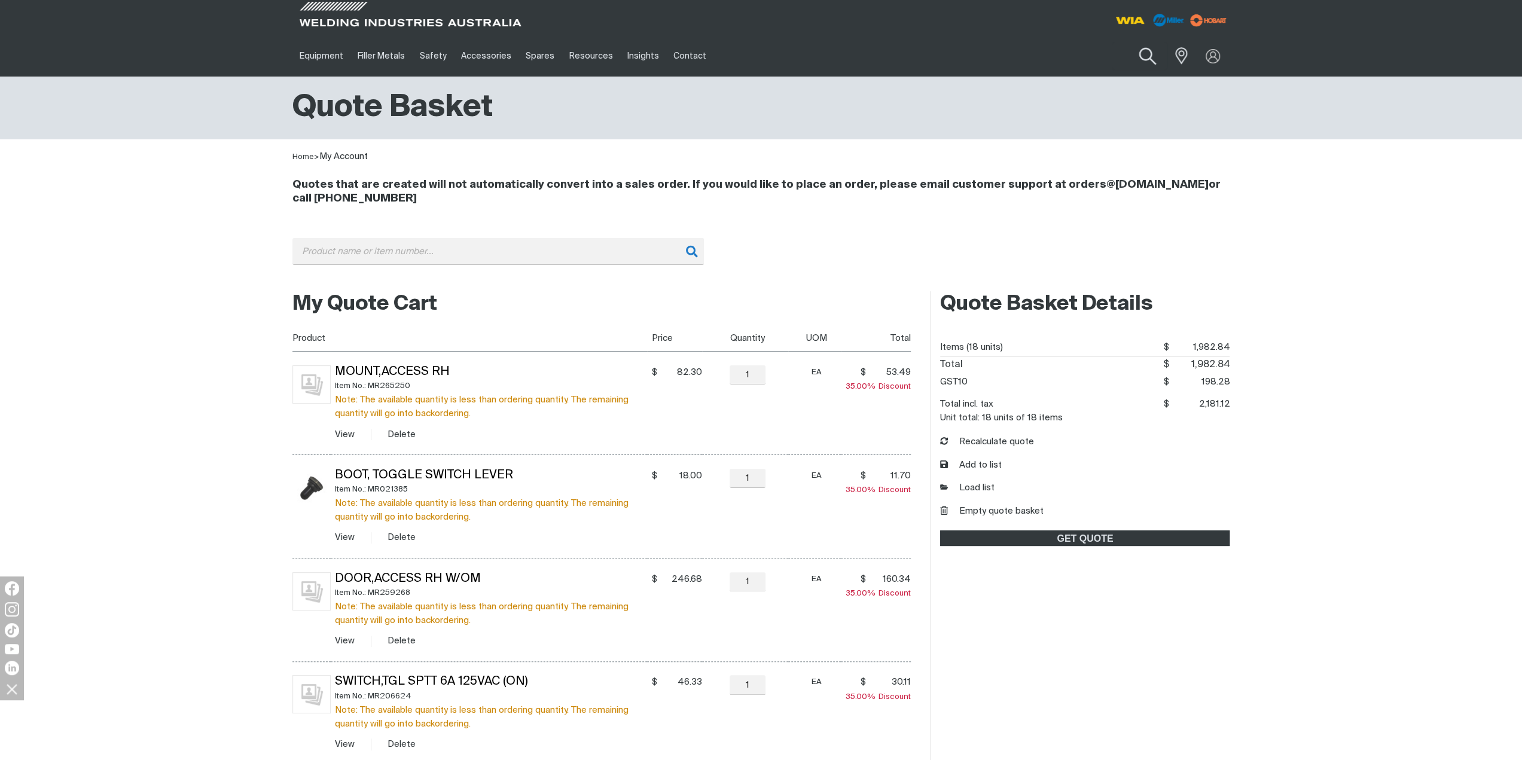
click at [1147, 54] on button "Search products" at bounding box center [1147, 56] width 48 height 34
click at [1059, 57] on input "Search" at bounding box center [1074, 55] width 184 height 27
type input "290339"
click at [1061, 85] on span "290339" at bounding box center [1053, 89] width 31 height 8
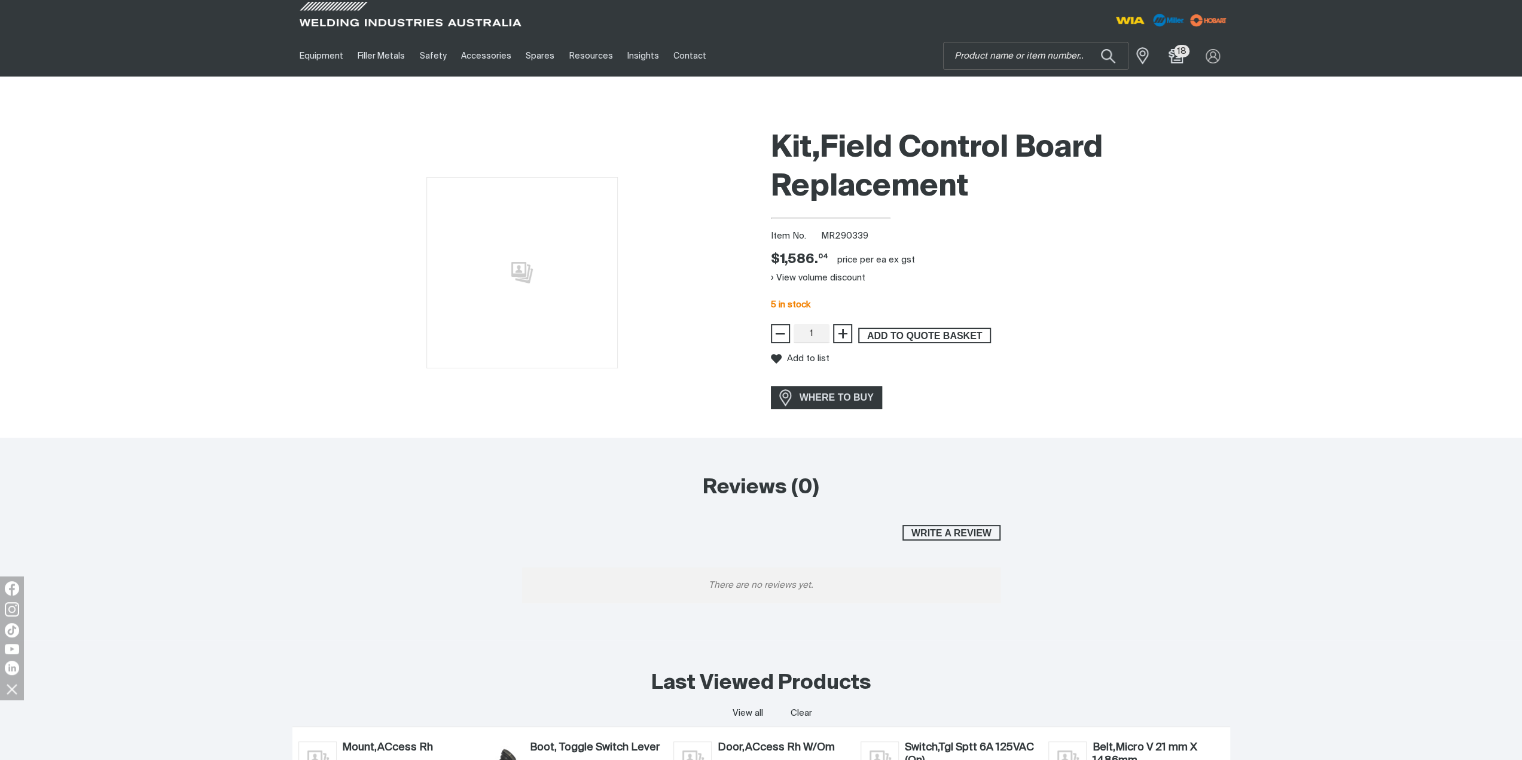
click at [906, 337] on span "ADD TO QUOTE BASKET" at bounding box center [924, 336] width 130 height 16
click at [983, 57] on input "Search" at bounding box center [1035, 55] width 184 height 27
type input "290821"
click at [1015, 89] on span "Kit,Field Control Board B Side Replacement - MR 290821" at bounding box center [1049, 84] width 137 height 20
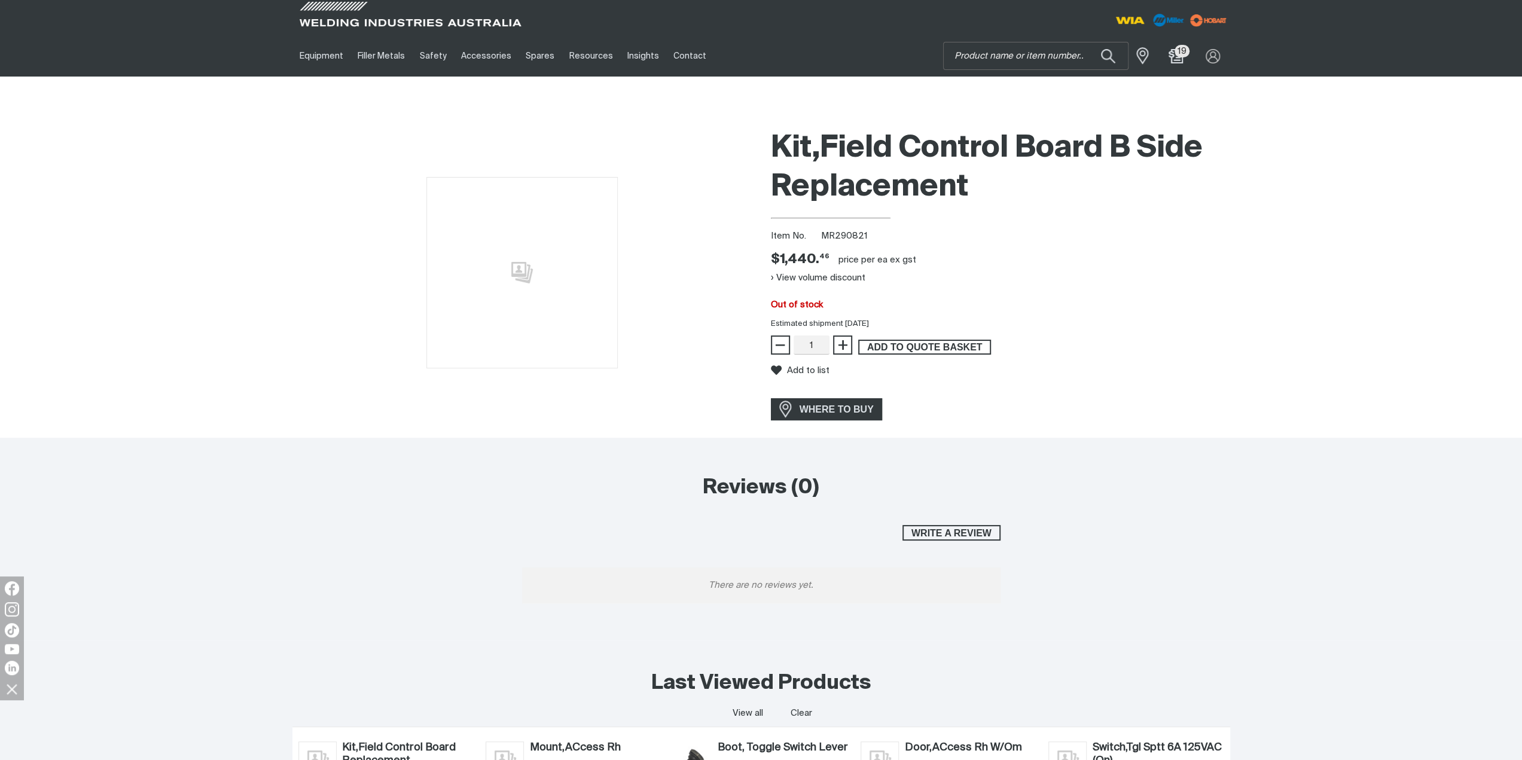
click at [933, 346] on span "ADD TO QUOTE BASKET" at bounding box center [924, 348] width 130 height 16
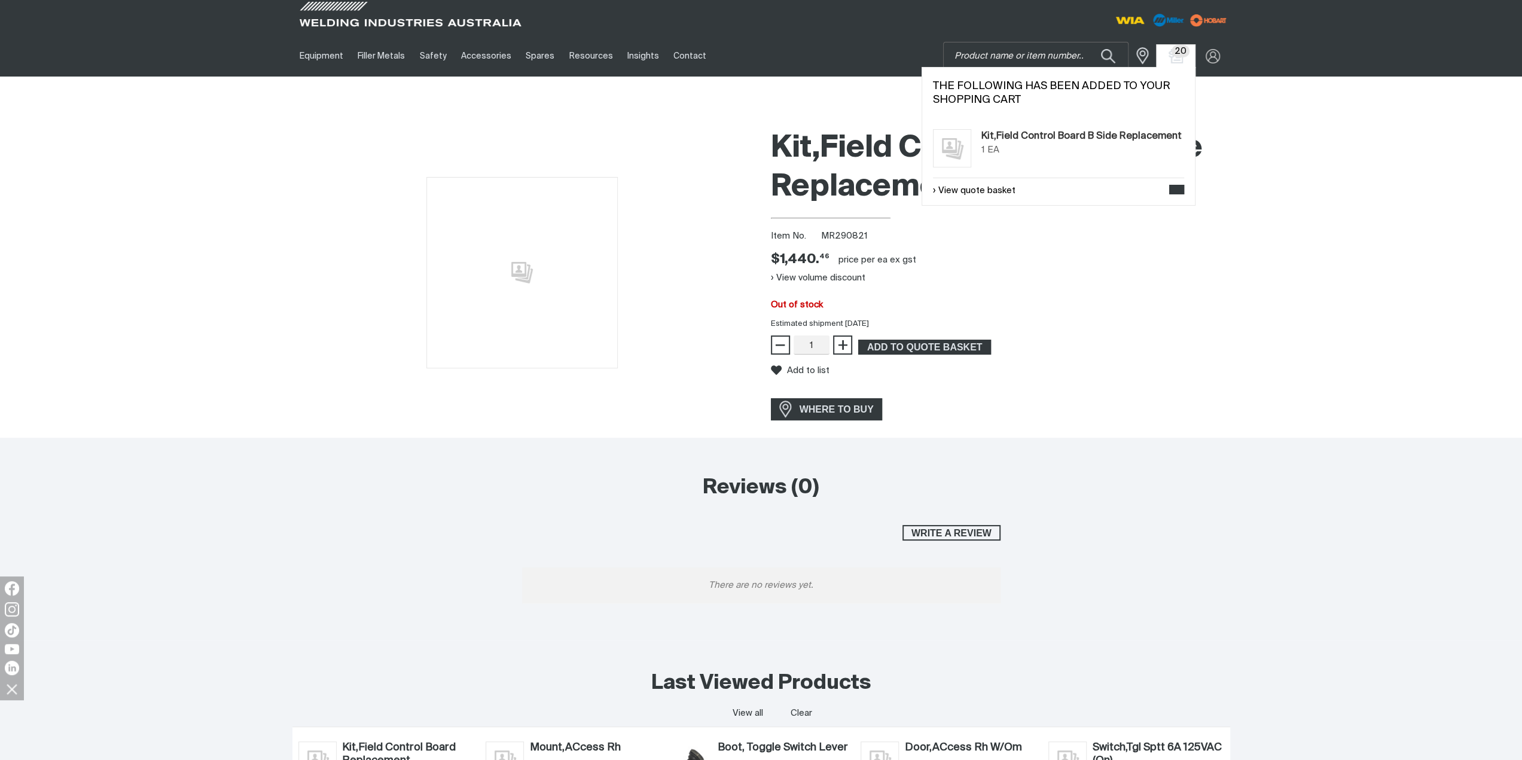
click at [1302, 367] on div "Kit,Field Control Board B Side Replacement Item No. MR290821 Price $1440.46 $1,…" at bounding box center [761, 280] width 1522 height 314
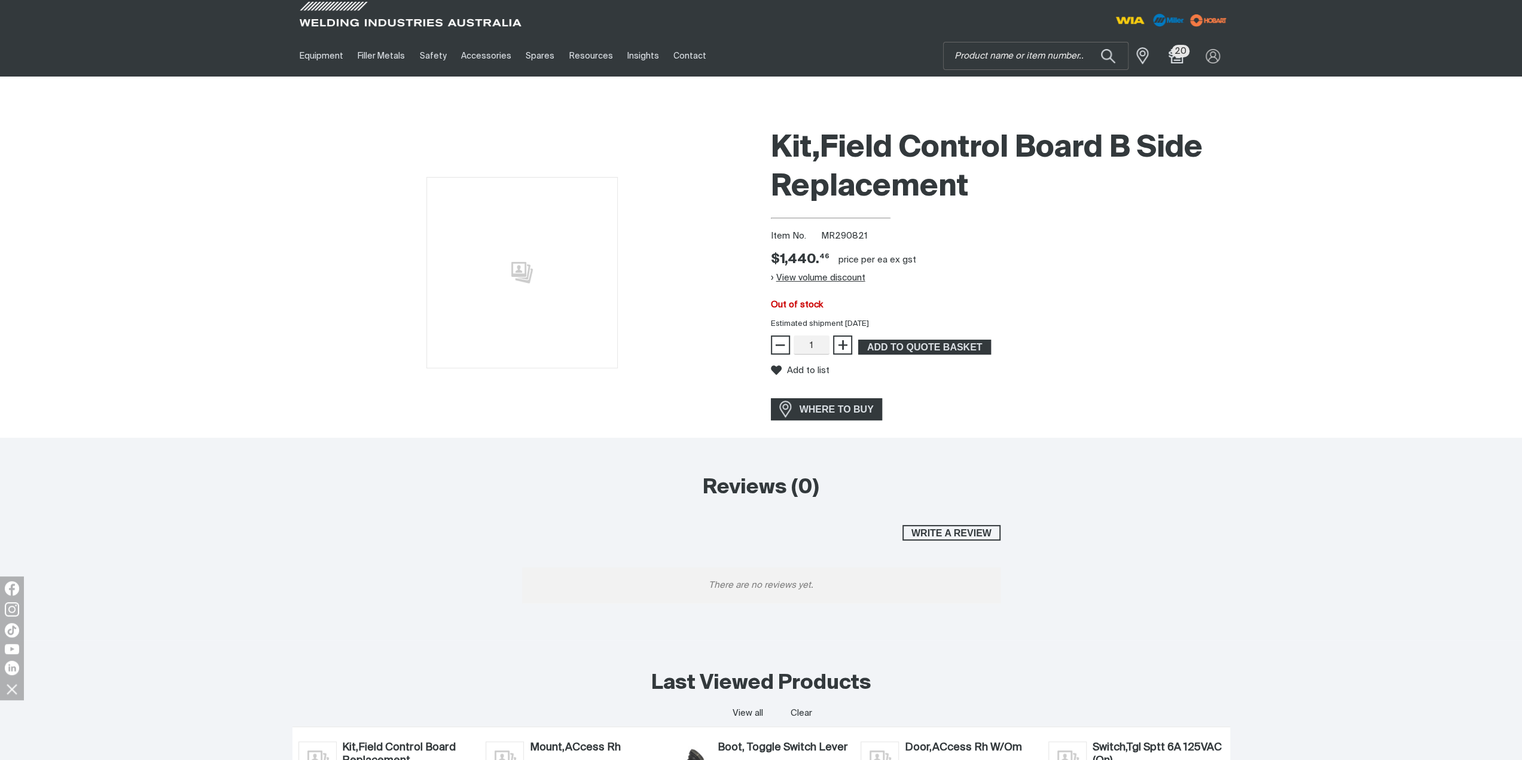
click at [810, 271] on button "View volume discount" at bounding box center [818, 277] width 94 height 19
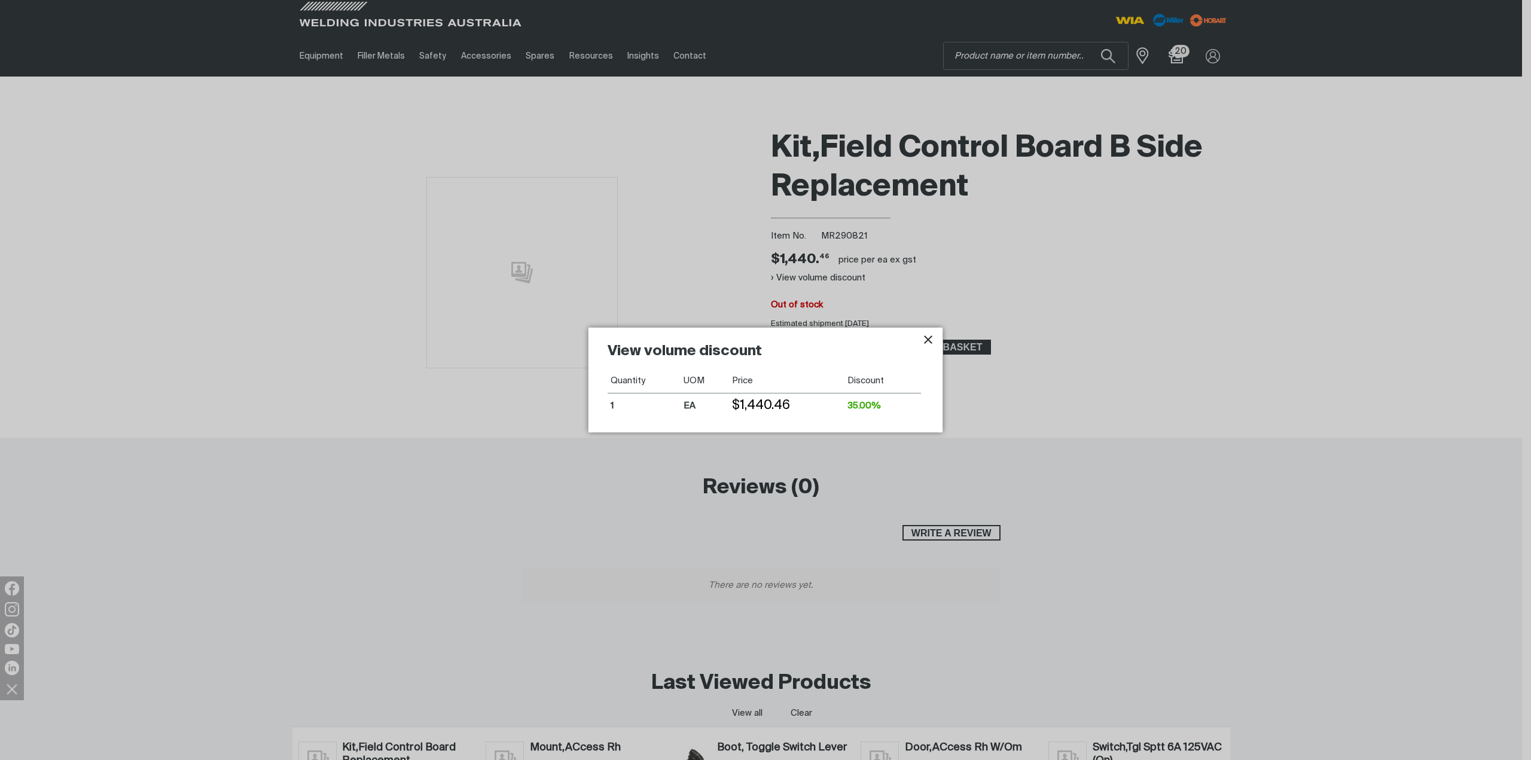
click at [927, 338] on icon "Close pop-up overlay" at bounding box center [928, 339] width 14 height 14
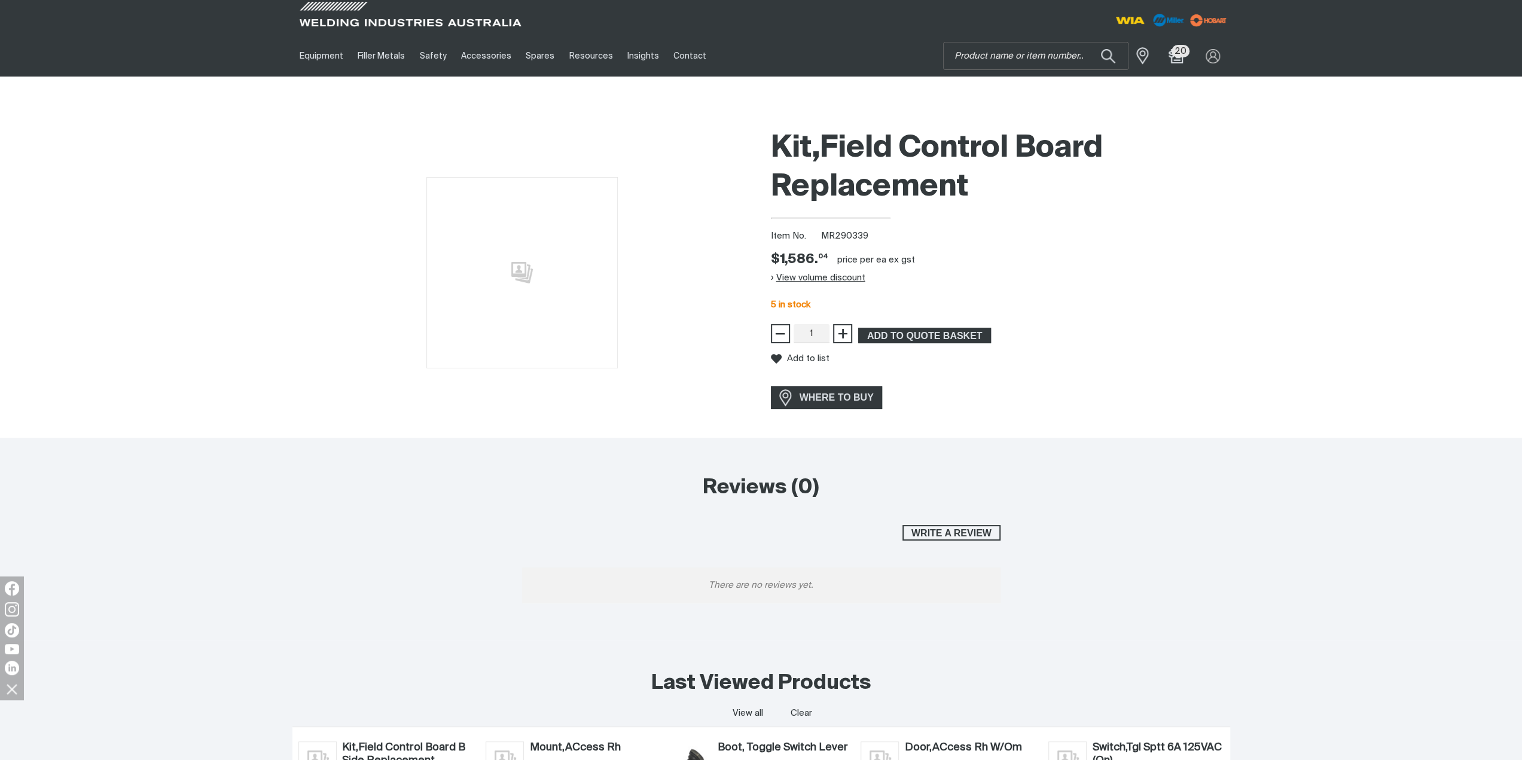
click at [826, 280] on button "View volume discount" at bounding box center [818, 277] width 94 height 19
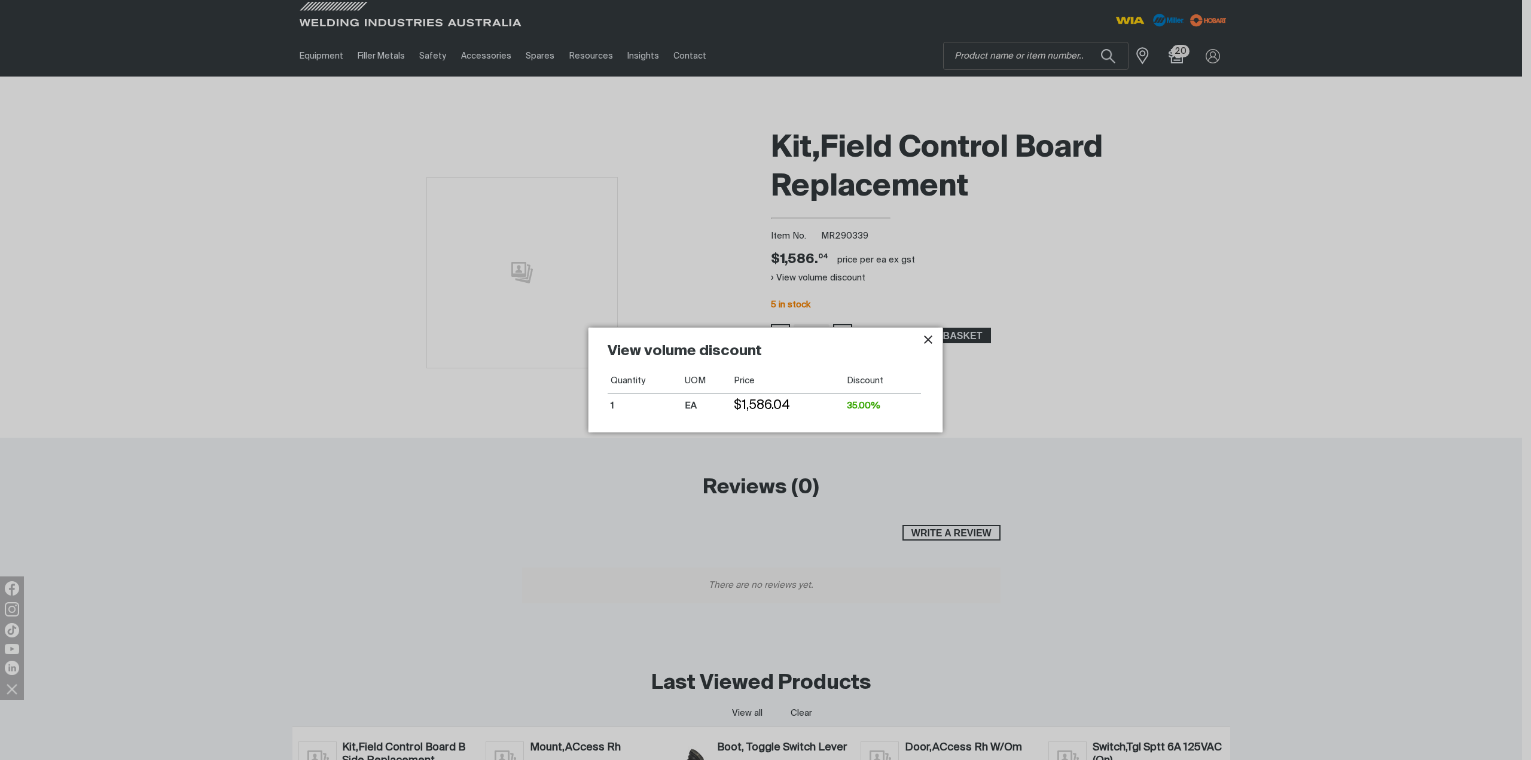
drag, startPoint x: 931, startPoint y: 338, endPoint x: 1089, endPoint y: 216, distance: 199.5
click at [932, 337] on icon "Close pop-up overlay" at bounding box center [928, 339] width 14 height 14
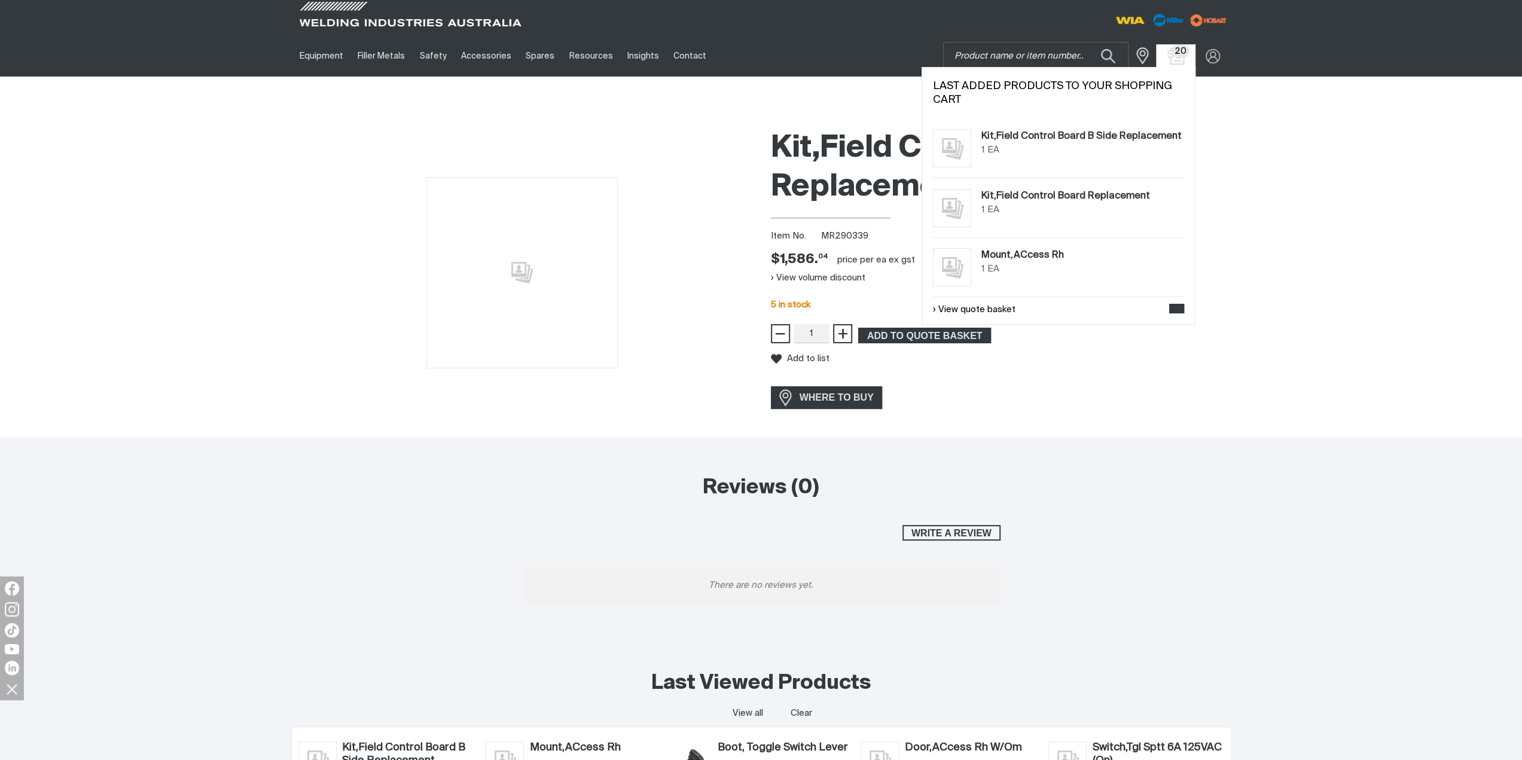
click at [1174, 56] on img "Shopping cart (20 product(s))" at bounding box center [1174, 55] width 17 height 17
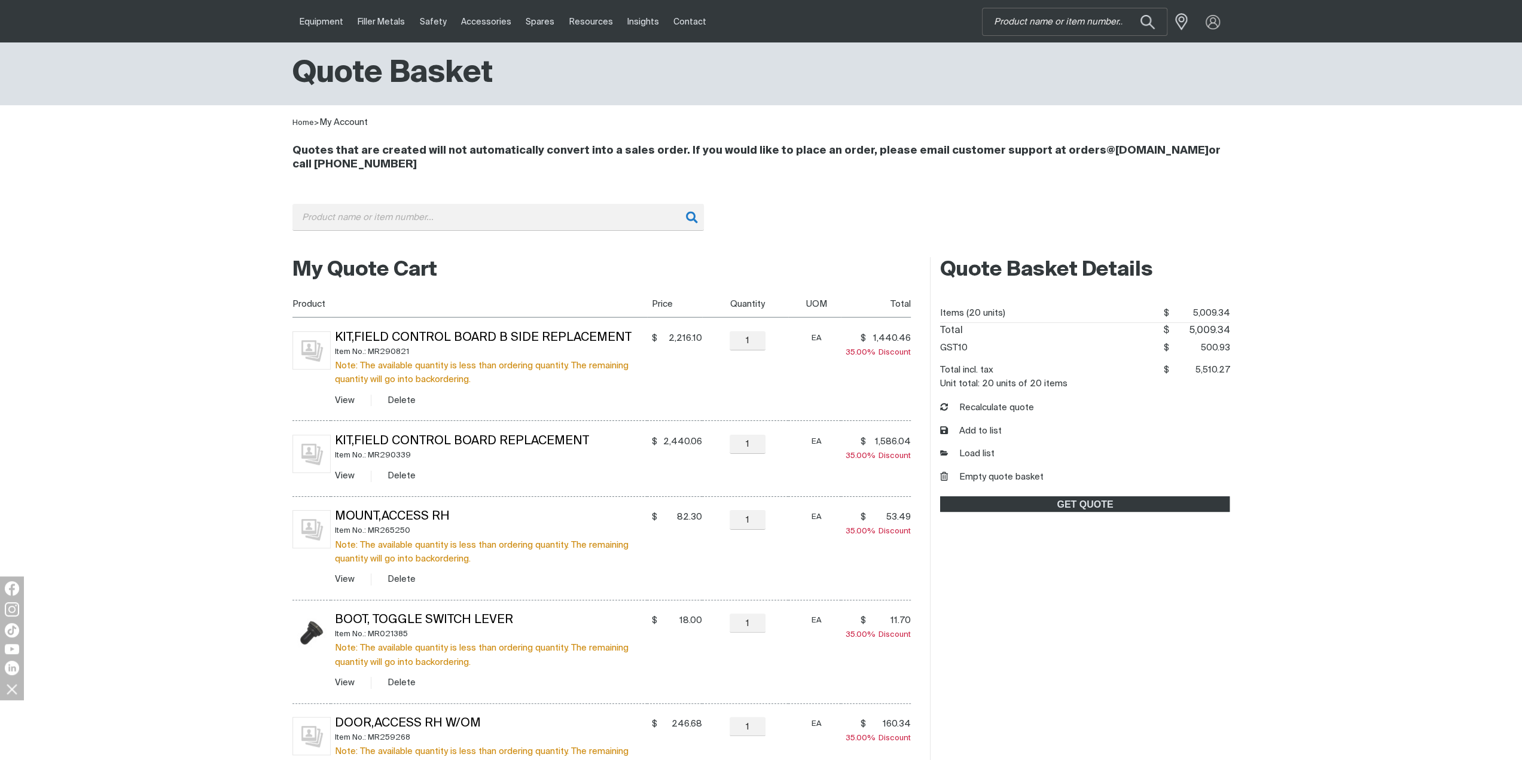
scroll to position [60, 0]
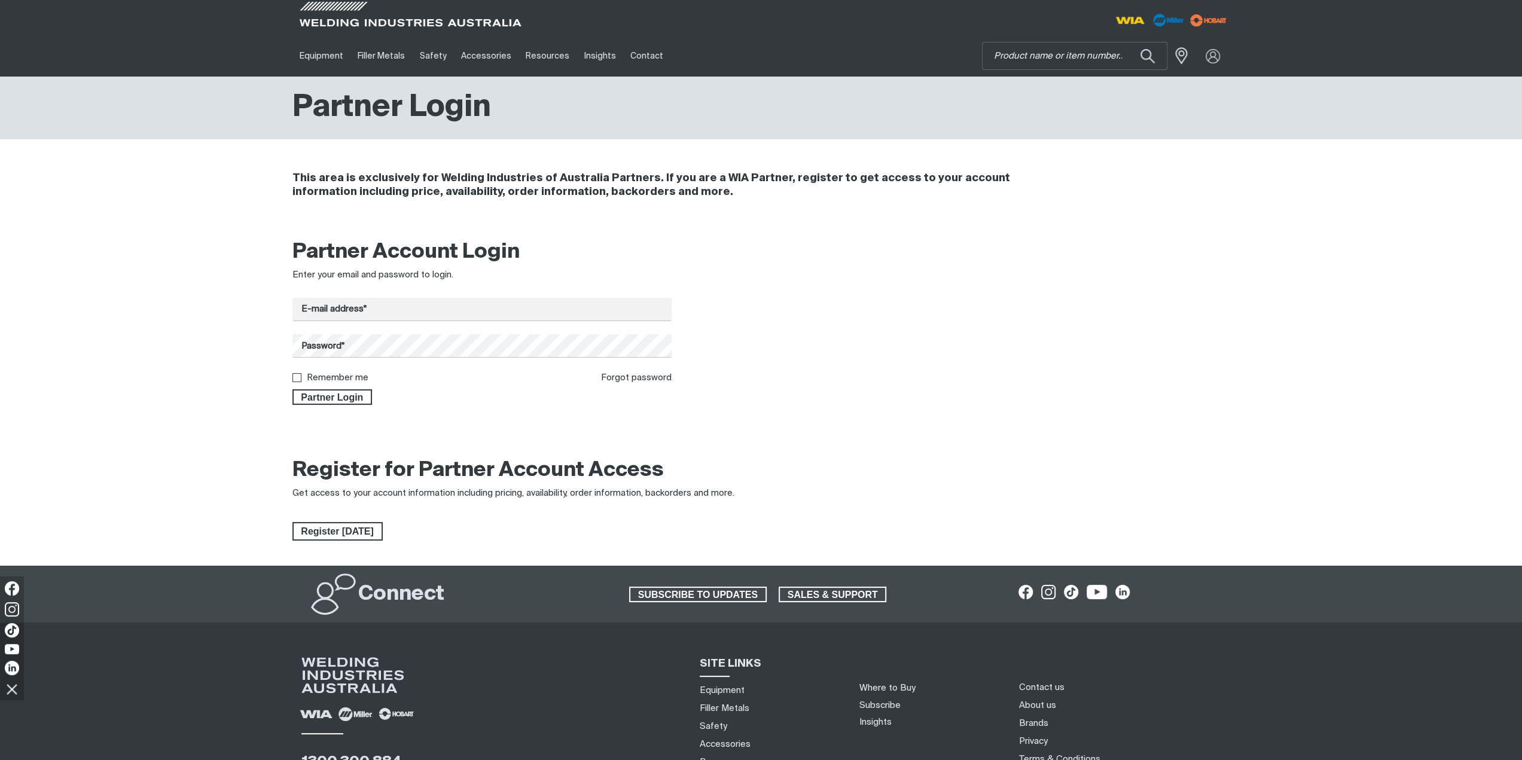
click at [367, 323] on form "E-mail address* Password* Remember me Forgot password Partner Login" at bounding box center [482, 351] width 380 height 107
click at [366, 309] on input "E-mail address*" at bounding box center [482, 309] width 380 height 23
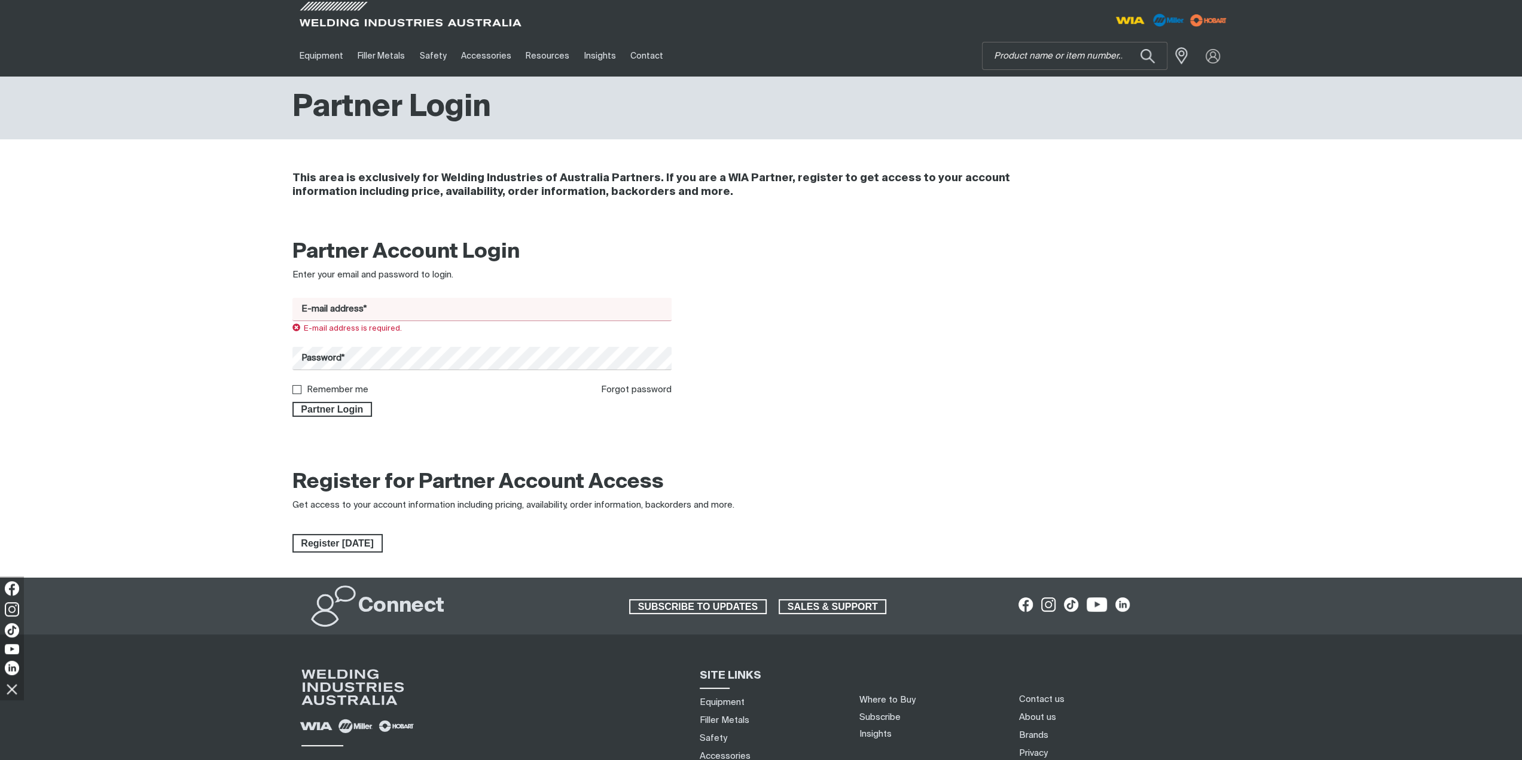
type input "[EMAIL_ADDRESS][DOMAIN_NAME]"
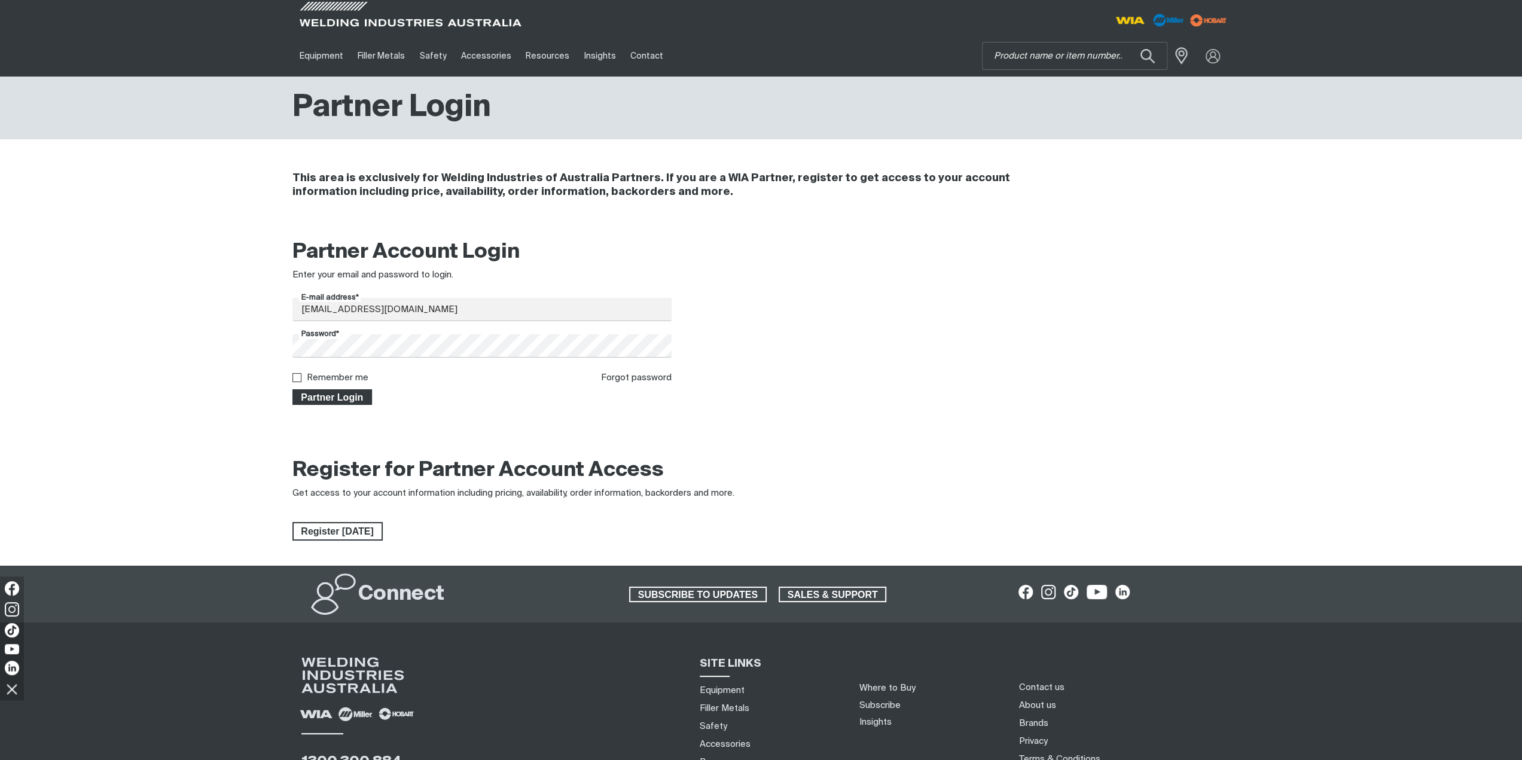
click at [349, 399] on span "Partner Login" at bounding box center [333, 397] width 78 height 16
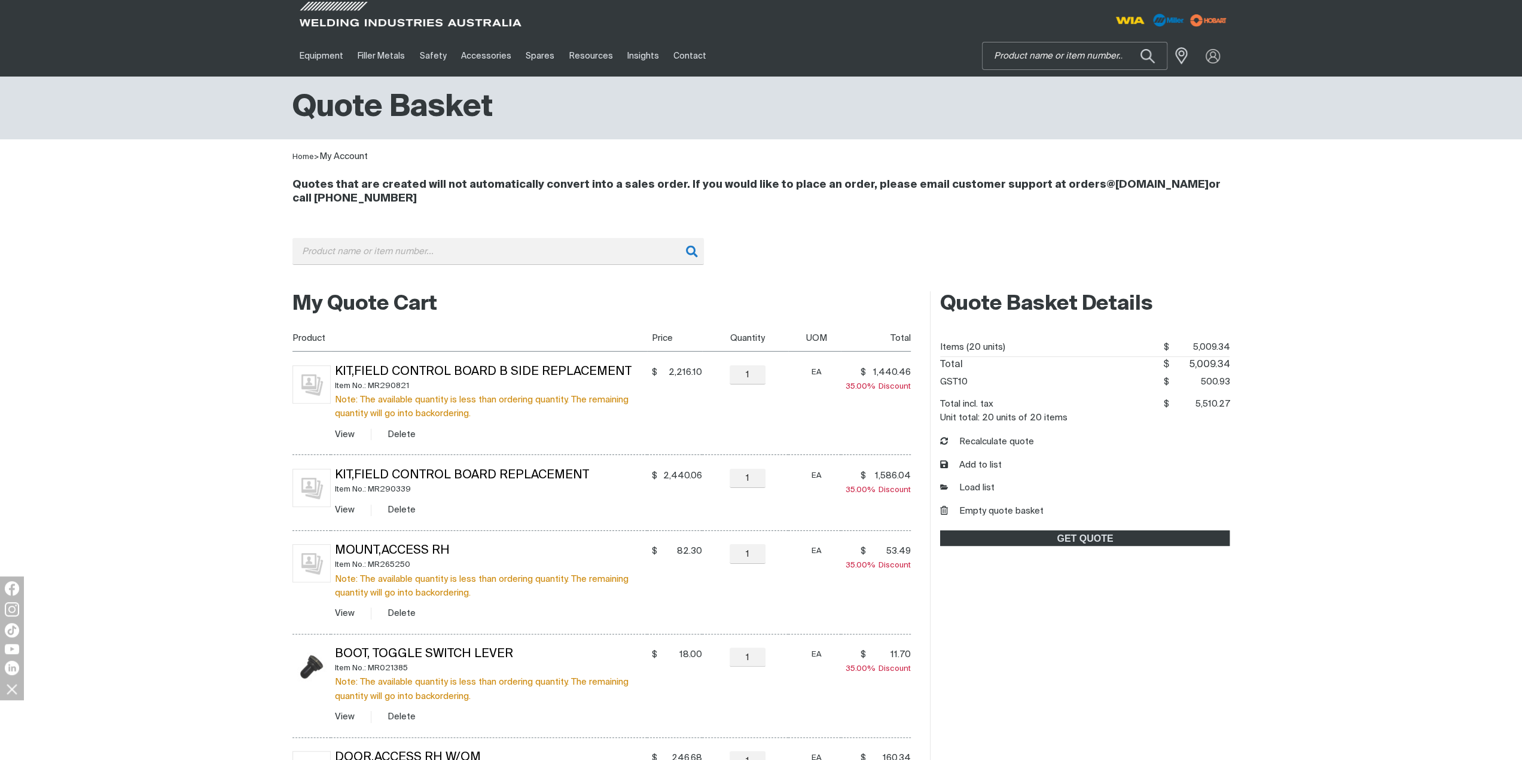
click at [1084, 56] on input "Search" at bounding box center [1074, 55] width 184 height 27
type input "dip stick"
click at [1127, 42] on button "Search products" at bounding box center [1147, 56] width 41 height 28
